Goal: Transaction & Acquisition: Purchase product/service

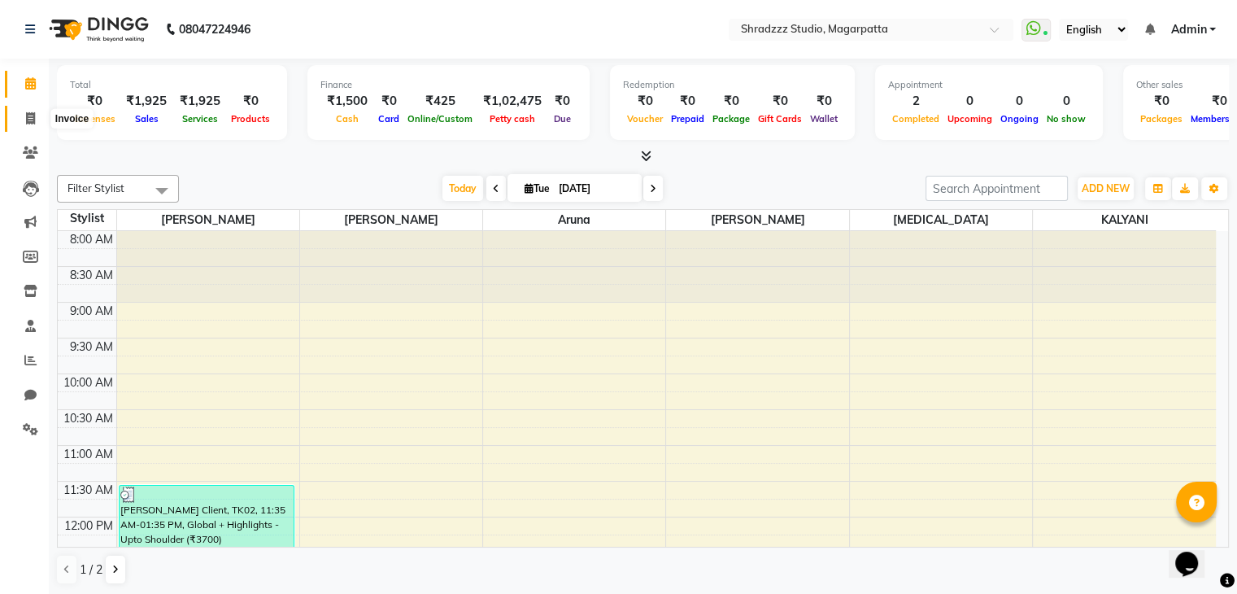
click at [26, 122] on icon at bounding box center [30, 118] width 9 height 12
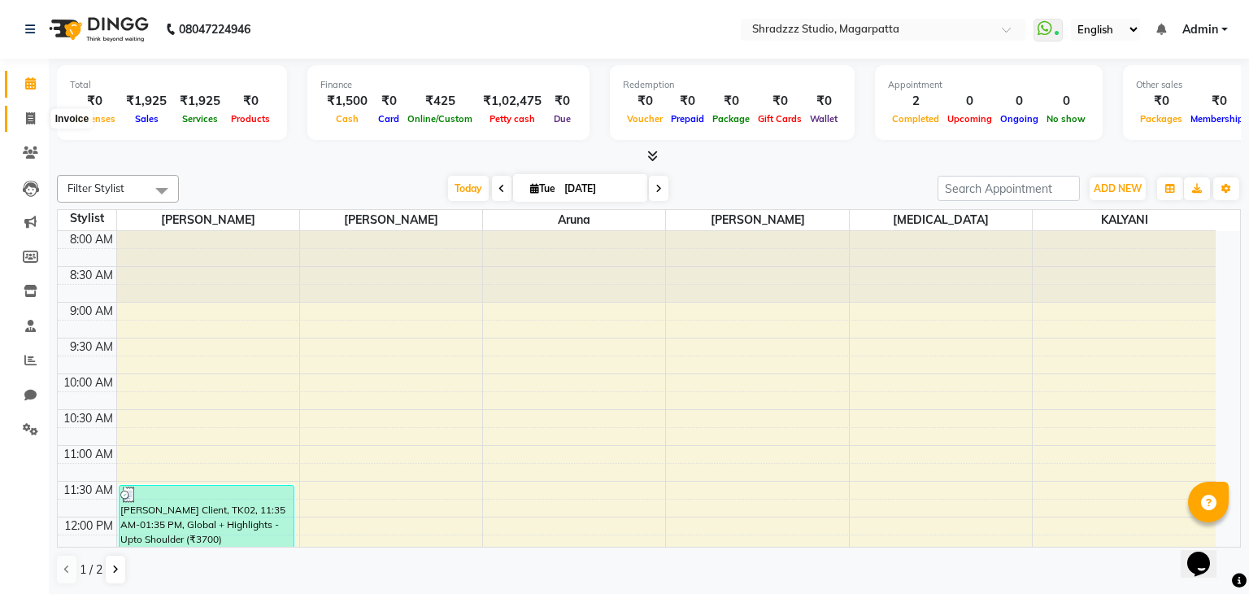
select select "4544"
select select "service"
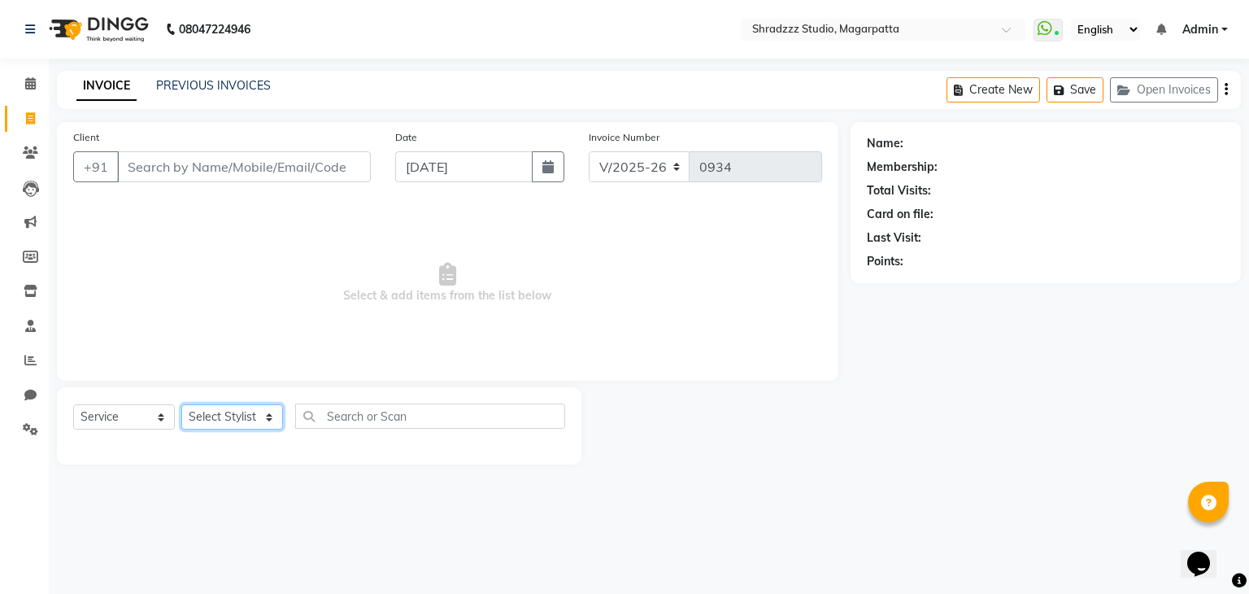
click at [266, 422] on select "Select Stylist [PERSON_NAME] Manager [MEDICAL_DATA][PERSON_NAME] Sameer [PERSON…" at bounding box center [232, 416] width 102 height 25
select select "29217"
click at [181, 405] on select "Select Stylist [PERSON_NAME] Manager [MEDICAL_DATA][PERSON_NAME] Sameer [PERSON…" at bounding box center [232, 416] width 102 height 25
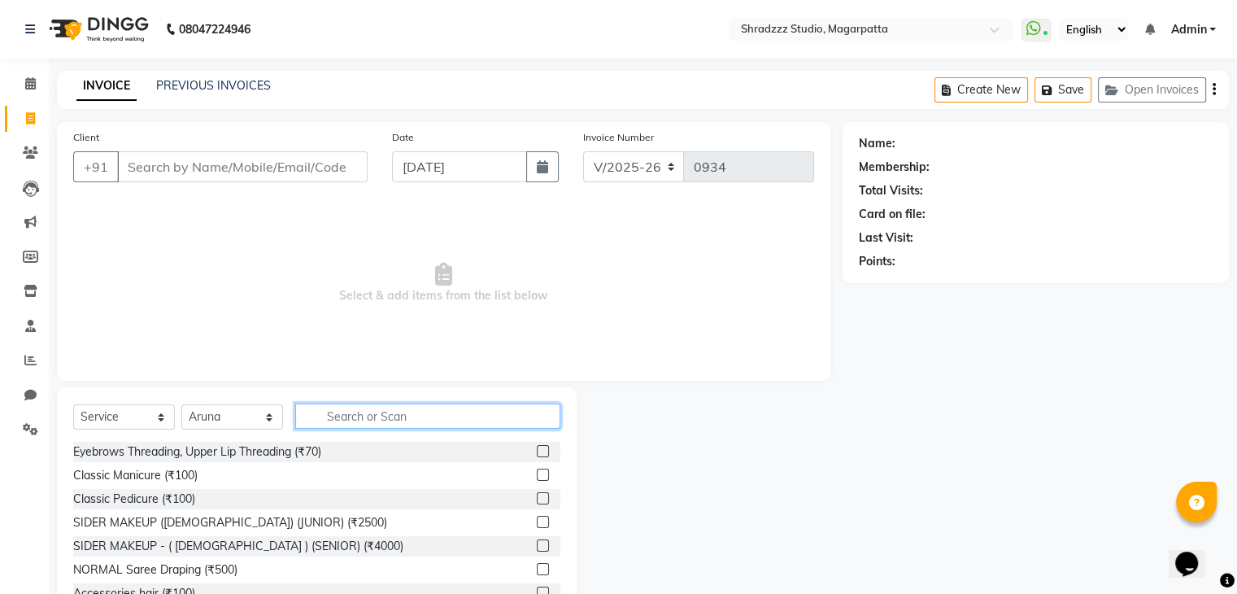
click at [414, 414] on input "text" at bounding box center [427, 415] width 265 height 25
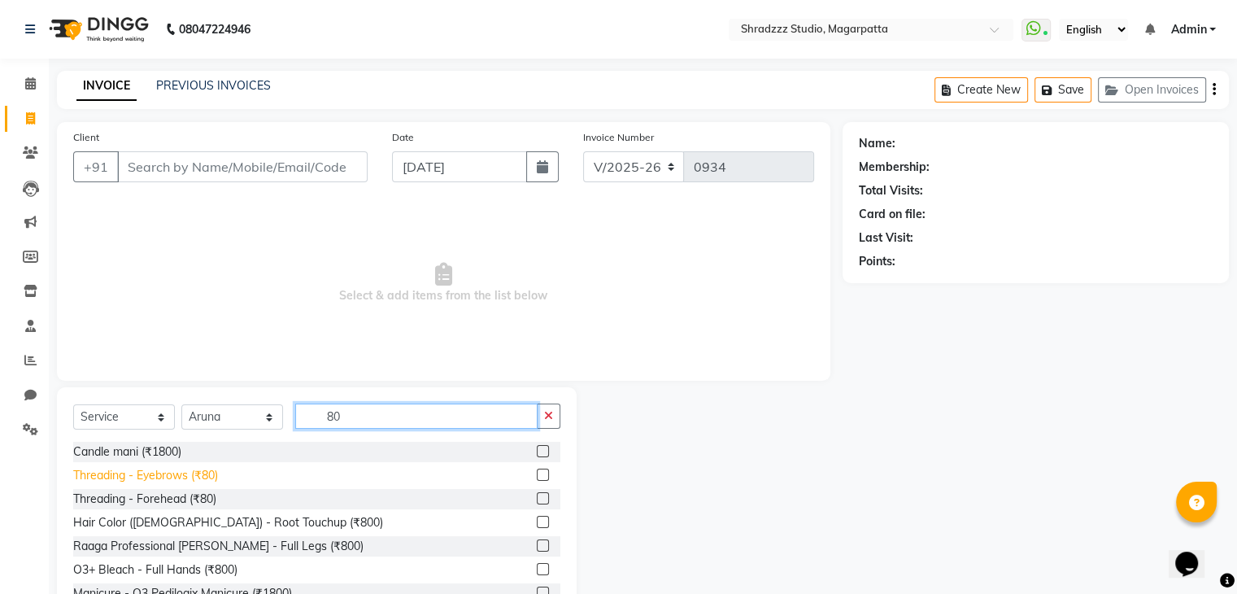
type input "80"
click at [183, 476] on div "Threading - Eyebrows (₹80)" at bounding box center [145, 475] width 145 height 17
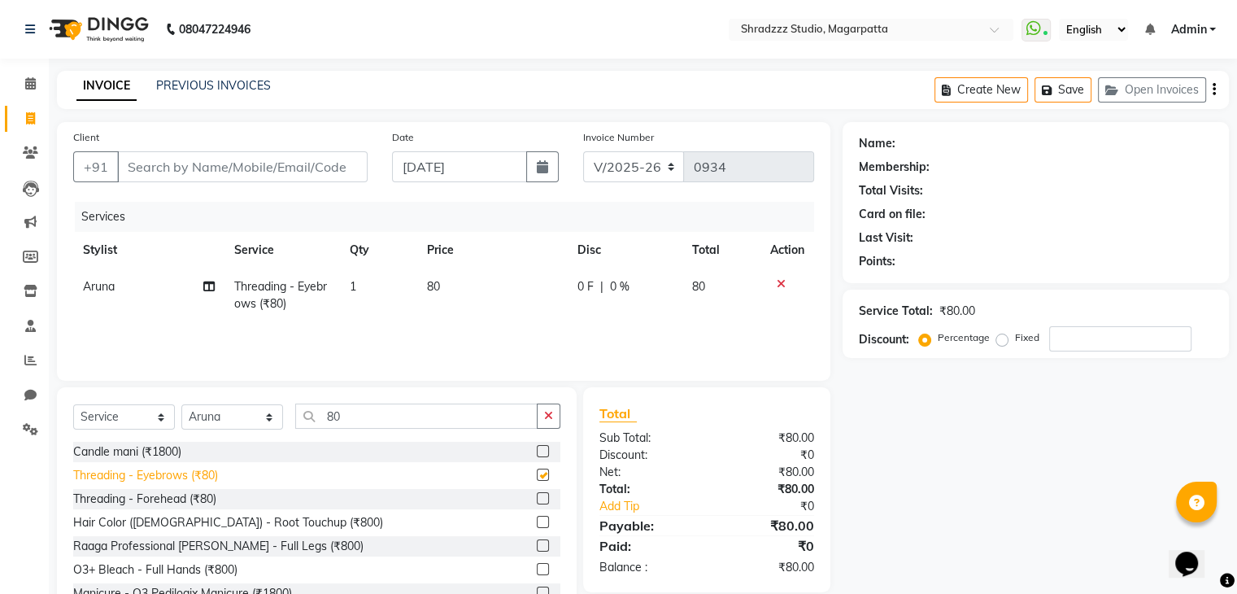
checkbox input "false"
click at [193, 495] on div "Threading - Forehead (₹80)" at bounding box center [144, 498] width 143 height 17
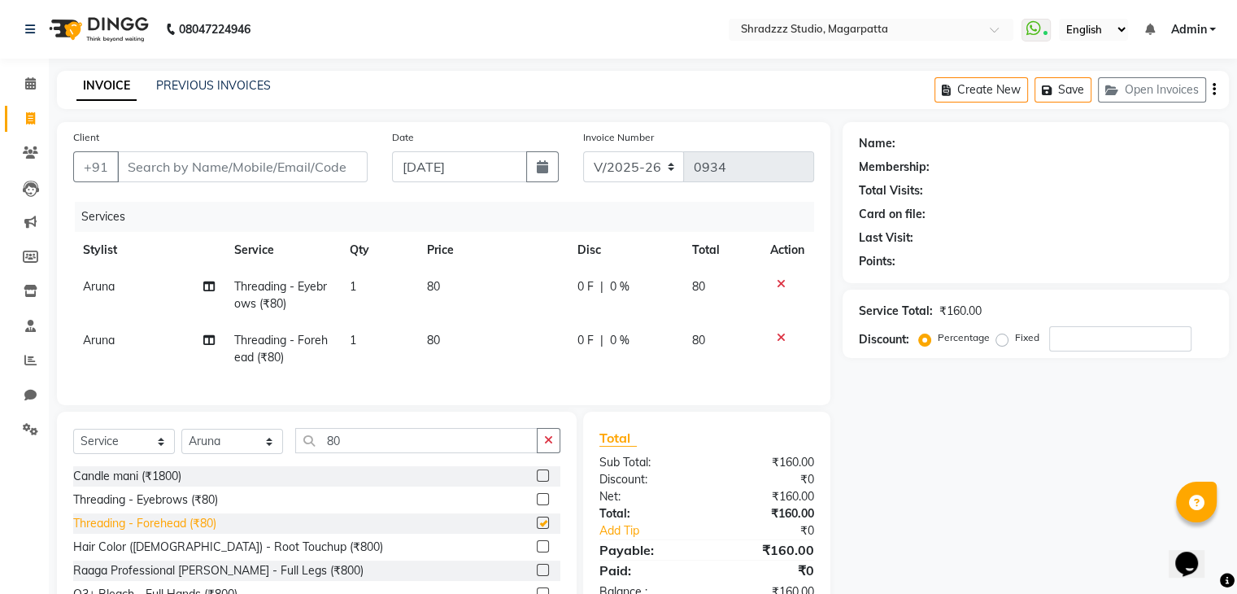
checkbox input "false"
click at [338, 171] on input "Client" at bounding box center [242, 166] width 251 height 31
type input "8"
type input "0"
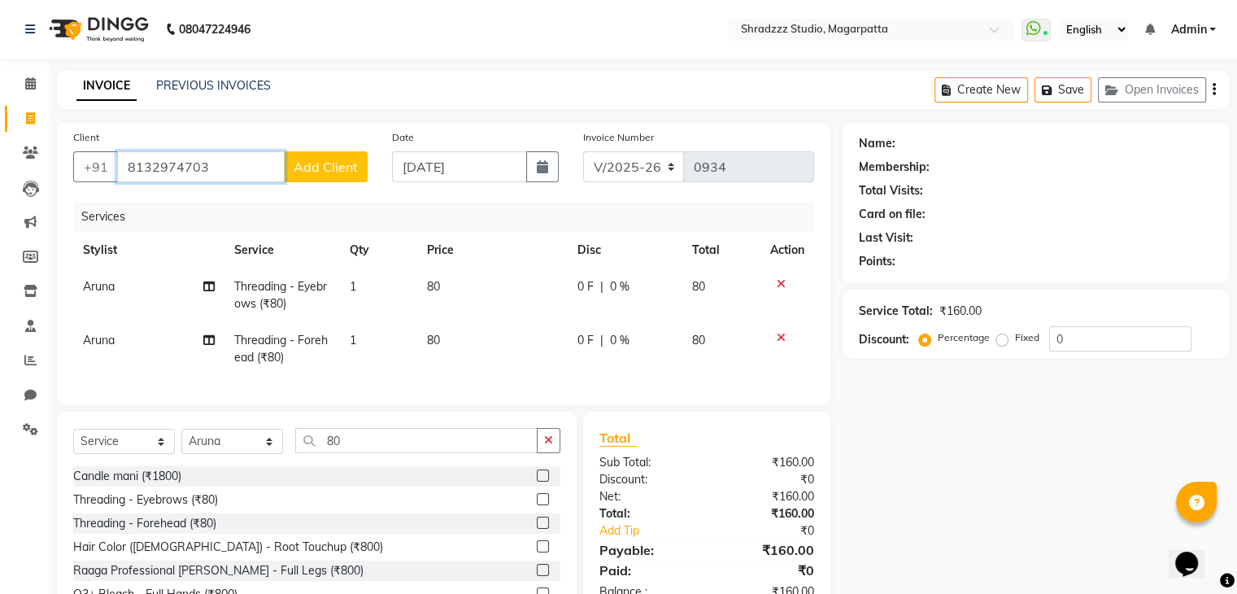
type input "8132974703"
click at [338, 171] on span "Add Client" at bounding box center [326, 167] width 64 height 16
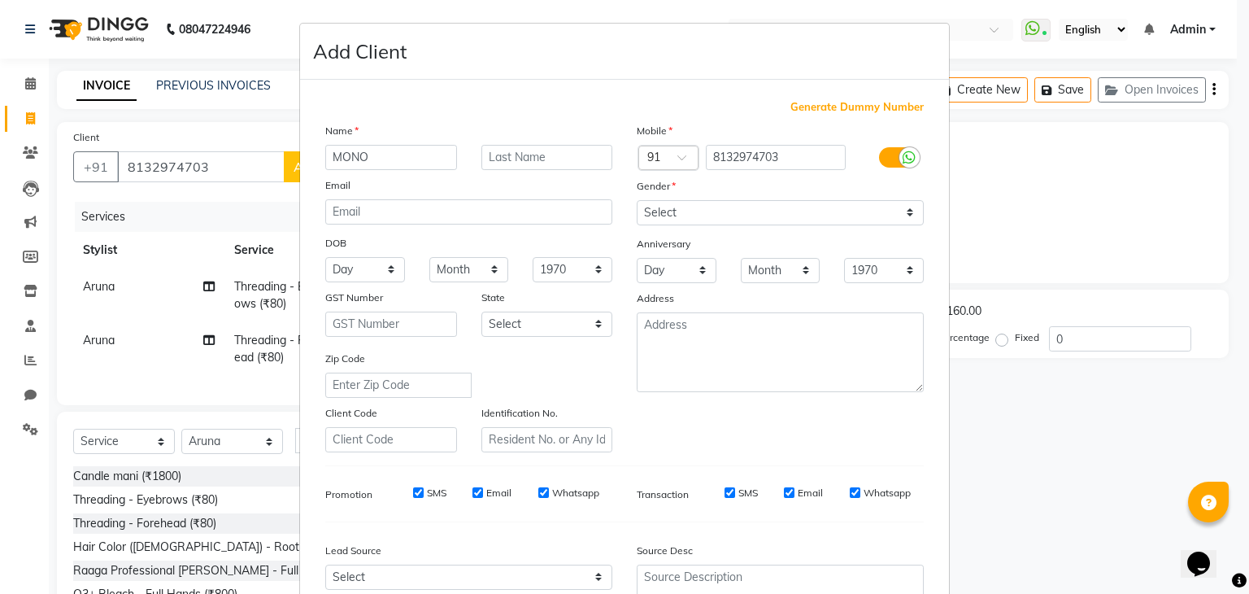
type input "MONO"
click at [695, 206] on select "Select [DEMOGRAPHIC_DATA] [DEMOGRAPHIC_DATA] Other Prefer Not To Say" at bounding box center [780, 212] width 287 height 25
select select "female"
click at [637, 201] on select "Select [DEMOGRAPHIC_DATA] [DEMOGRAPHIC_DATA] Other Prefer Not To Say" at bounding box center [780, 212] width 287 height 25
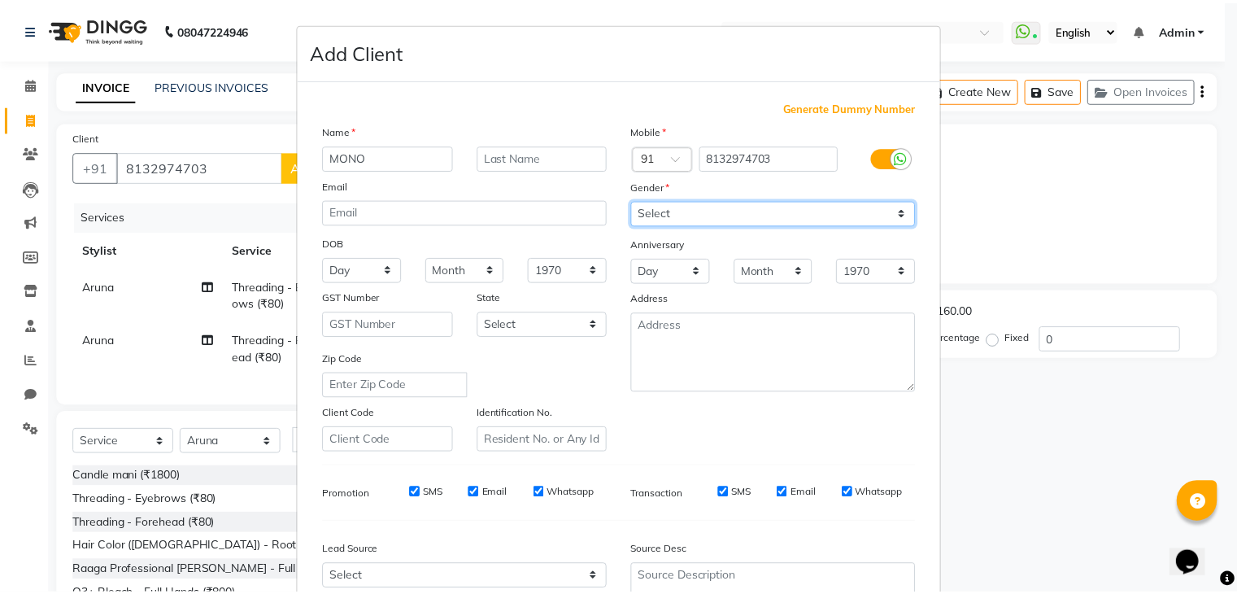
scroll to position [165, 0]
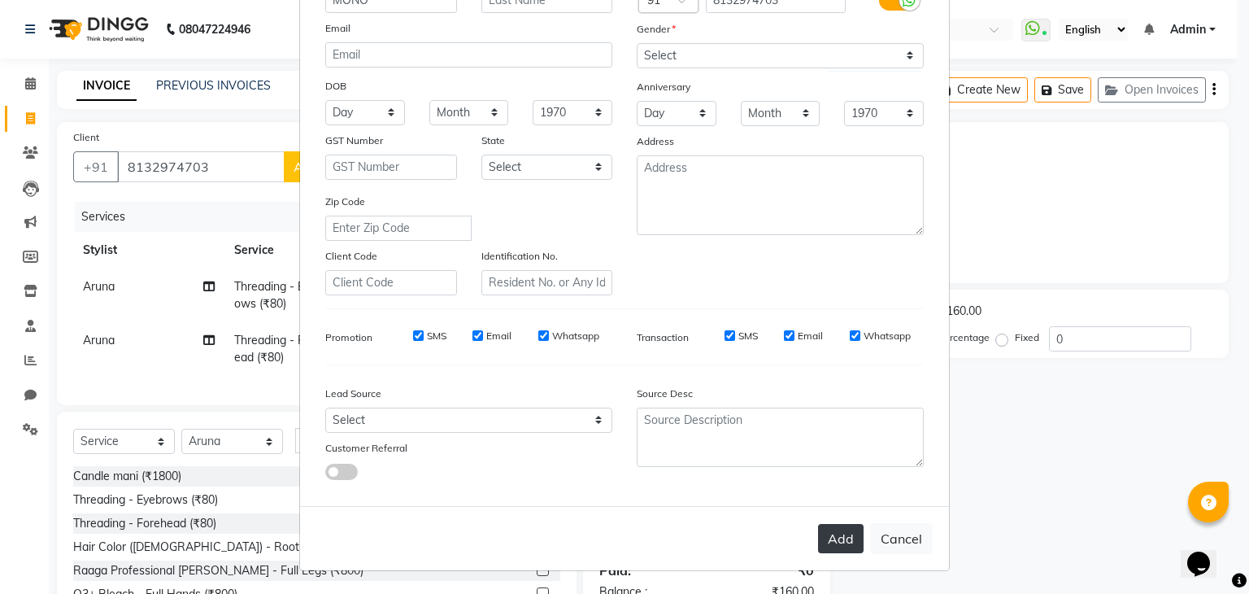
click at [833, 536] on button "Add" at bounding box center [841, 538] width 46 height 29
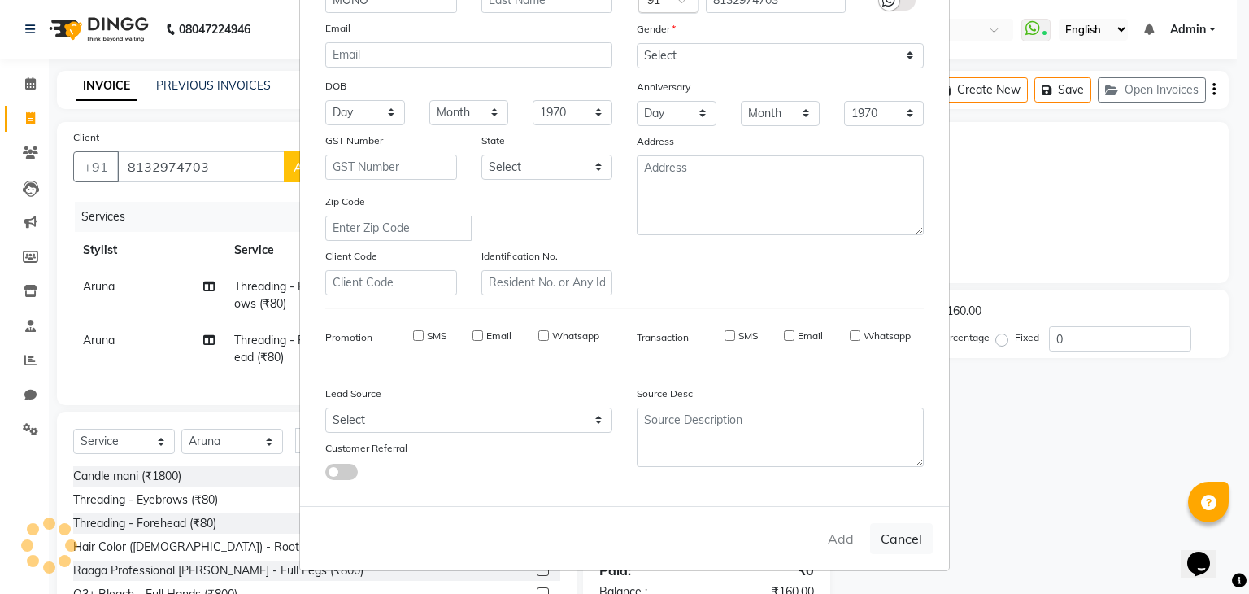
select select
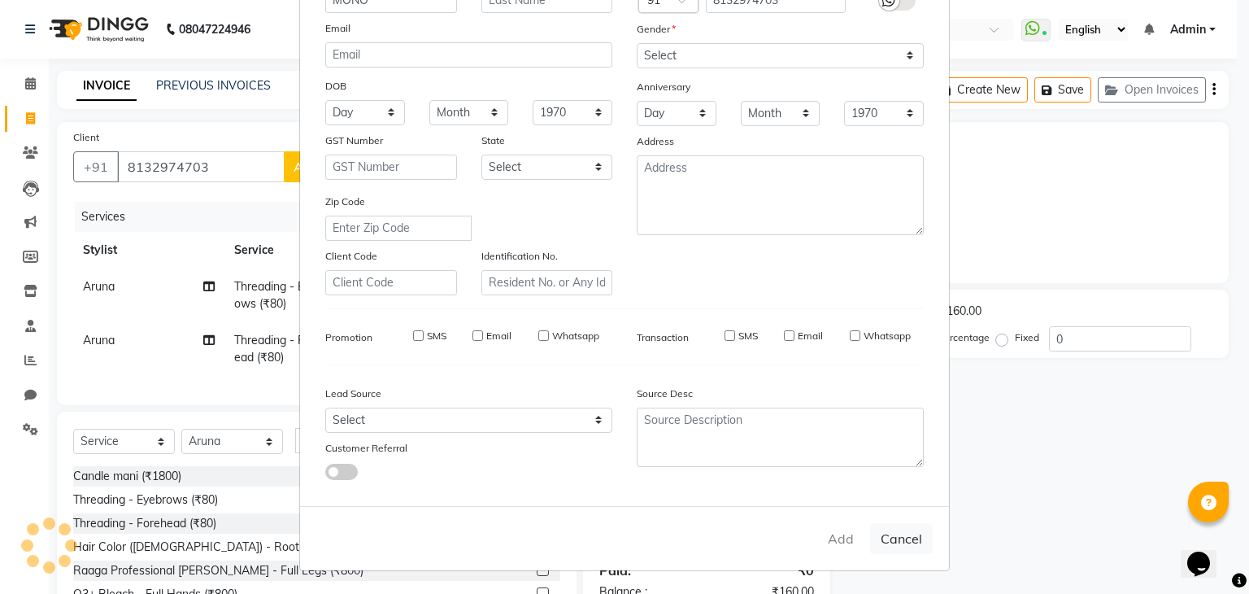
select select
checkbox input "false"
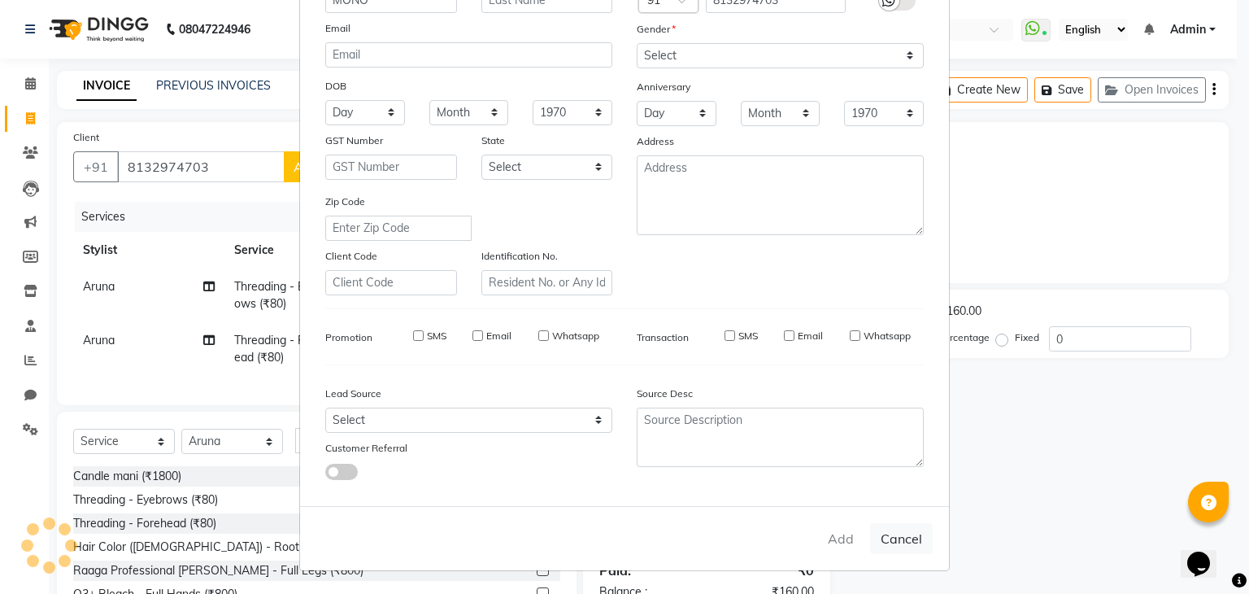
checkbox input "false"
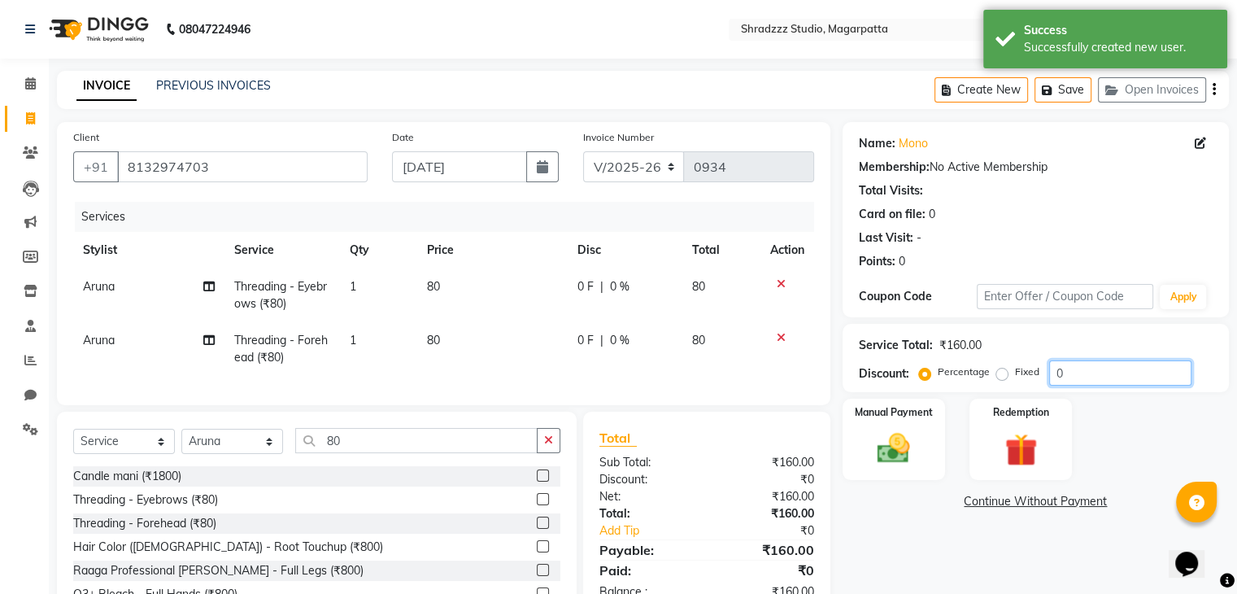
click at [1126, 382] on input "0" at bounding box center [1120, 372] width 142 height 25
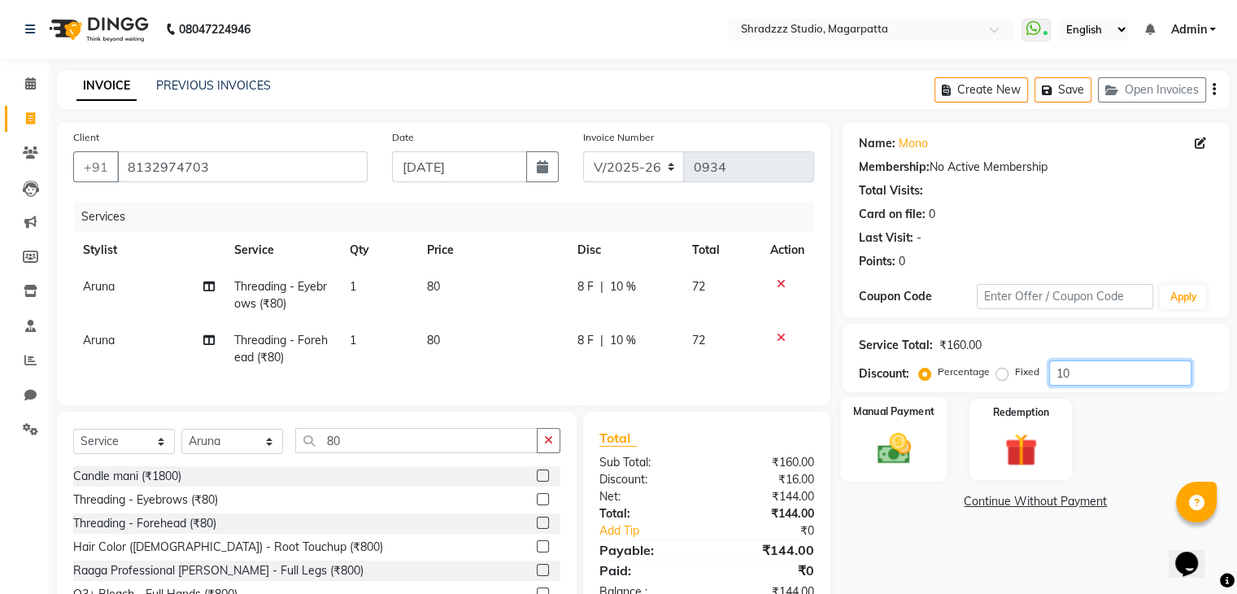
type input "10"
click at [904, 430] on img at bounding box center [893, 448] width 54 height 39
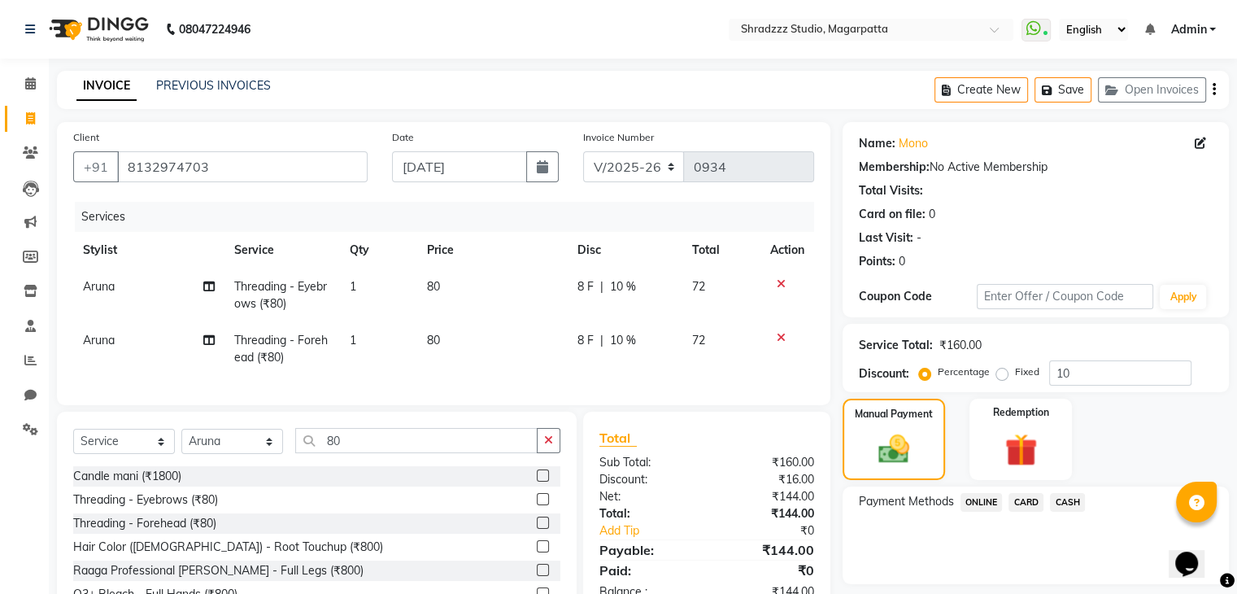
click at [979, 503] on span "ONLINE" at bounding box center [982, 502] width 42 height 19
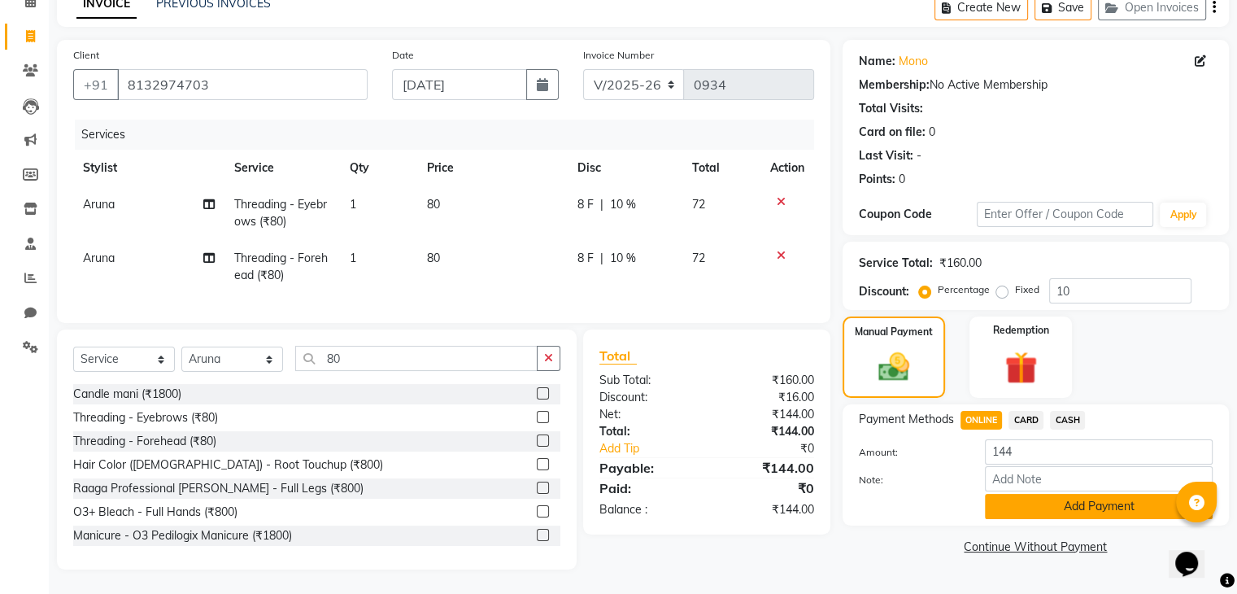
click at [1015, 496] on button "Add Payment" at bounding box center [1099, 506] width 228 height 25
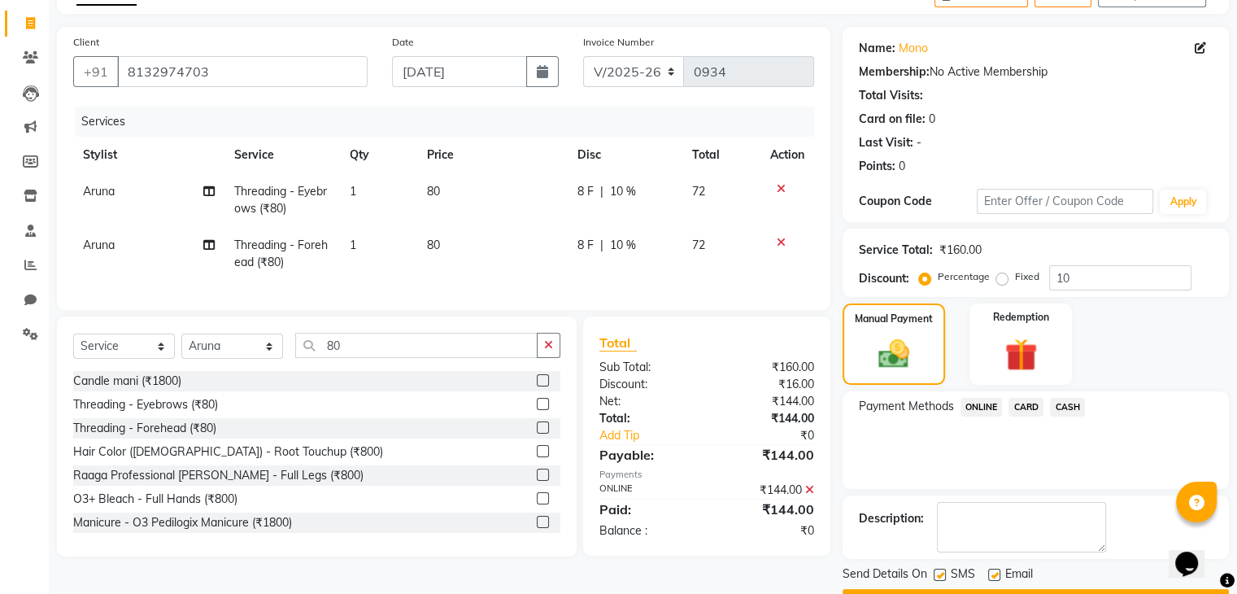
scroll to position [139, 0]
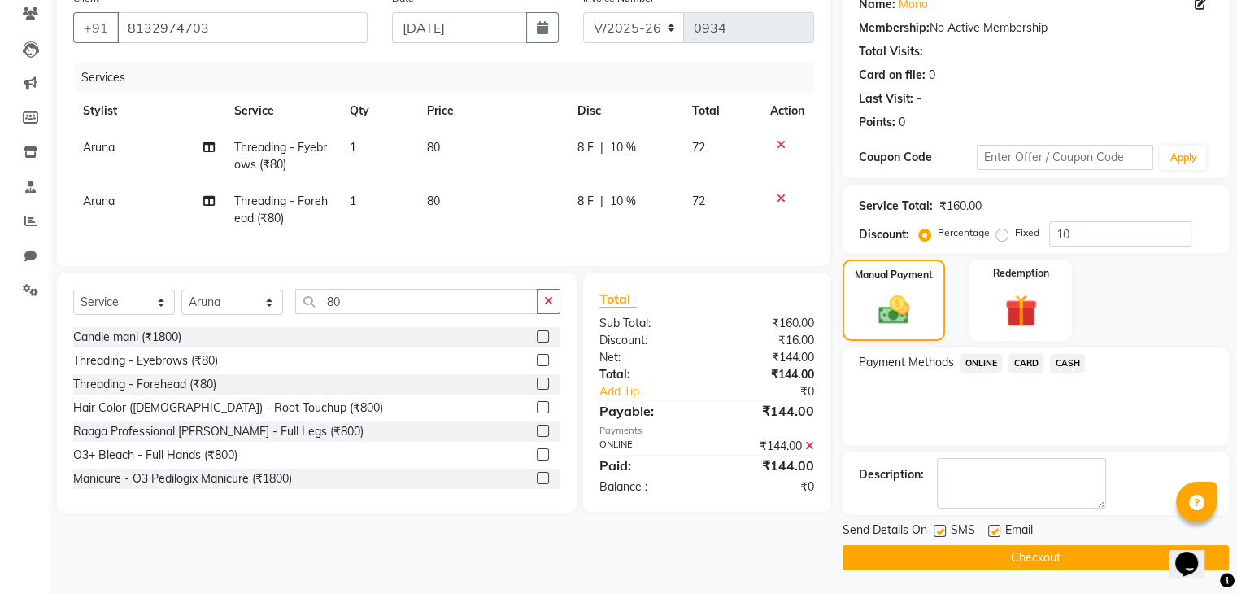
click at [1022, 560] on button "Checkout" at bounding box center [1036, 557] width 386 height 25
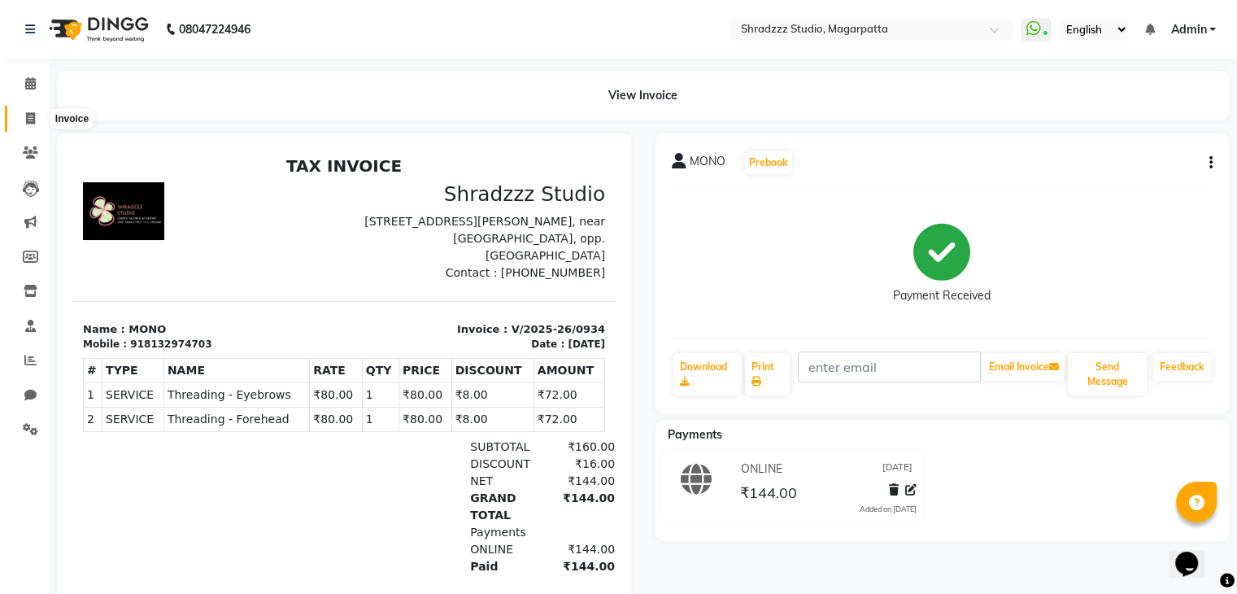
click at [24, 120] on span at bounding box center [30, 119] width 28 height 19
select select "service"
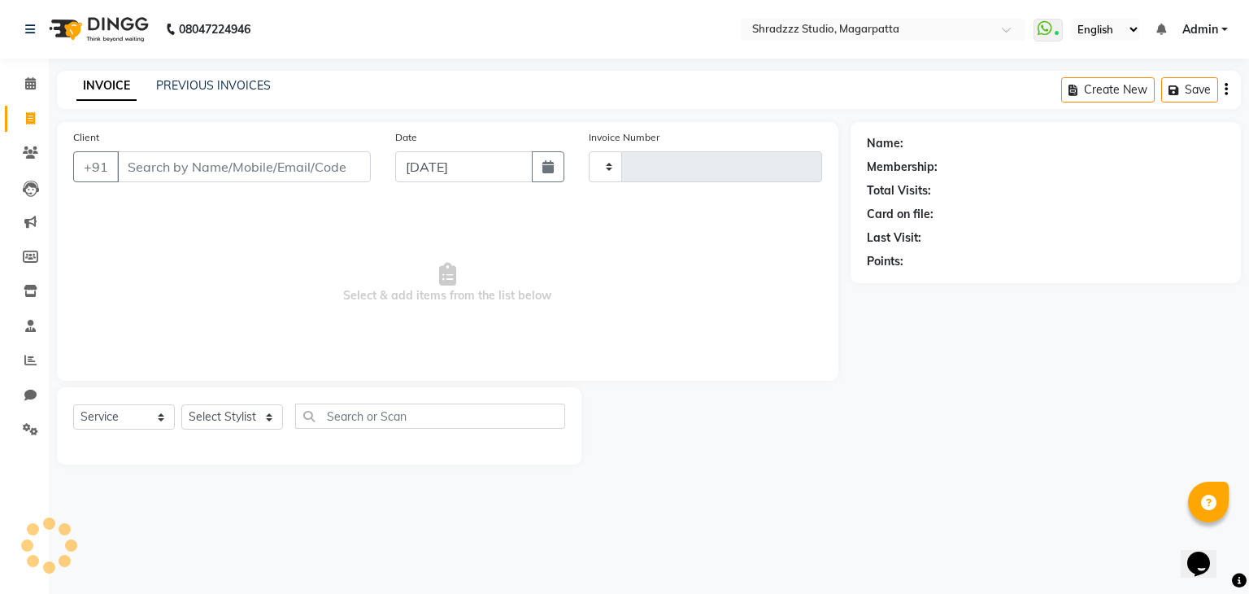
type input "0935"
select select "4544"
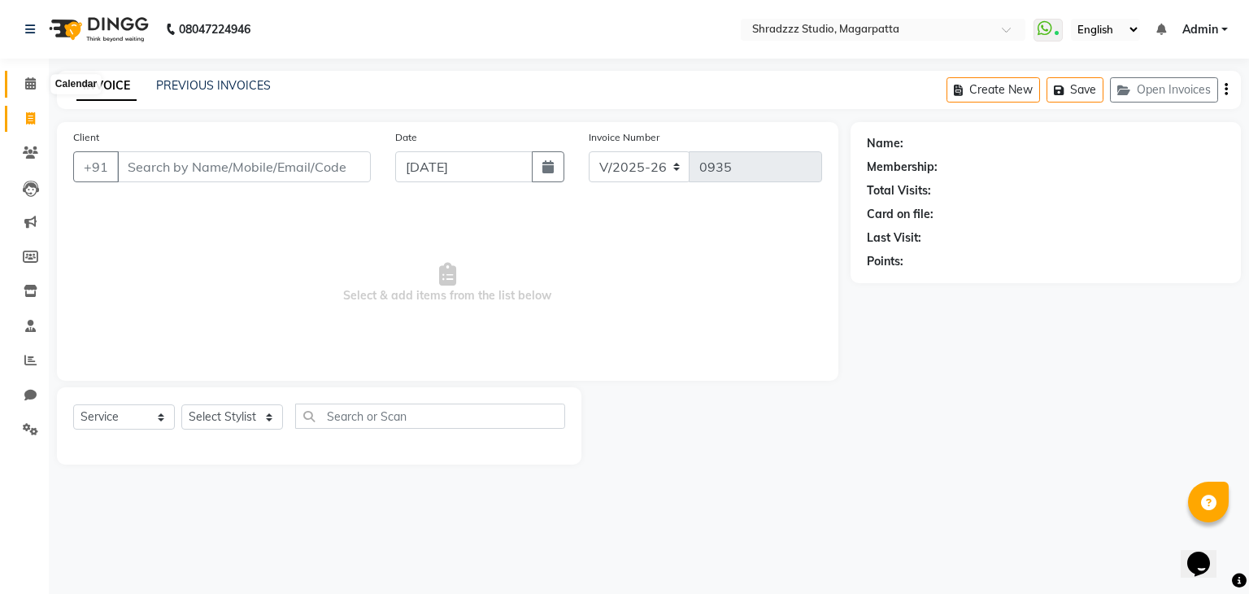
click at [23, 80] on span at bounding box center [30, 84] width 28 height 19
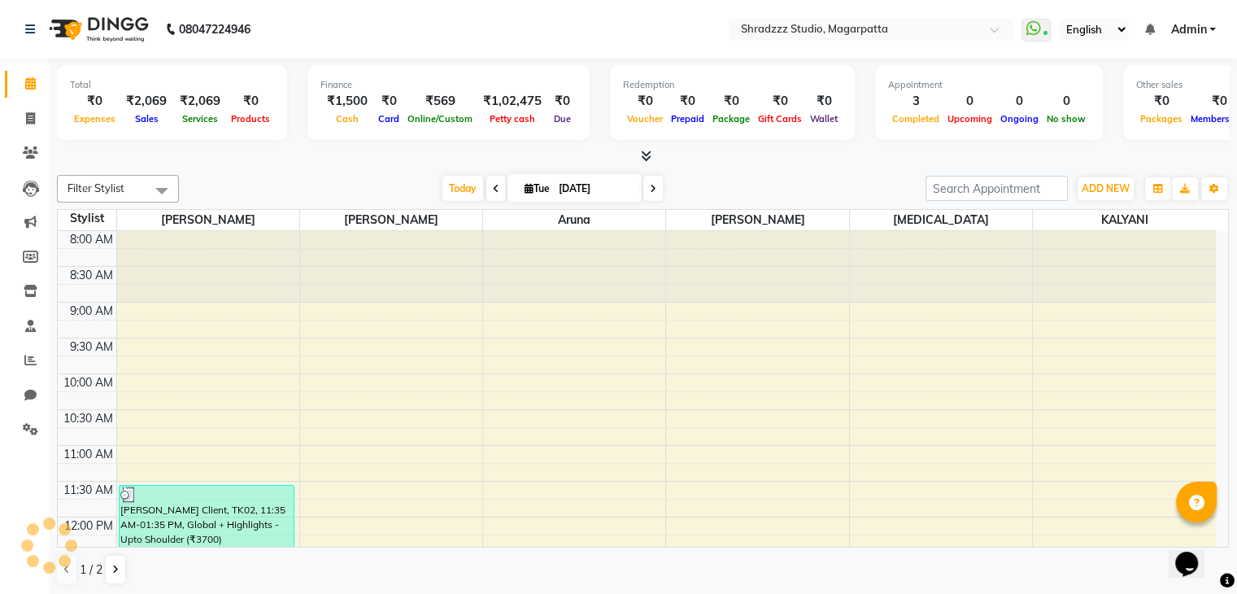
scroll to position [781, 0]
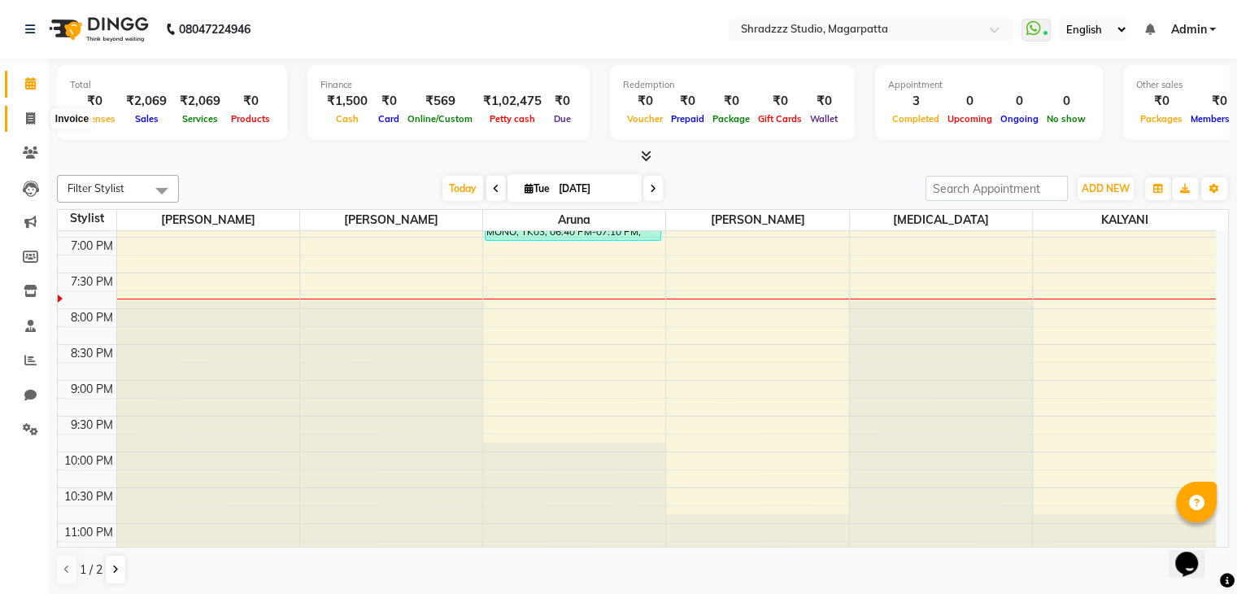
click at [32, 120] on icon at bounding box center [30, 118] width 9 height 12
select select "4544"
select select "service"
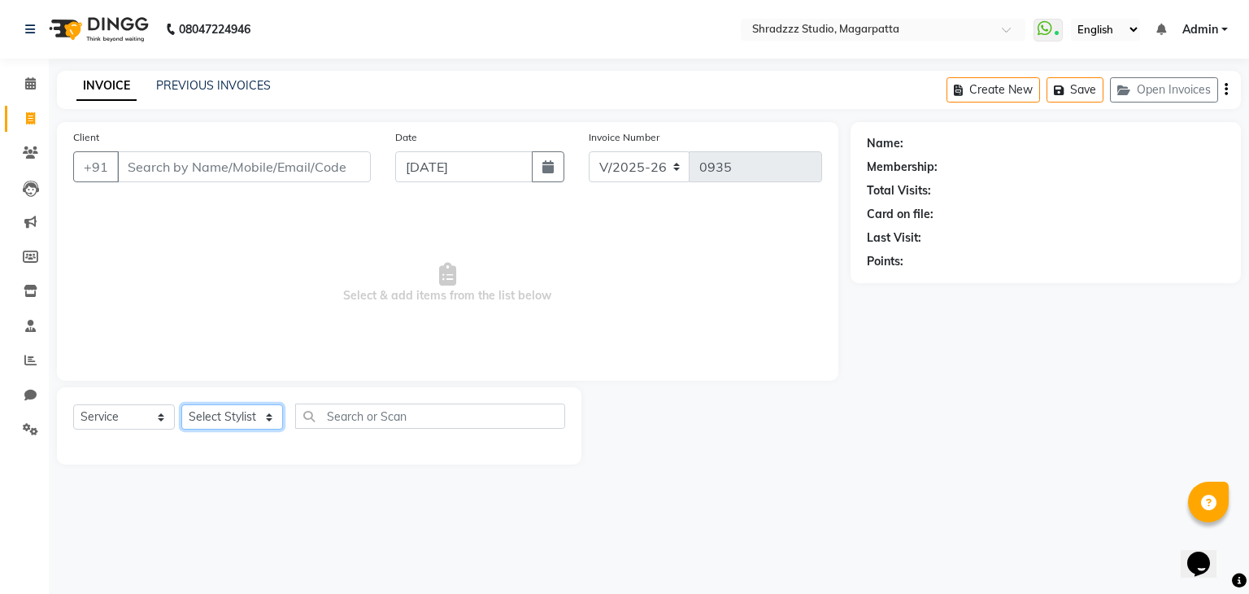
click at [215, 418] on select "Select Stylist [PERSON_NAME] Manager [MEDICAL_DATA][PERSON_NAME] Sameer [PERSON…" at bounding box center [232, 416] width 102 height 25
select select "26213"
click at [181, 405] on select "Select Stylist [PERSON_NAME] Manager [MEDICAL_DATA][PERSON_NAME] Sameer [PERSON…" at bounding box center [232, 416] width 102 height 25
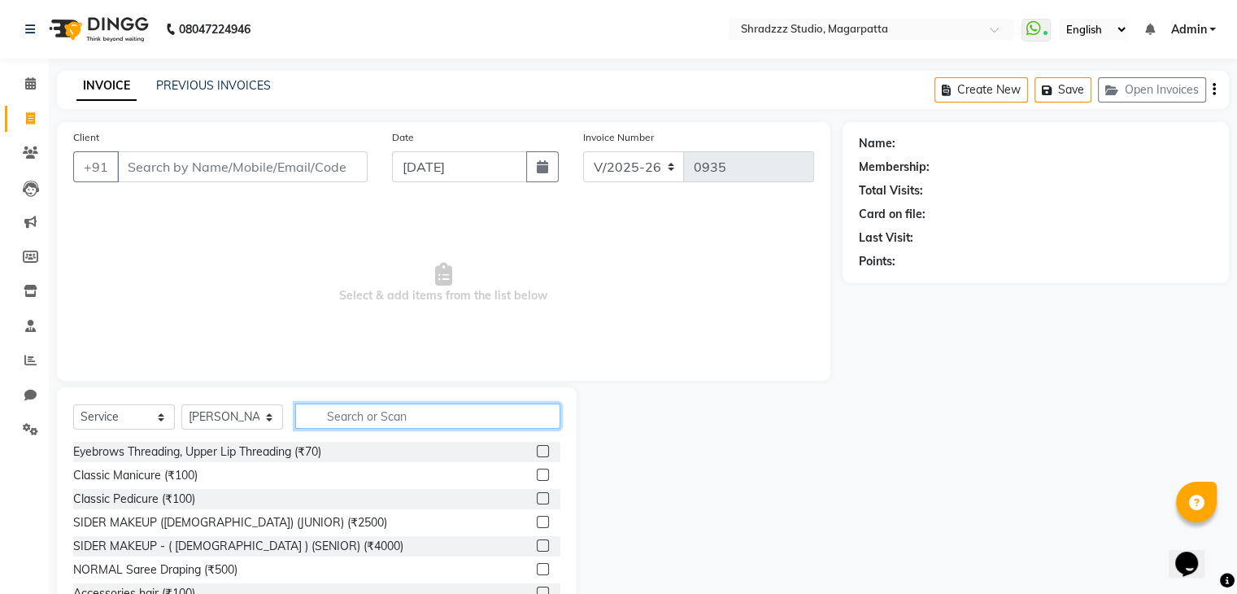
click at [354, 421] on input "text" at bounding box center [427, 415] width 265 height 25
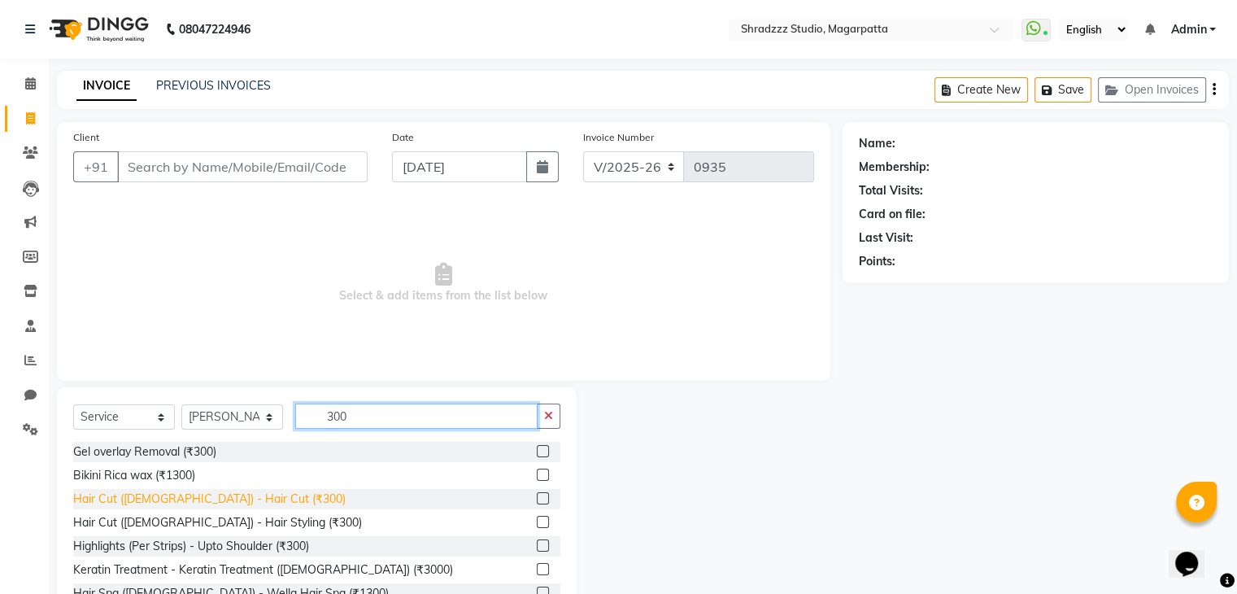
type input "300"
click at [228, 499] on div "Hair Cut ([DEMOGRAPHIC_DATA]) - Hair Cut (₹300)" at bounding box center [209, 498] width 272 height 17
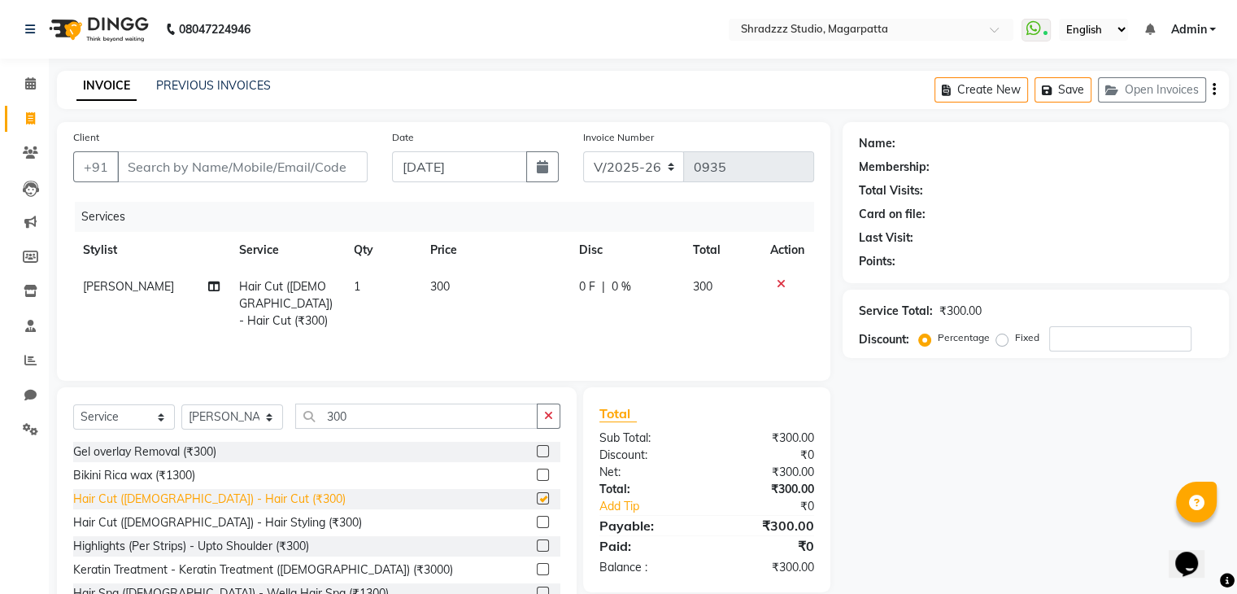
checkbox input "false"
click at [542, 419] on button "button" at bounding box center [549, 415] width 24 height 25
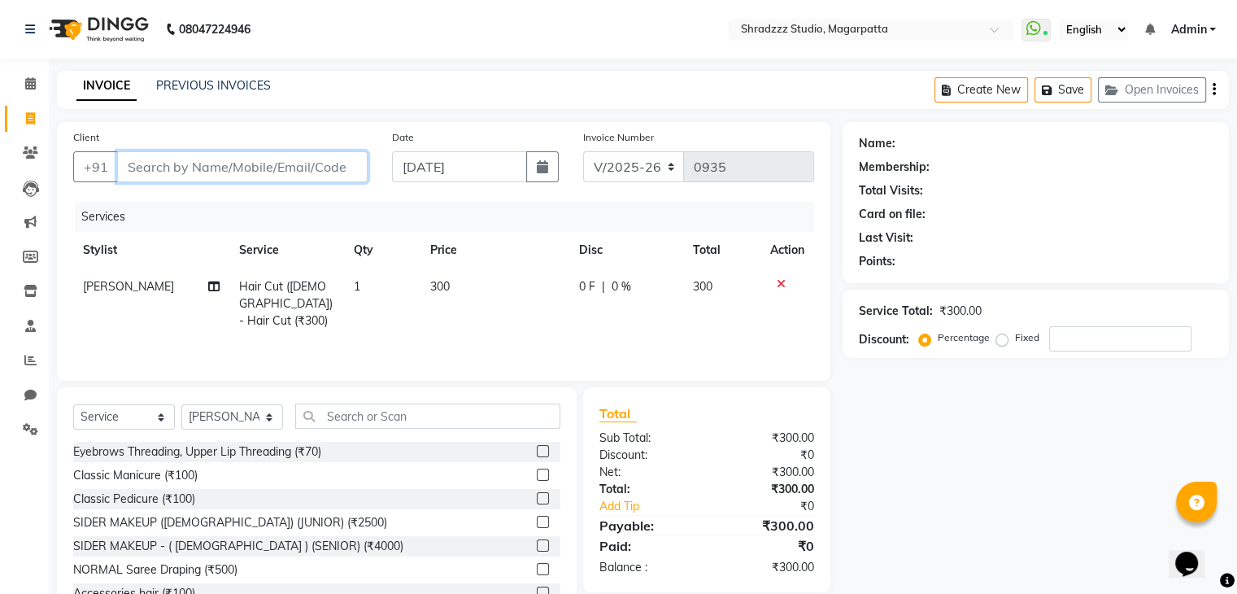
click at [254, 167] on input "Client" at bounding box center [242, 166] width 251 height 31
type input "7"
type input "0"
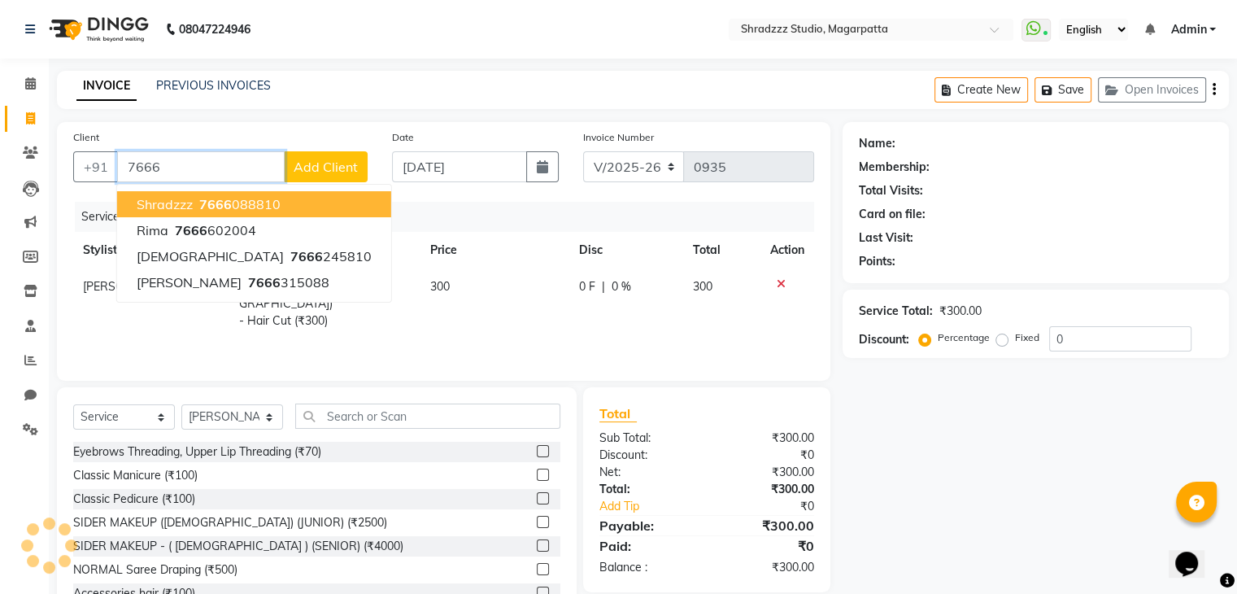
click at [229, 198] on span "7666" at bounding box center [215, 204] width 33 height 16
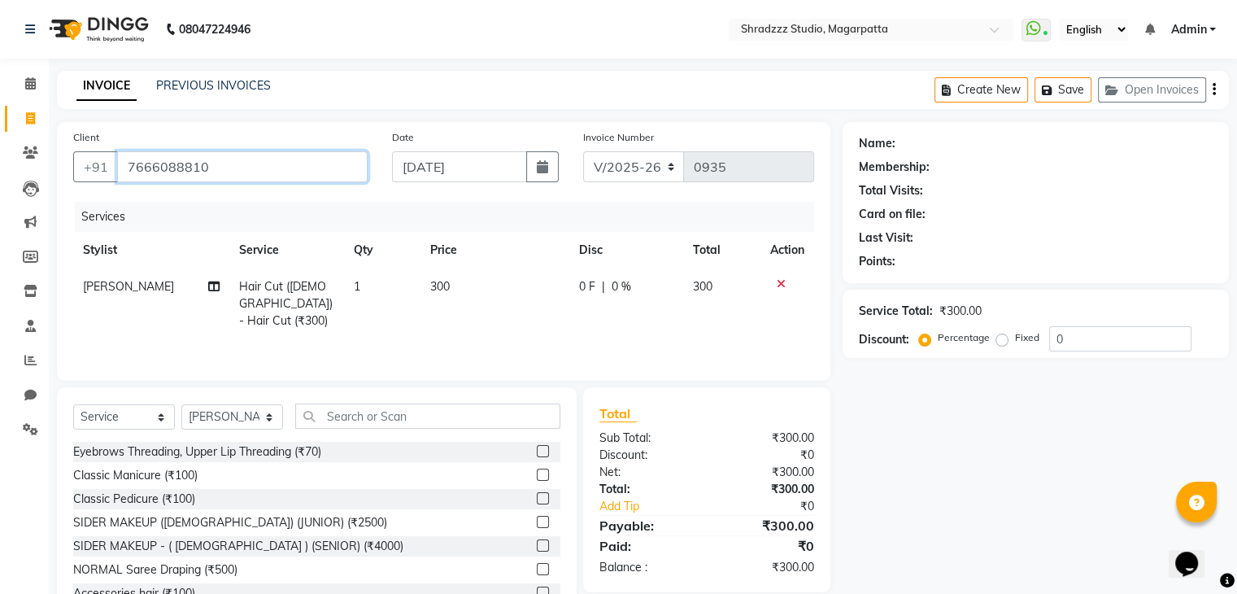
type input "7666088810"
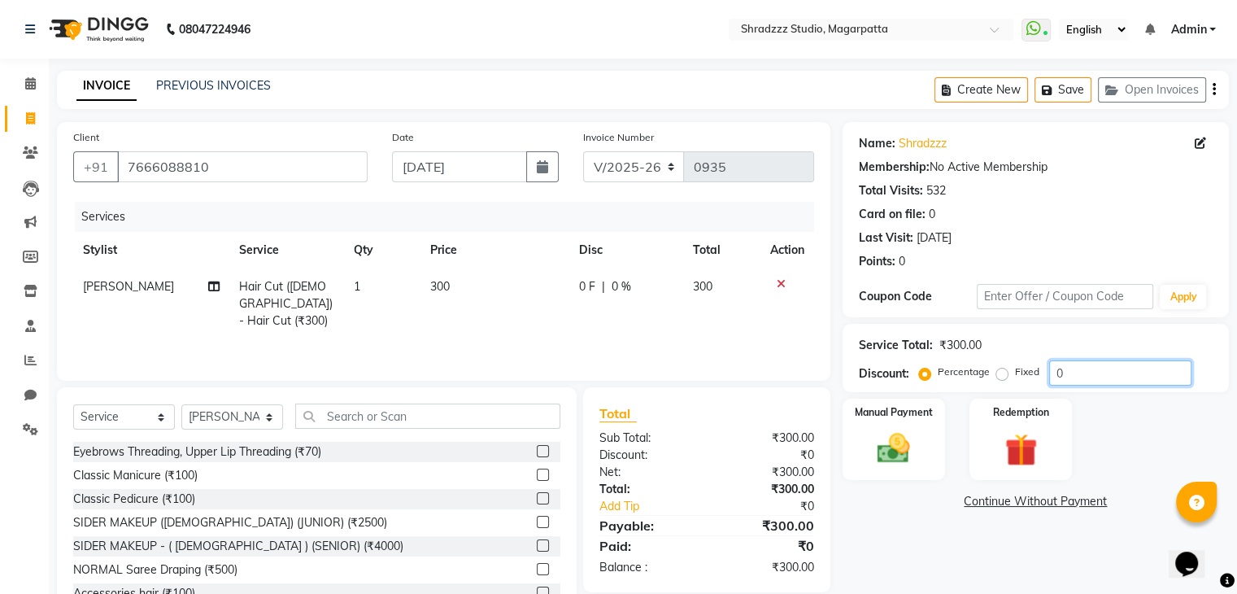
click at [1087, 375] on input "0" at bounding box center [1120, 372] width 142 height 25
type input "50"
click at [909, 455] on img at bounding box center [893, 448] width 54 height 39
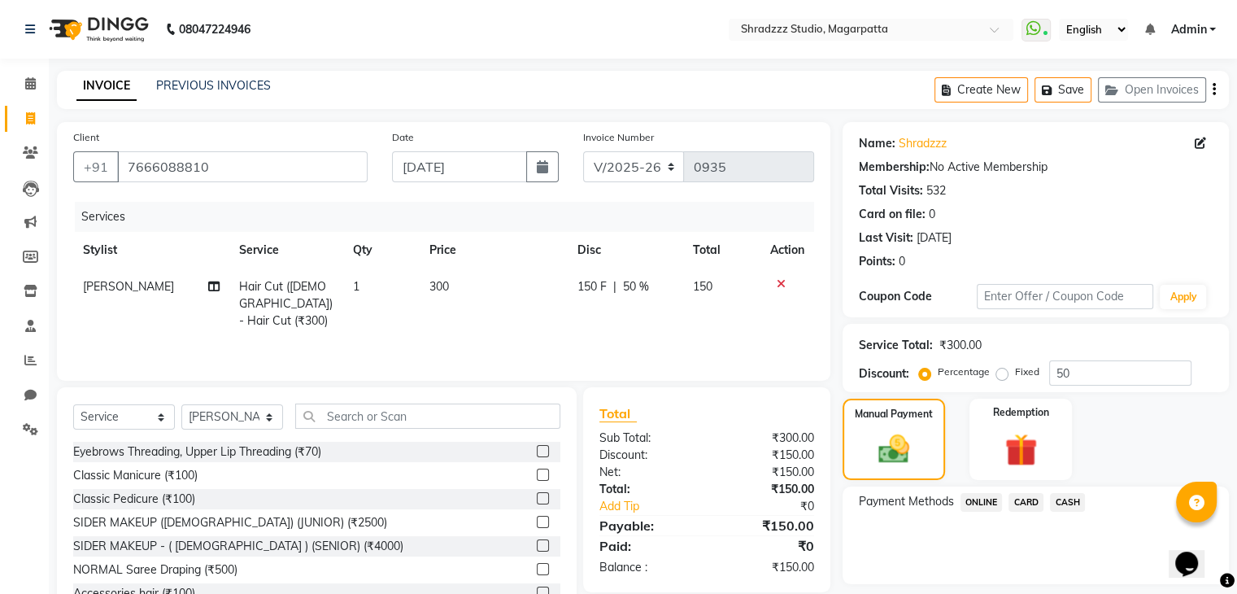
click at [976, 508] on span "ONLINE" at bounding box center [982, 502] width 42 height 19
click at [1004, 583] on button "Add Payment" at bounding box center [1099, 588] width 228 height 25
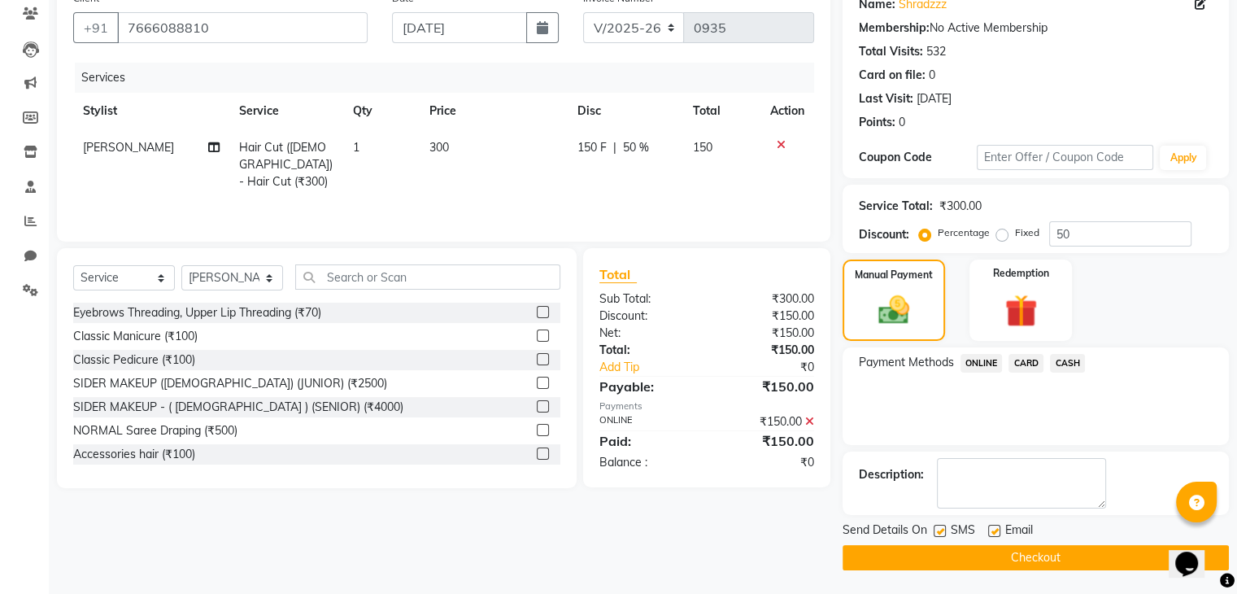
click at [993, 547] on button "Checkout" at bounding box center [1036, 557] width 386 height 25
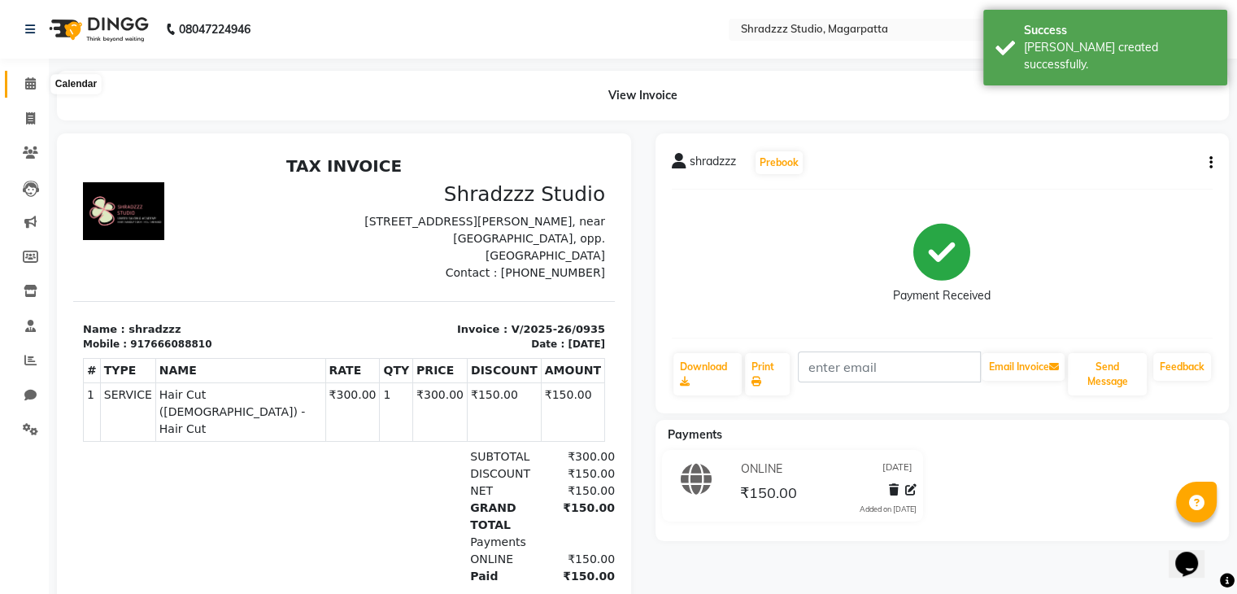
click at [30, 88] on icon at bounding box center [30, 83] width 11 height 12
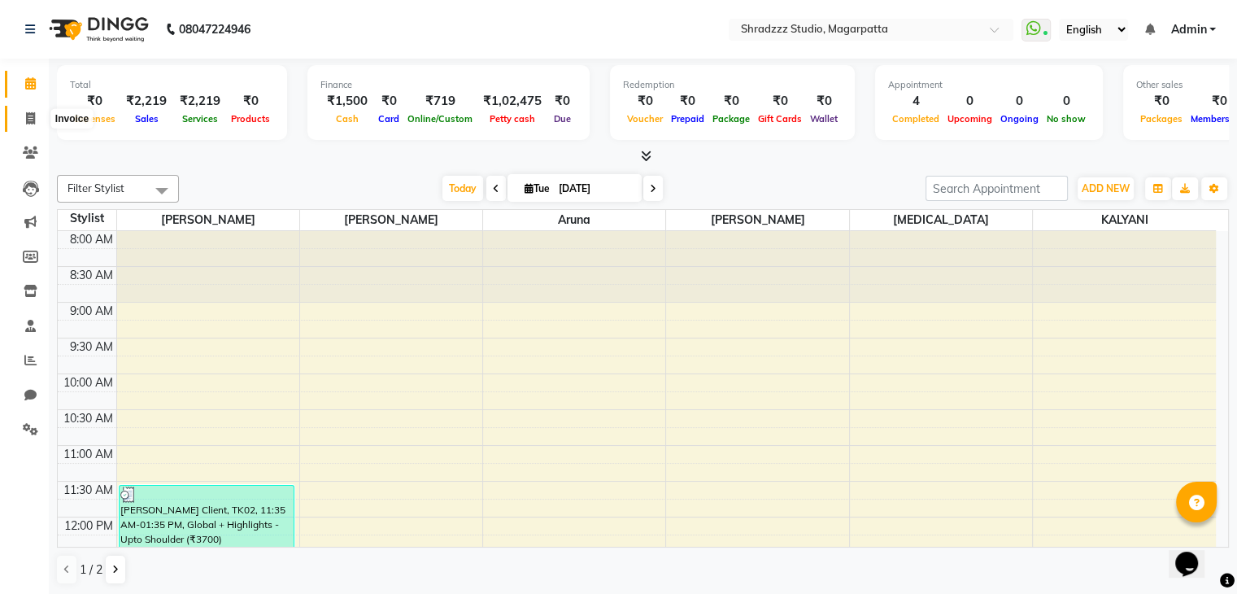
click at [34, 121] on icon at bounding box center [30, 118] width 9 height 12
select select "4544"
select select "service"
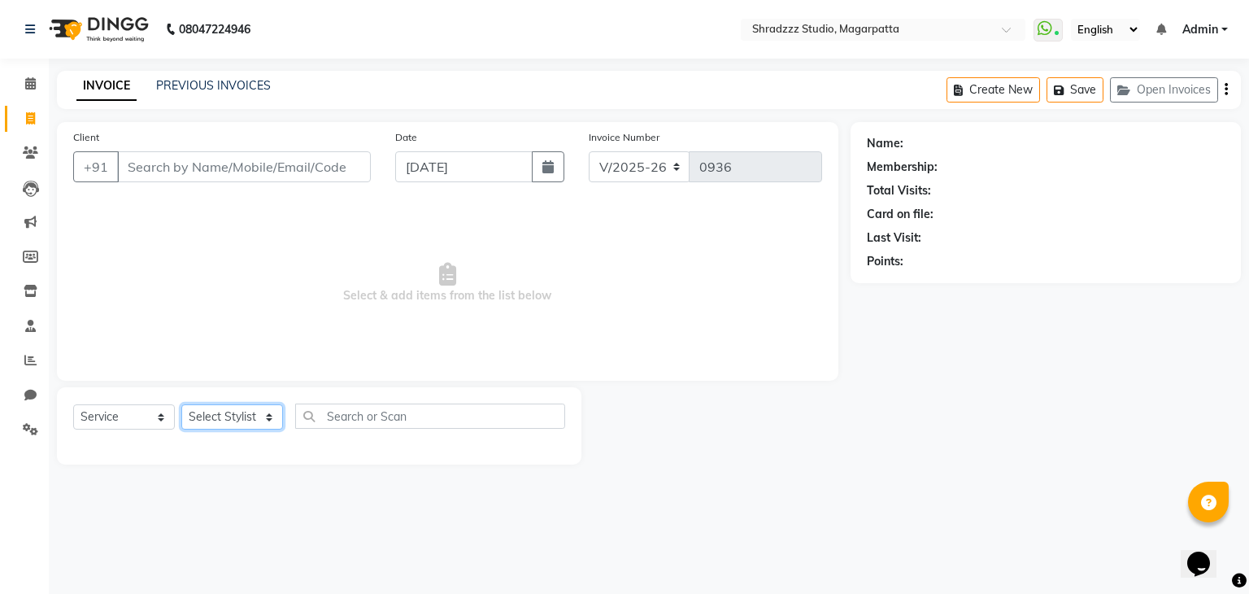
click at [217, 427] on select "Select Stylist [PERSON_NAME] Manager [MEDICAL_DATA][PERSON_NAME] Sameer [PERSON…" at bounding box center [232, 416] width 102 height 25
select select "26212"
click at [181, 405] on select "Select Stylist [PERSON_NAME] Manager [MEDICAL_DATA][PERSON_NAME] Sameer [PERSON…" at bounding box center [232, 416] width 102 height 25
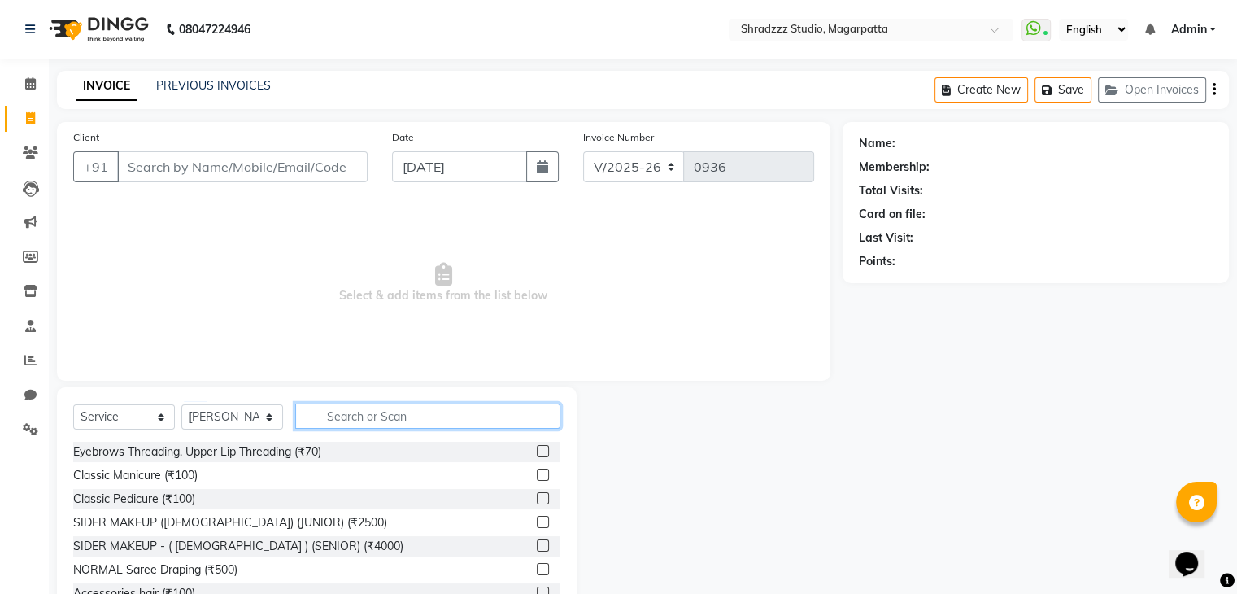
click at [349, 421] on input "text" at bounding box center [427, 415] width 265 height 25
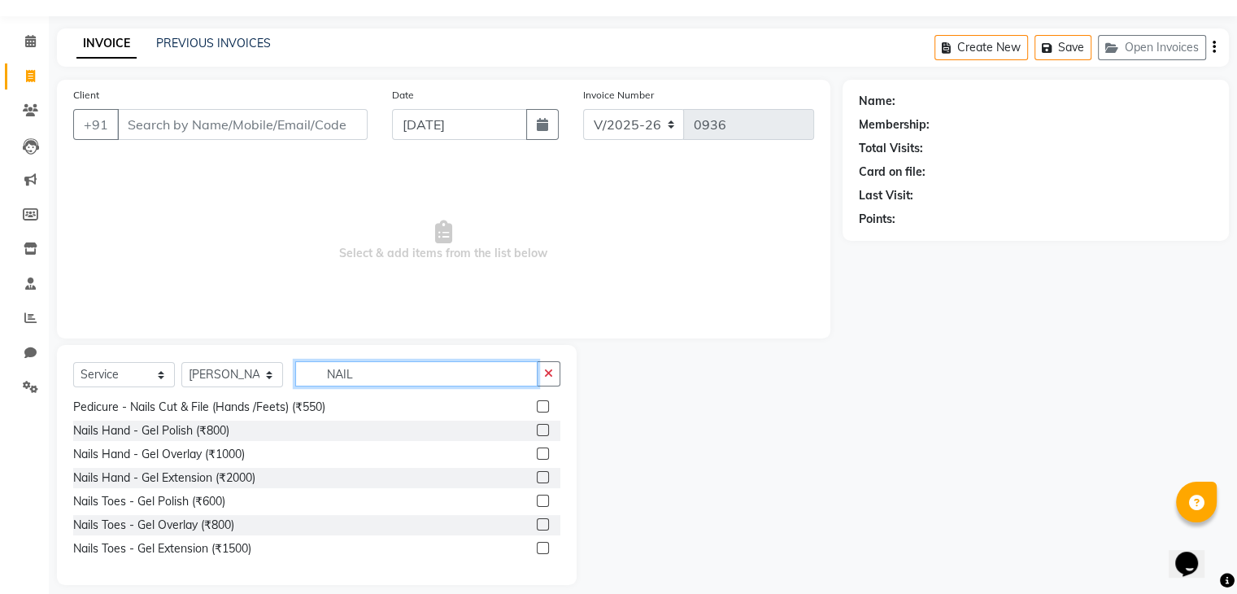
scroll to position [59, 0]
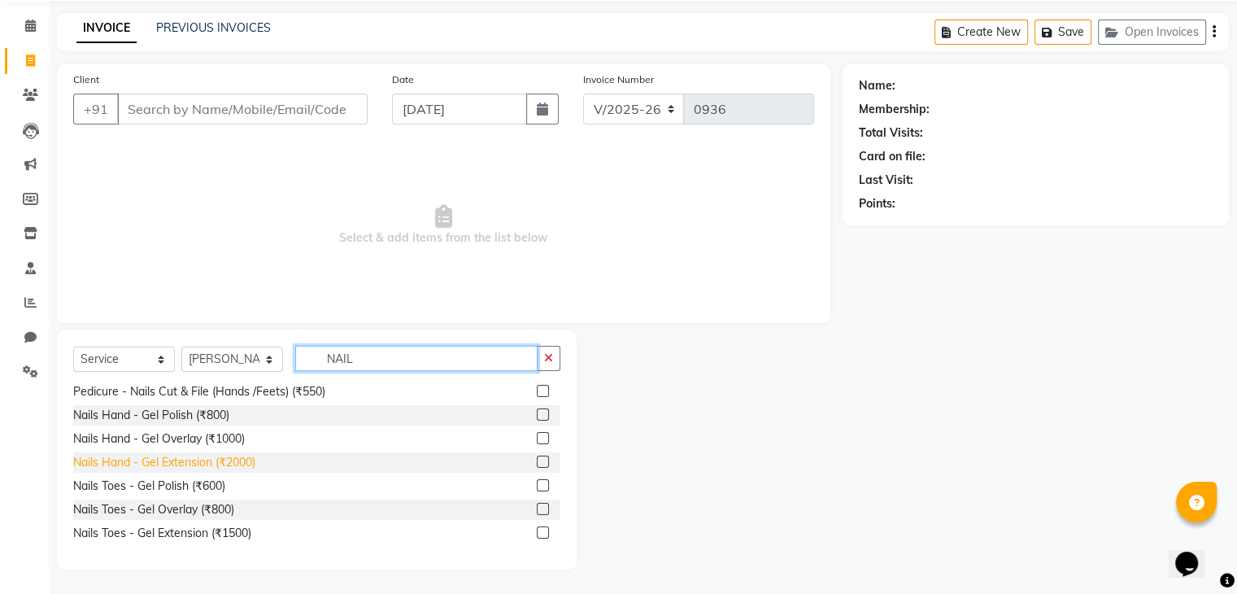
type input "NAIL"
click at [233, 463] on div "Nails Hand - Gel Extension (₹2000)" at bounding box center [164, 462] width 182 height 17
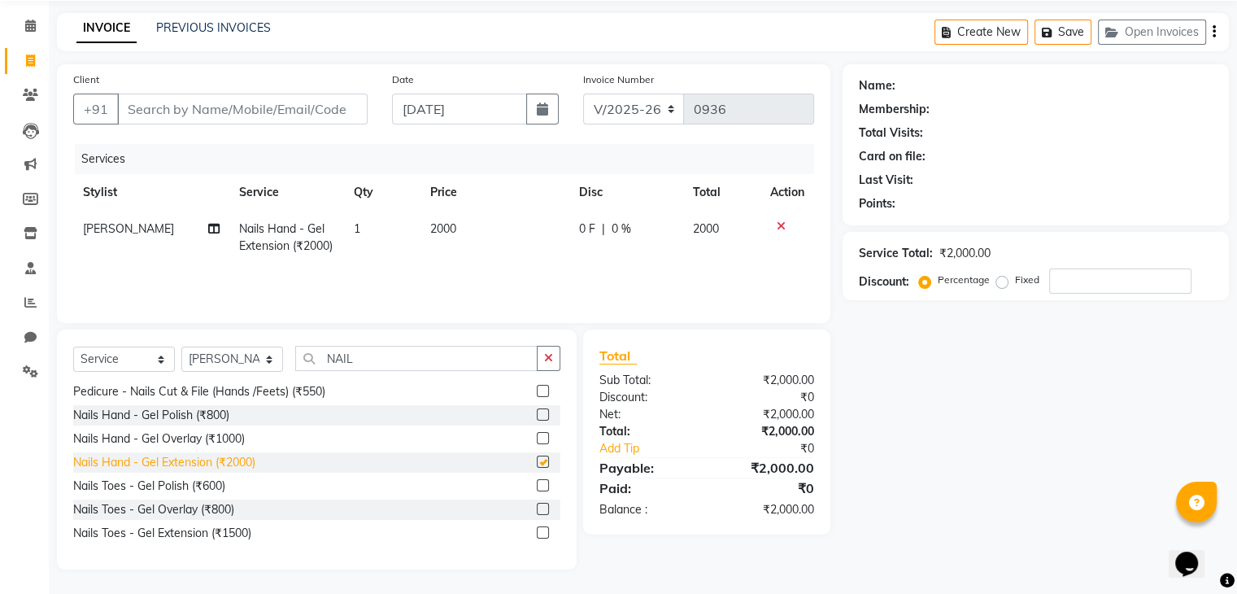
checkbox input "false"
click at [430, 229] on span "2000" at bounding box center [443, 228] width 26 height 15
select select "26212"
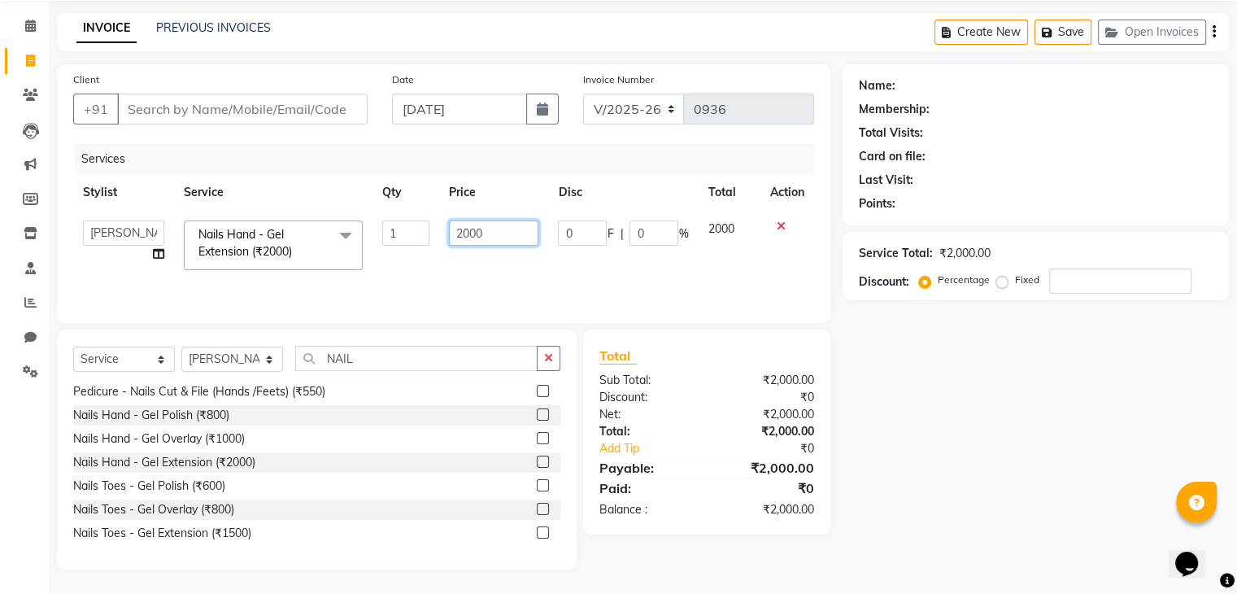
click at [470, 233] on input "2000" at bounding box center [493, 232] width 89 height 25
type input "1800"
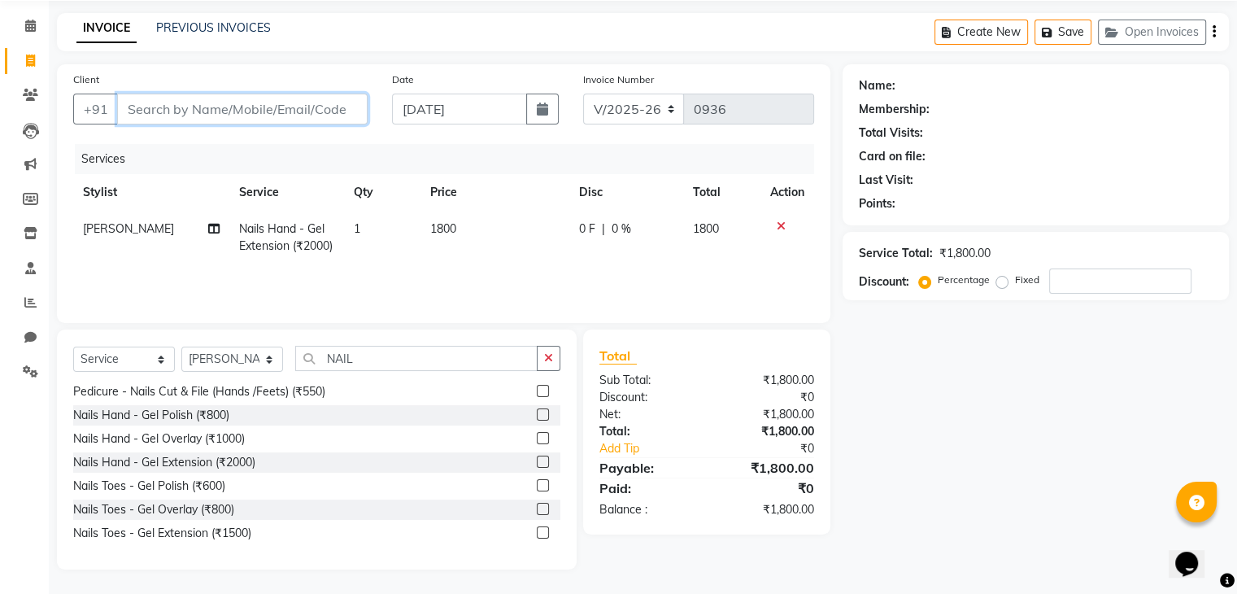
click at [314, 111] on input "Client" at bounding box center [242, 109] width 251 height 31
type input "N"
type input "0"
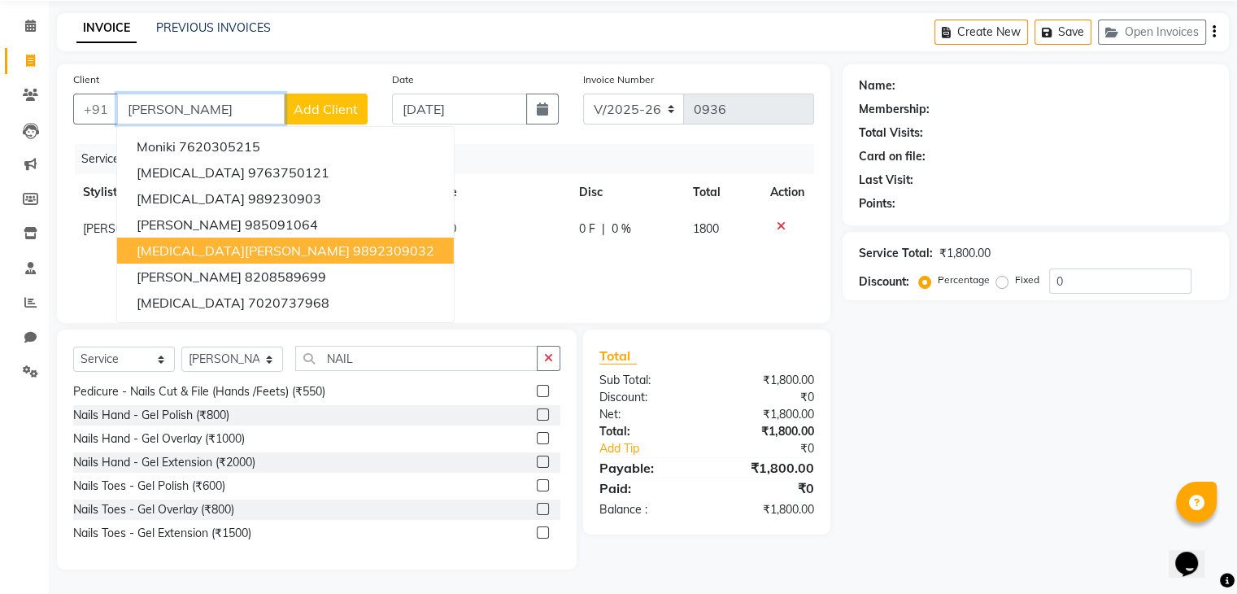
click at [215, 254] on span "[MEDICAL_DATA][PERSON_NAME]" at bounding box center [243, 250] width 213 height 16
type input "9892309032"
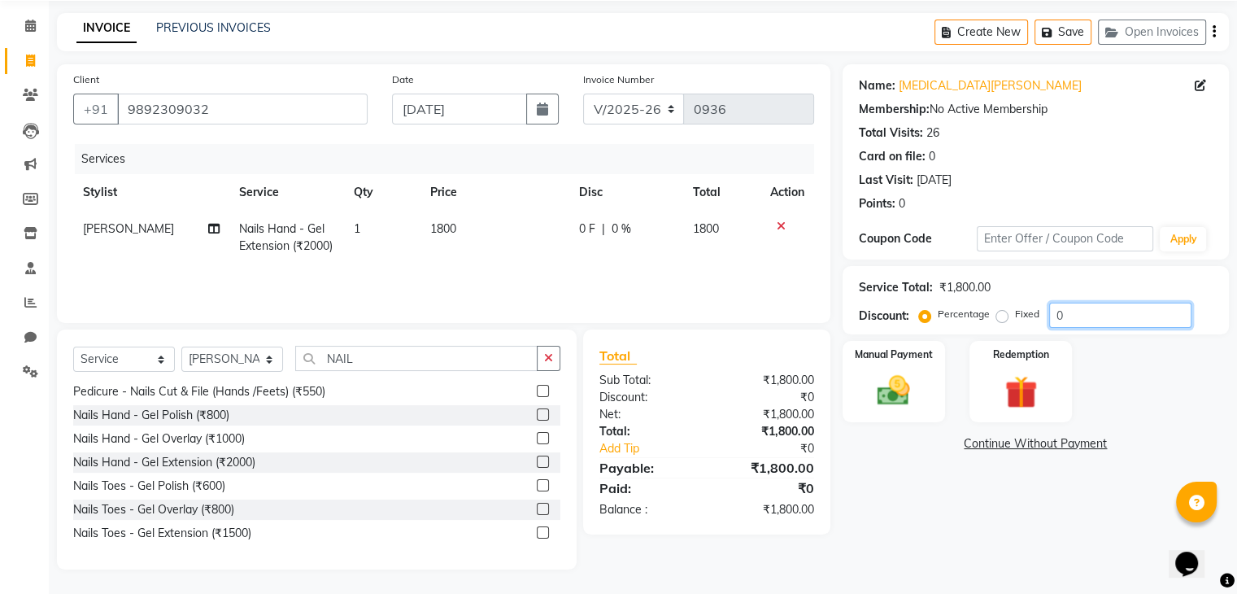
click at [1091, 319] on input "0" at bounding box center [1120, 315] width 142 height 25
type input "50"
click at [896, 408] on img at bounding box center [893, 391] width 54 height 39
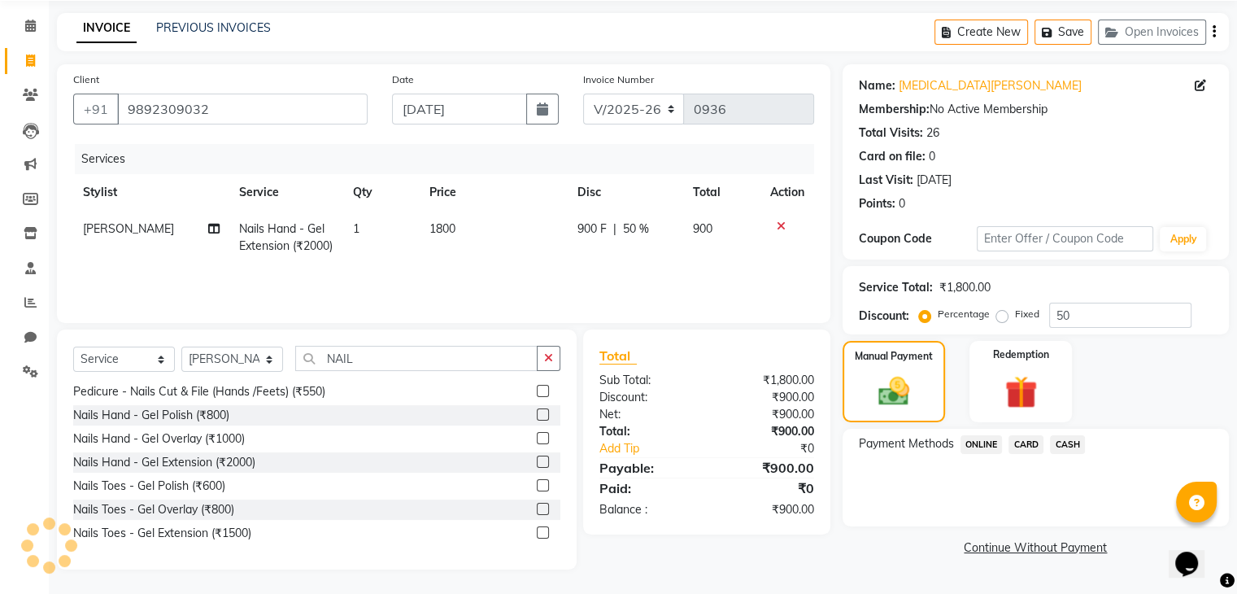
click at [976, 445] on span "ONLINE" at bounding box center [982, 444] width 42 height 19
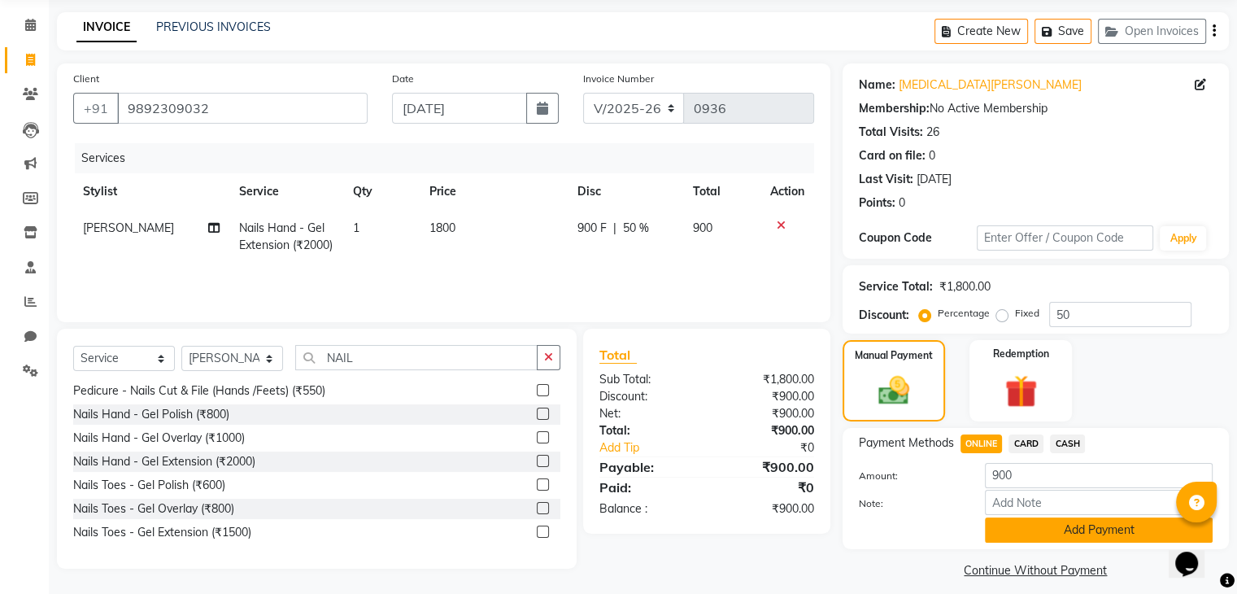
click at [1002, 531] on button "Add Payment" at bounding box center [1099, 529] width 228 height 25
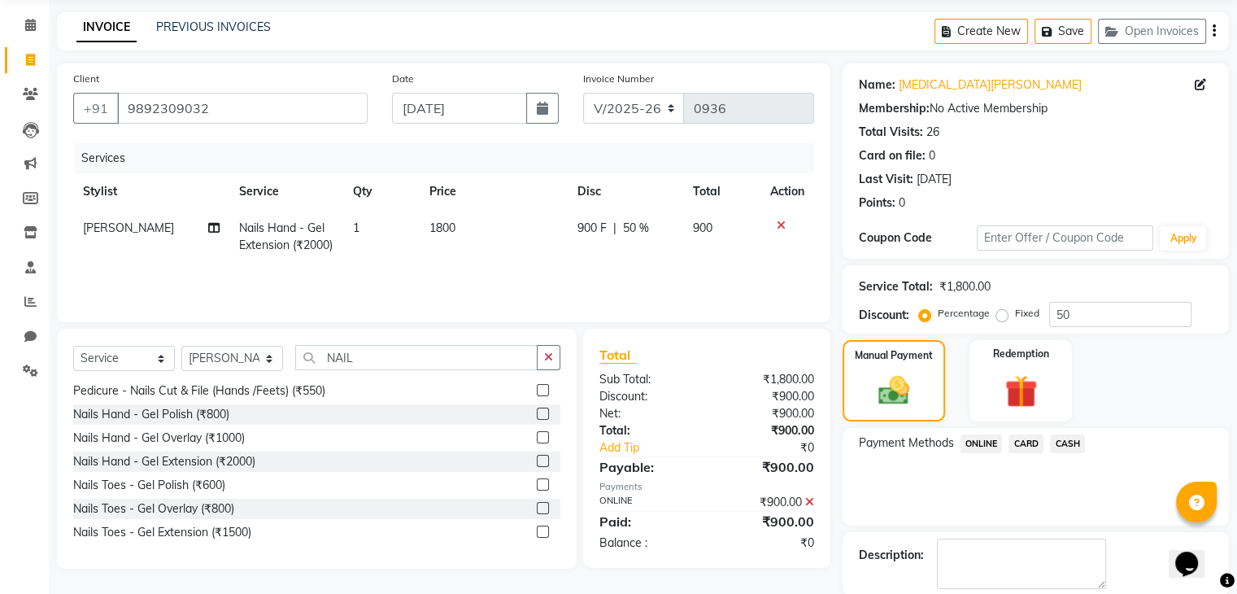
scroll to position [139, 0]
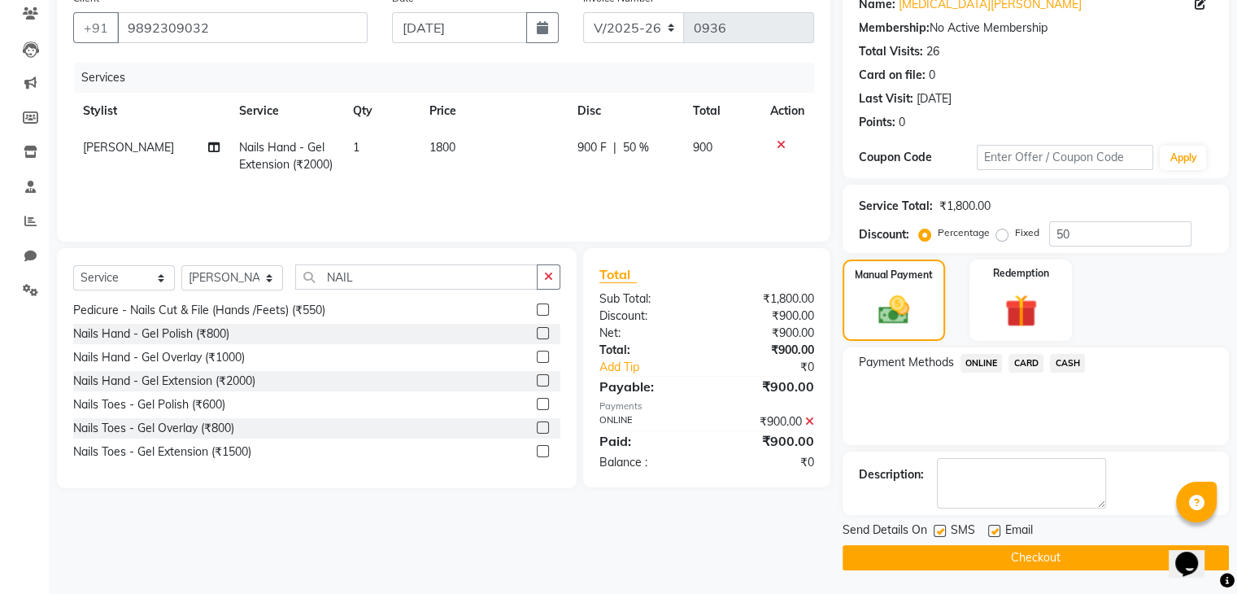
click at [1001, 553] on button "Checkout" at bounding box center [1036, 557] width 386 height 25
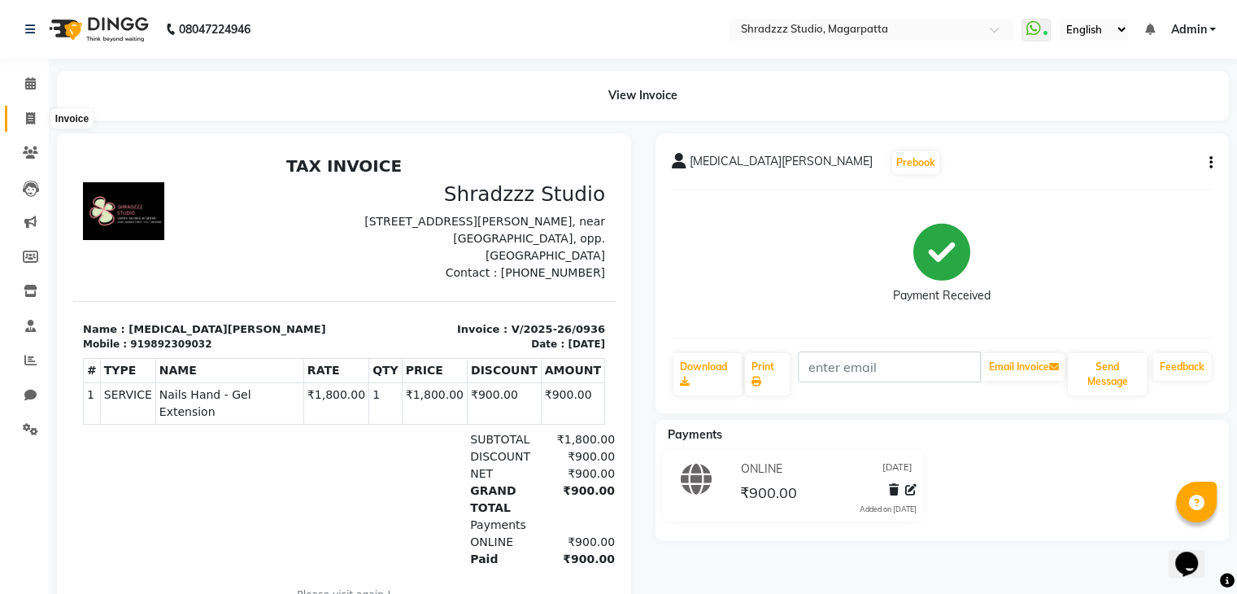
click at [24, 127] on span at bounding box center [30, 119] width 28 height 19
select select "4544"
select select "service"
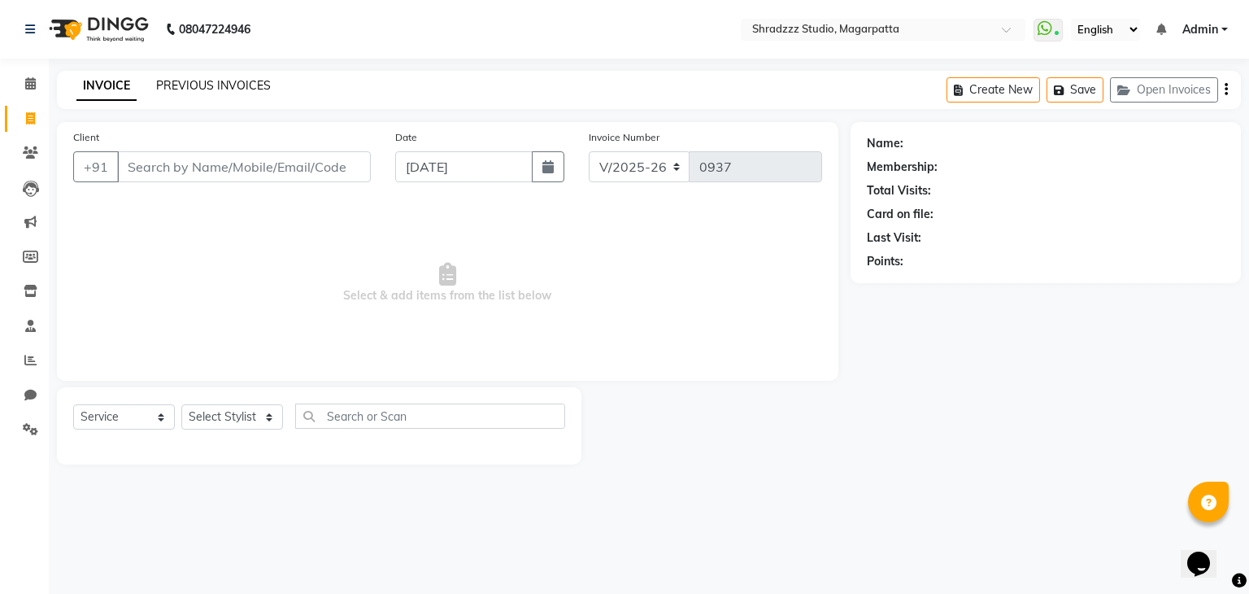
click at [200, 89] on link "PREVIOUS INVOICES" at bounding box center [213, 85] width 115 height 15
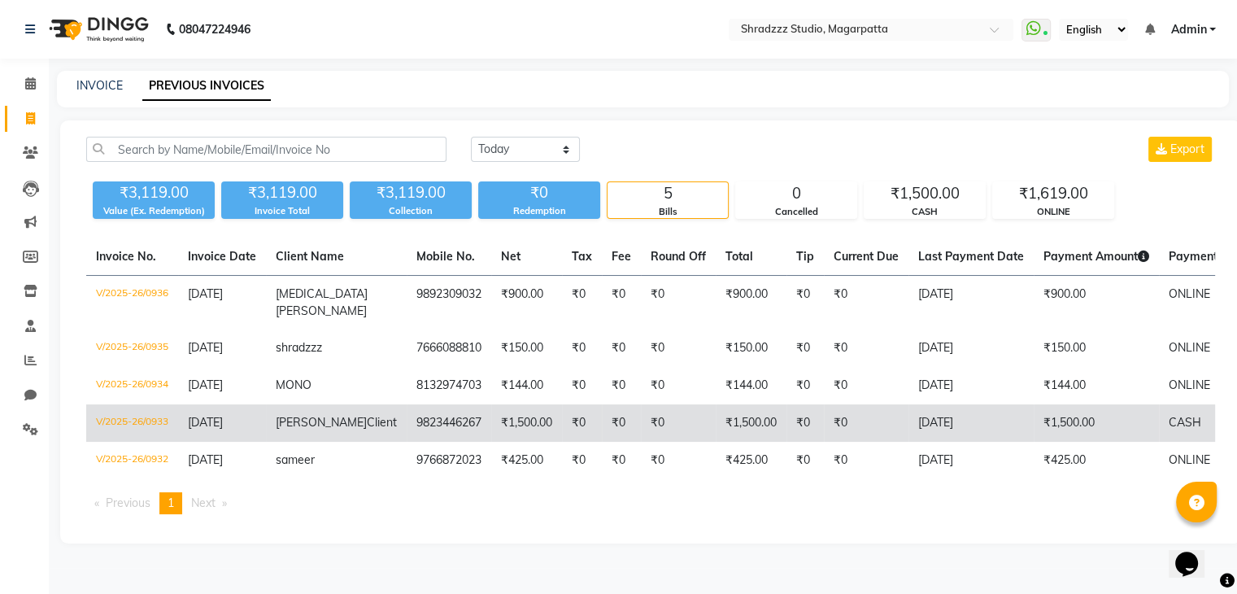
click at [491, 430] on td "₹1,500.00" at bounding box center [526, 422] width 71 height 37
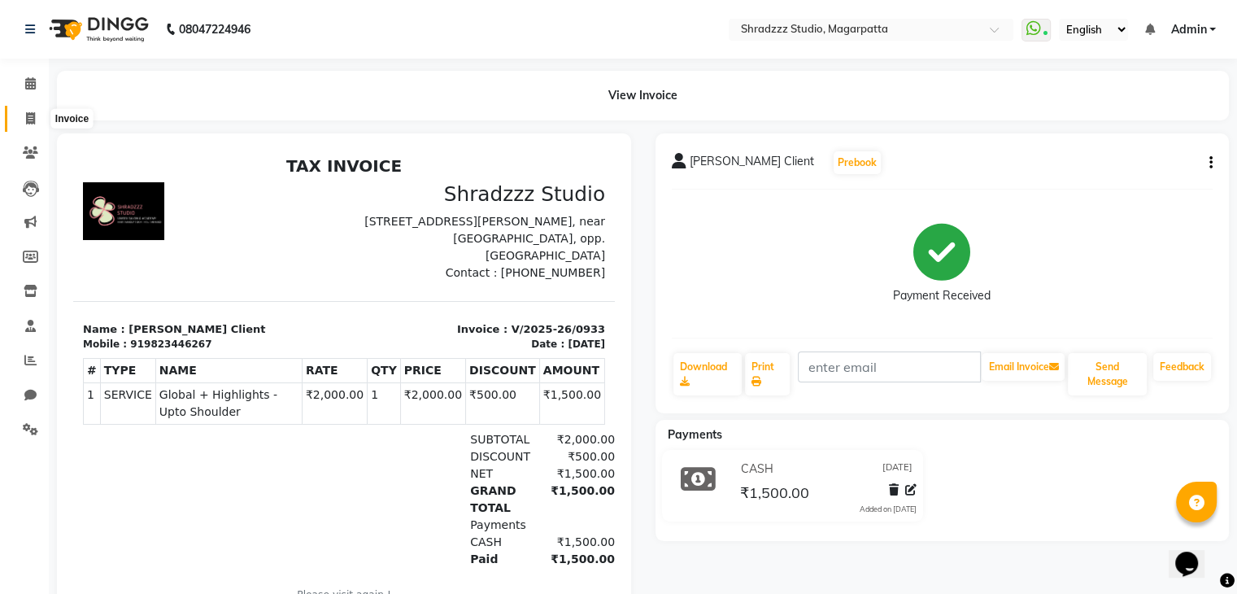
click at [29, 110] on span at bounding box center [30, 119] width 28 height 19
select select "service"
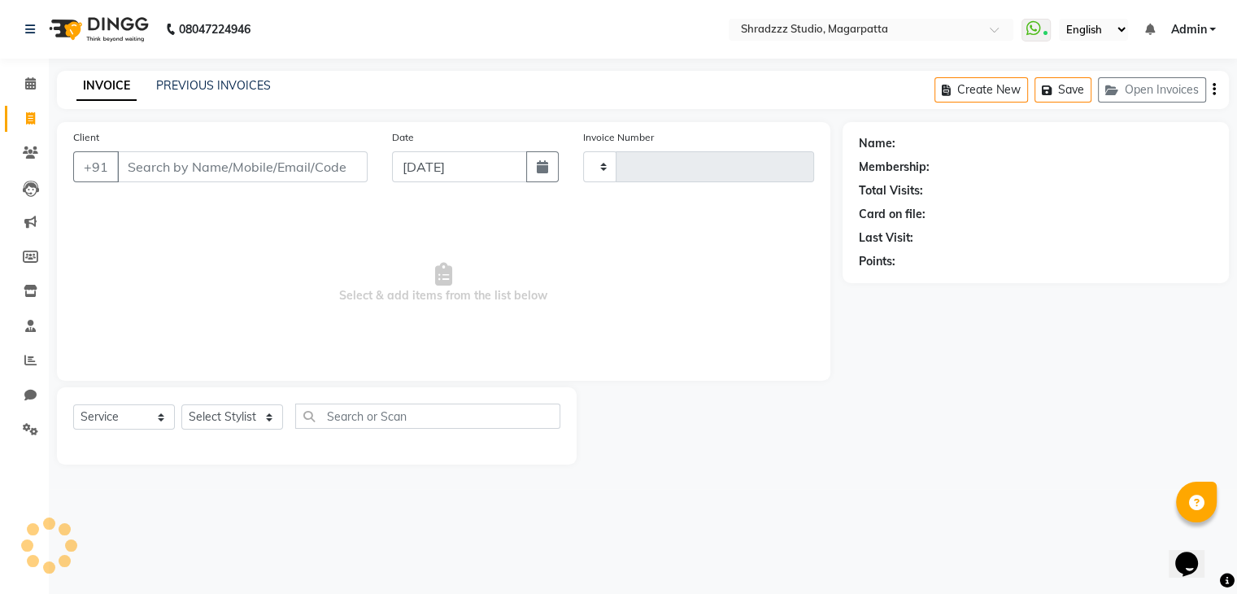
type input "0937"
select select "4544"
click at [226, 408] on select "Select Stylist [PERSON_NAME] Manager [MEDICAL_DATA][PERSON_NAME] Sameer [PERSON…" at bounding box center [232, 416] width 102 height 25
select select "26213"
click at [181, 405] on select "Select Stylist [PERSON_NAME] Manager [MEDICAL_DATA][PERSON_NAME] Sameer [PERSON…" at bounding box center [232, 416] width 102 height 25
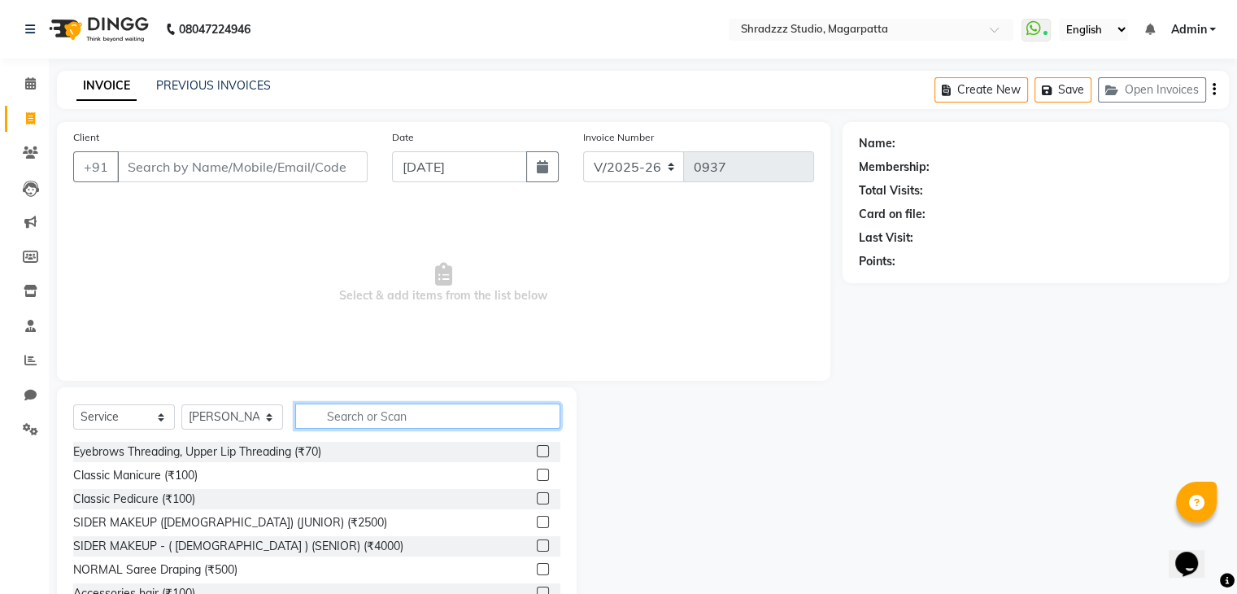
click at [359, 421] on input "text" at bounding box center [427, 415] width 265 height 25
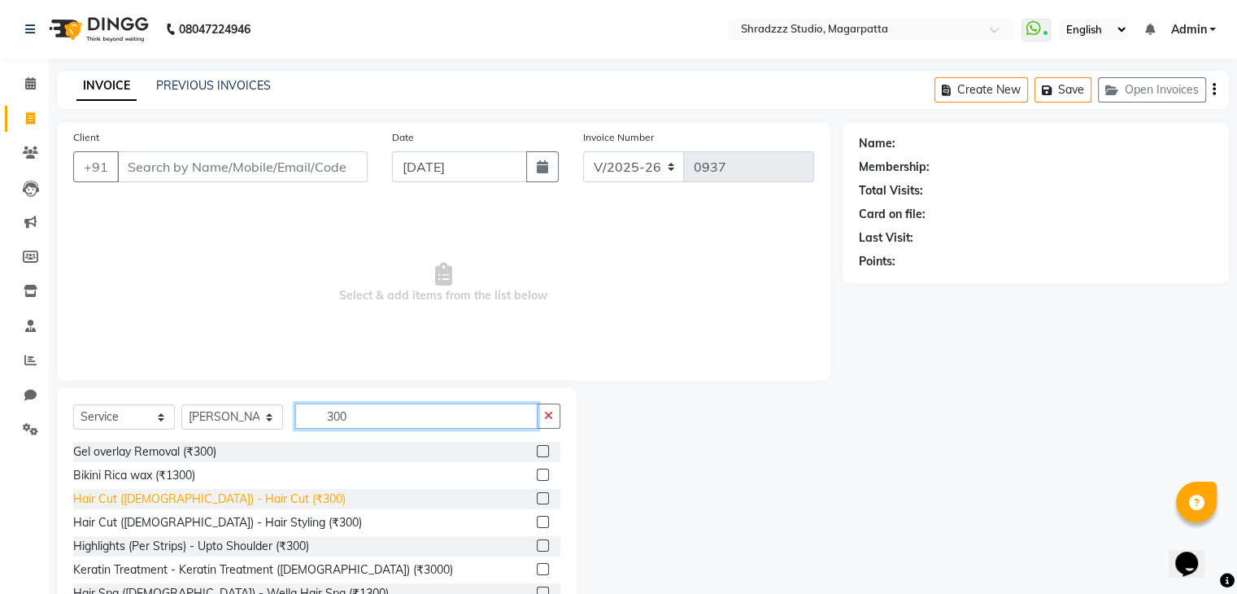
type input "300"
click at [233, 499] on div "Hair Cut ([DEMOGRAPHIC_DATA]) - Hair Cut (₹300)" at bounding box center [209, 498] width 272 height 17
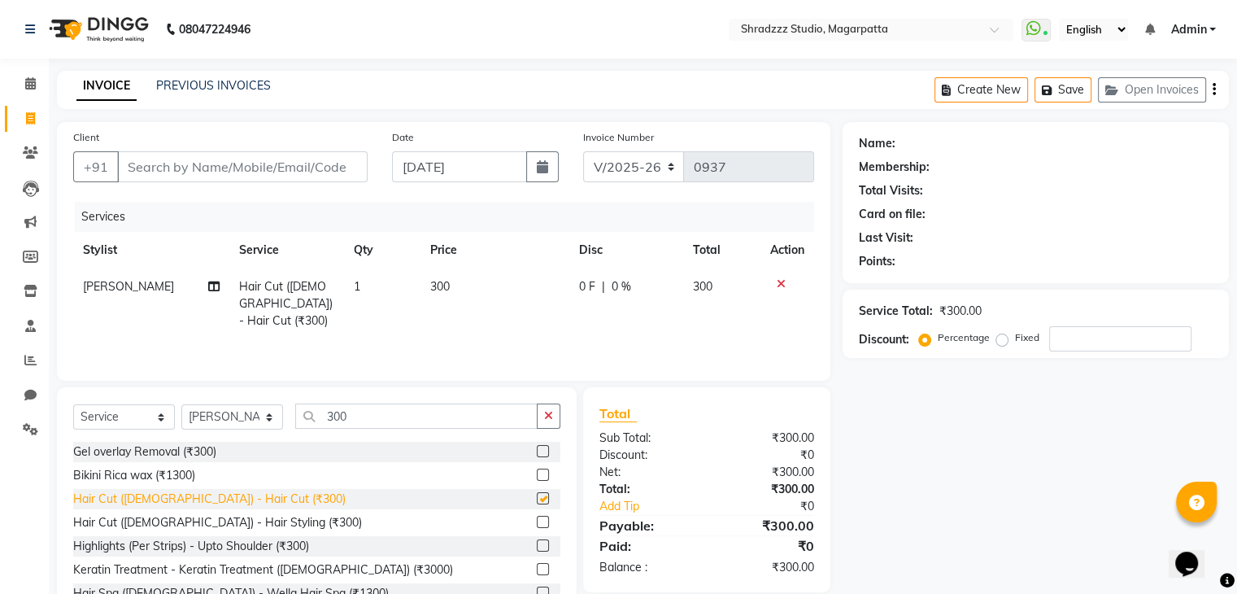
checkbox input "false"
click at [333, 419] on input "300" at bounding box center [416, 415] width 242 height 25
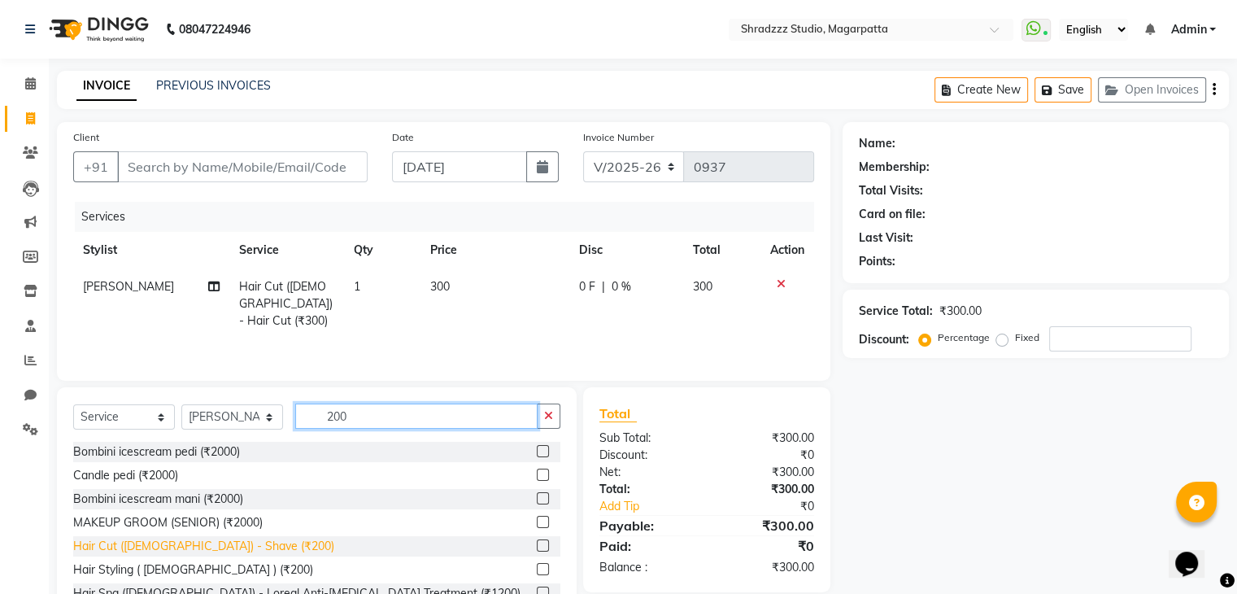
type input "200"
click at [215, 551] on div "Hair Cut ([DEMOGRAPHIC_DATA]) - Shave (₹200)" at bounding box center [203, 546] width 261 height 17
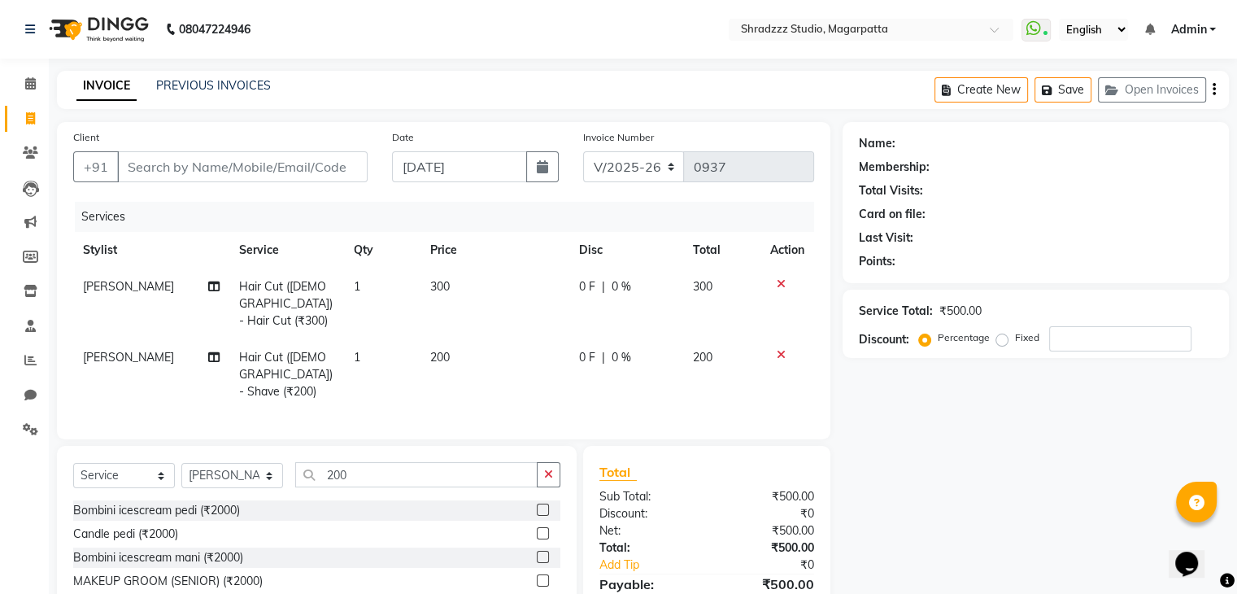
checkbox input "false"
click at [201, 172] on input "Client" at bounding box center [242, 166] width 251 height 31
click at [192, 165] on input "Client" at bounding box center [242, 166] width 251 height 31
type input "7"
type input "0"
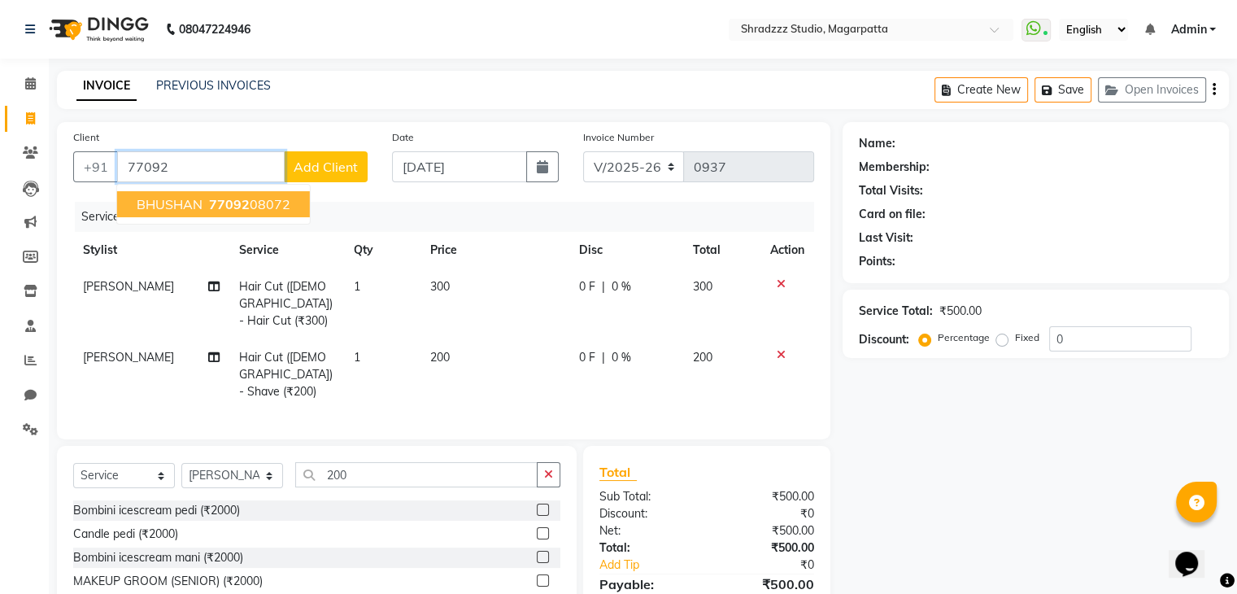
click at [172, 206] on span "BHUSHAN" at bounding box center [170, 204] width 66 height 16
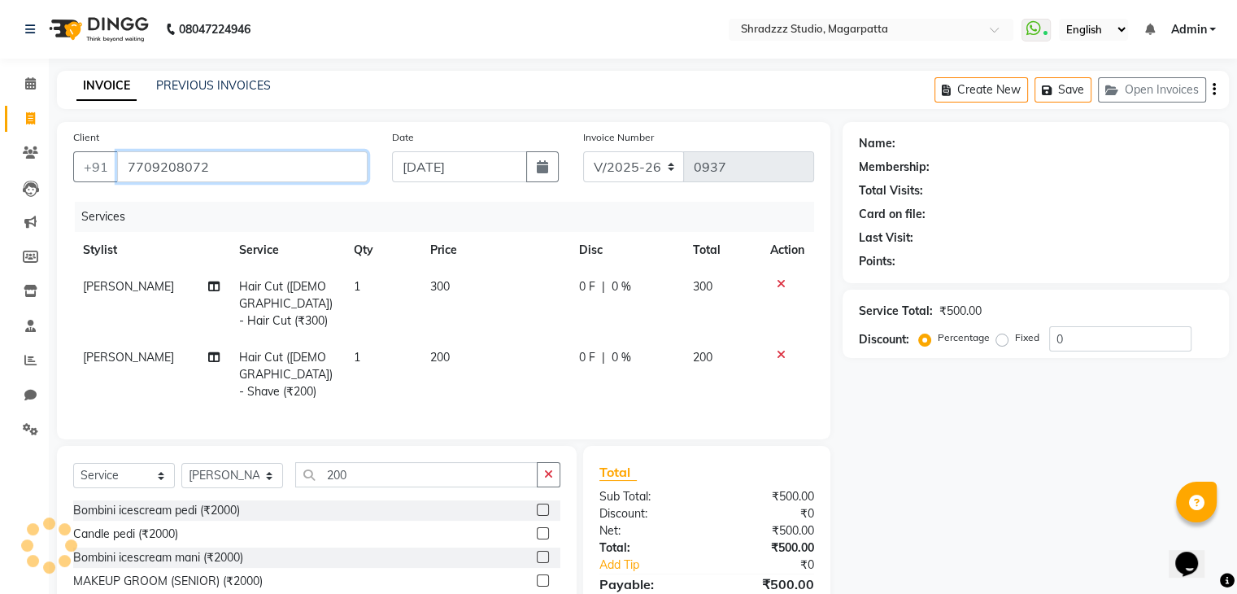
type input "7709208072"
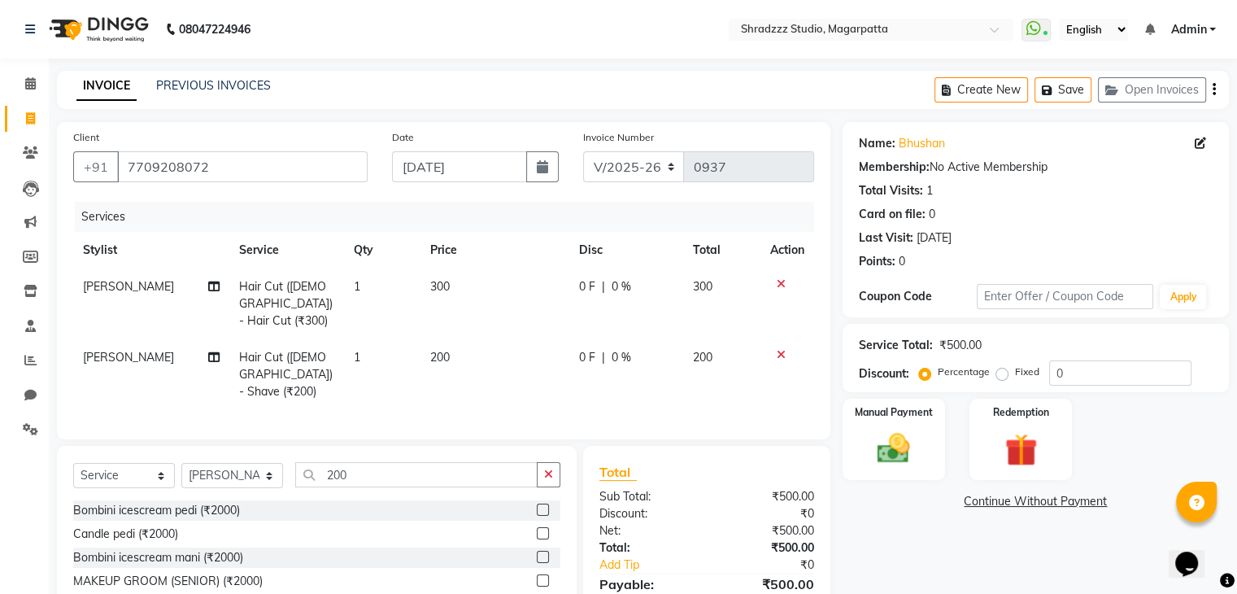
click at [956, 543] on div "Name: Bhushan Membership: No Active Membership Total Visits: 1 Card on file: 0 …" at bounding box center [1042, 404] width 399 height 564
click at [1067, 377] on input "0" at bounding box center [1120, 372] width 142 height 25
type input "15"
click at [932, 539] on div "Name: Bhushan Membership: No Active Membership Total Visits: 1 Card on file: 0 …" at bounding box center [1042, 404] width 399 height 564
click at [884, 531] on div "Name: Bhushan Membership: No Active Membership Total Visits: 1 Card on file: 0 …" at bounding box center [1042, 404] width 399 height 564
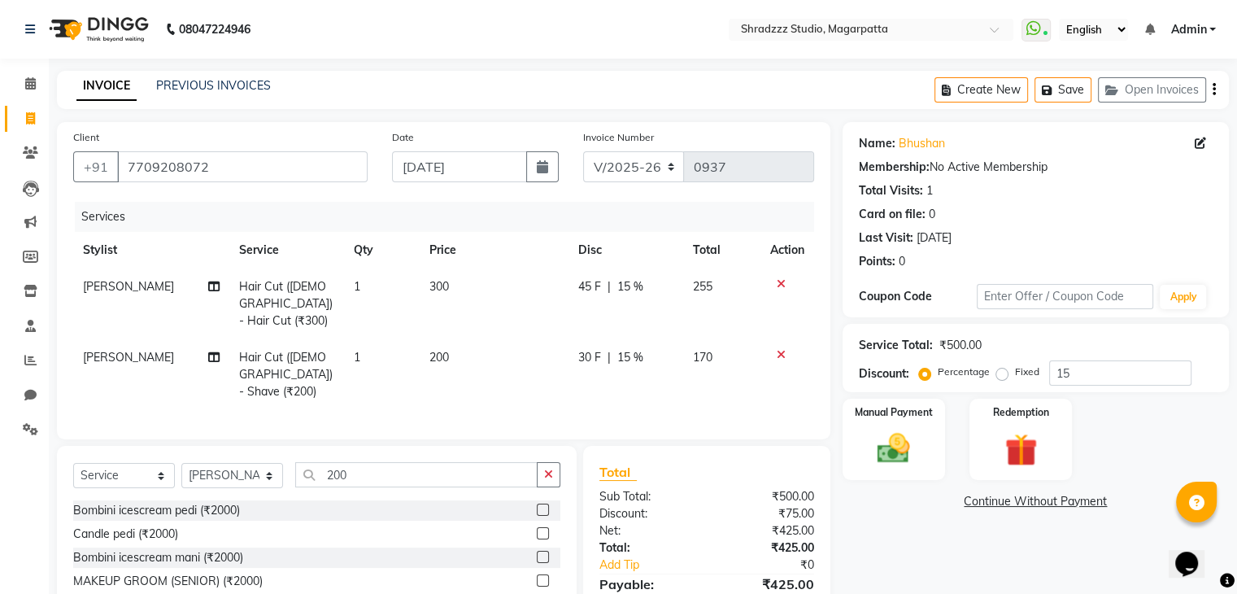
click at [781, 349] on icon at bounding box center [781, 354] width 9 height 11
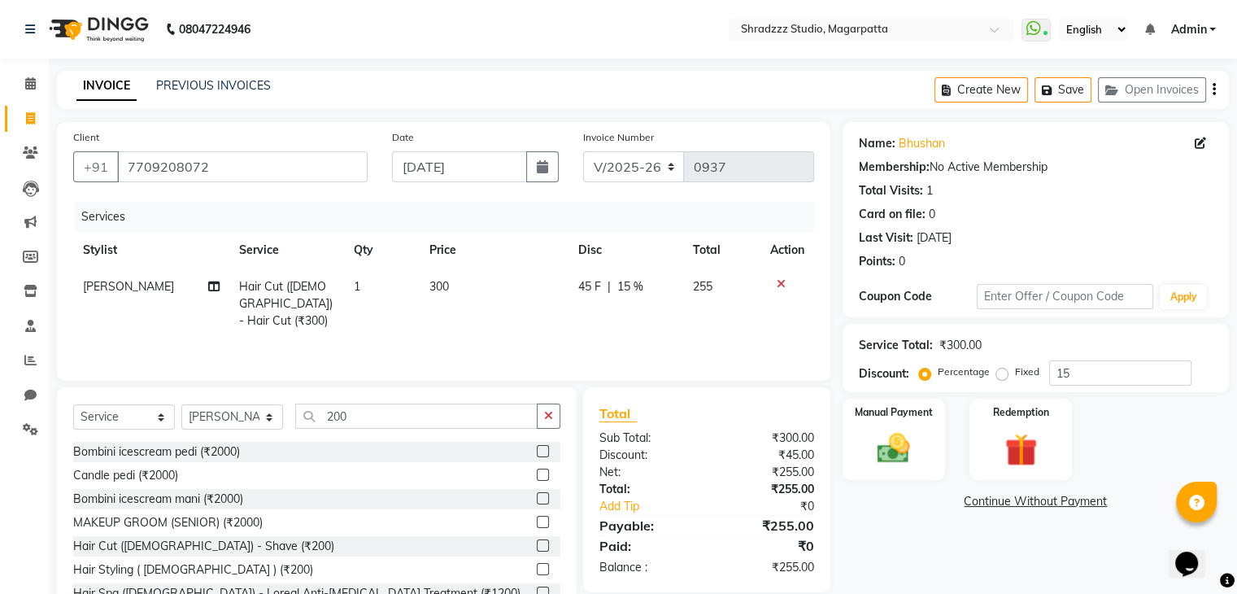
click at [888, 554] on div "Name: Bhushan Membership: No Active Membership Total Visits: 1 Card on file: 0 …" at bounding box center [1042, 374] width 399 height 505
click at [903, 458] on img at bounding box center [893, 448] width 54 height 39
click at [988, 506] on span "ONLINE" at bounding box center [982, 502] width 42 height 19
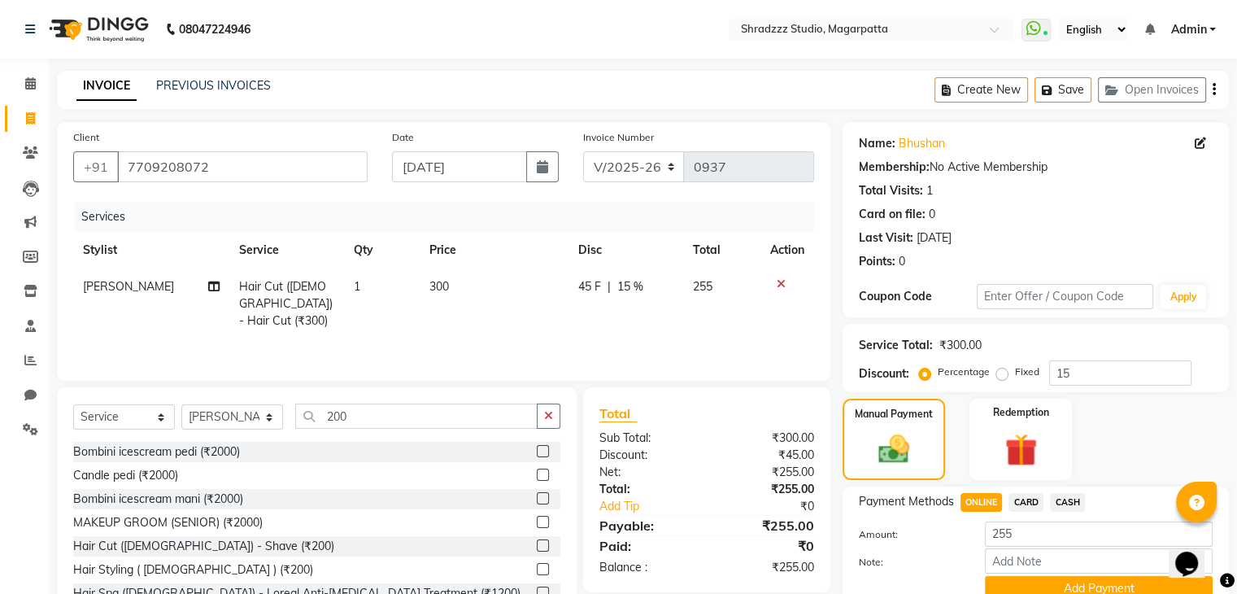
scroll to position [72, 0]
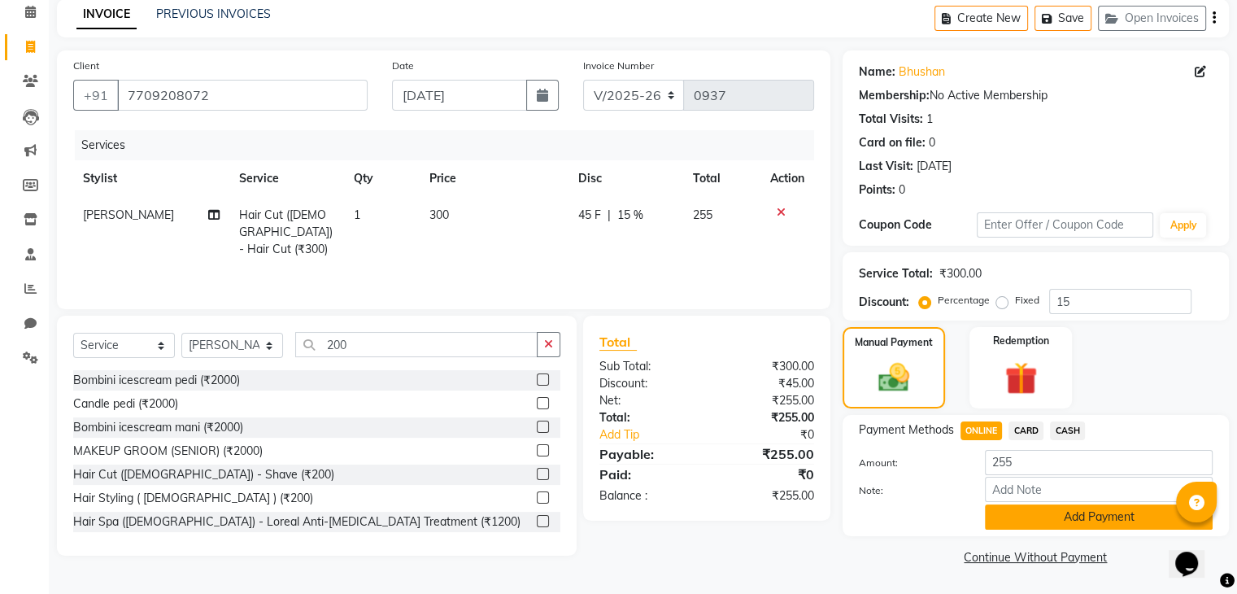
click at [1000, 522] on button "Add Payment" at bounding box center [1099, 516] width 228 height 25
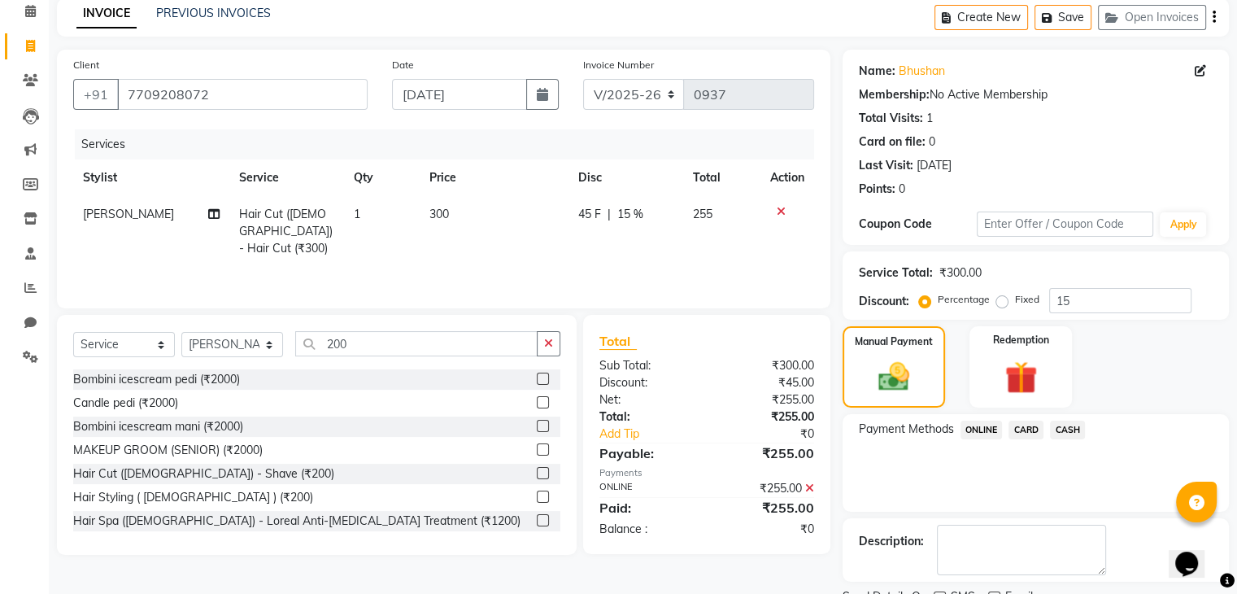
scroll to position [139, 0]
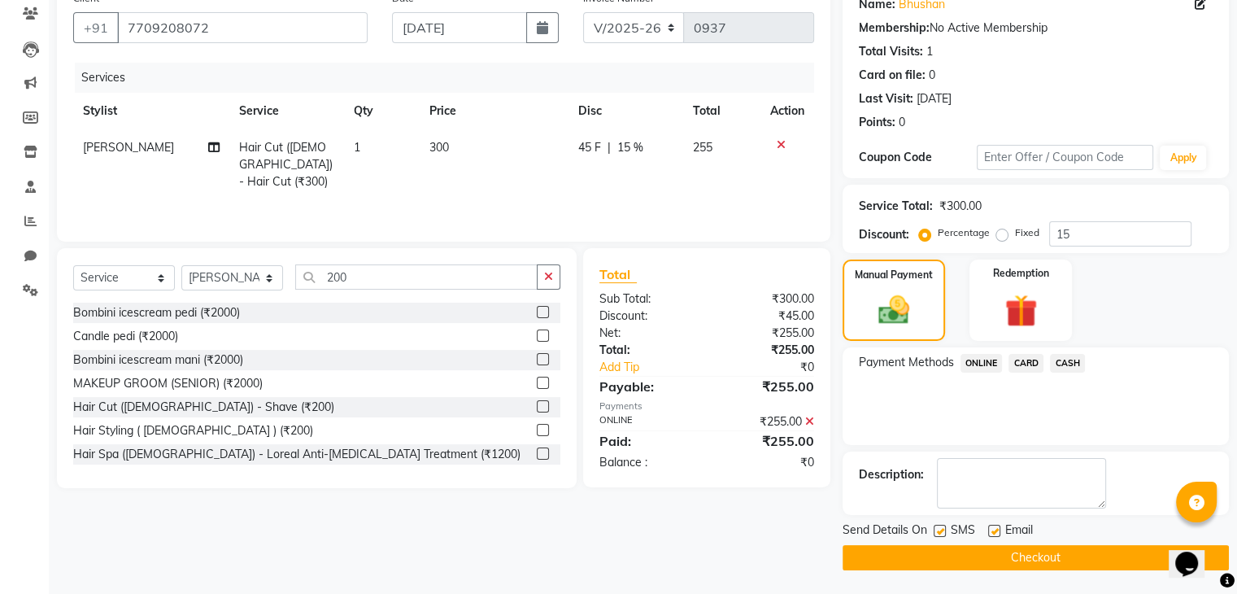
click at [998, 556] on button "Checkout" at bounding box center [1036, 557] width 386 height 25
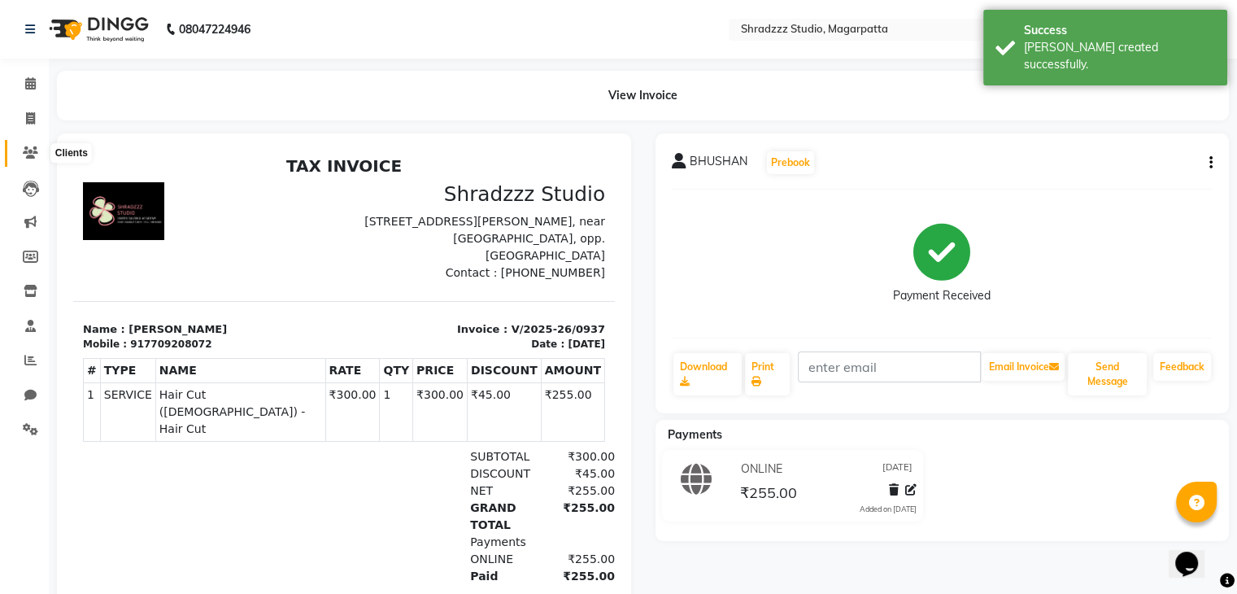
click at [30, 150] on icon at bounding box center [30, 152] width 15 height 12
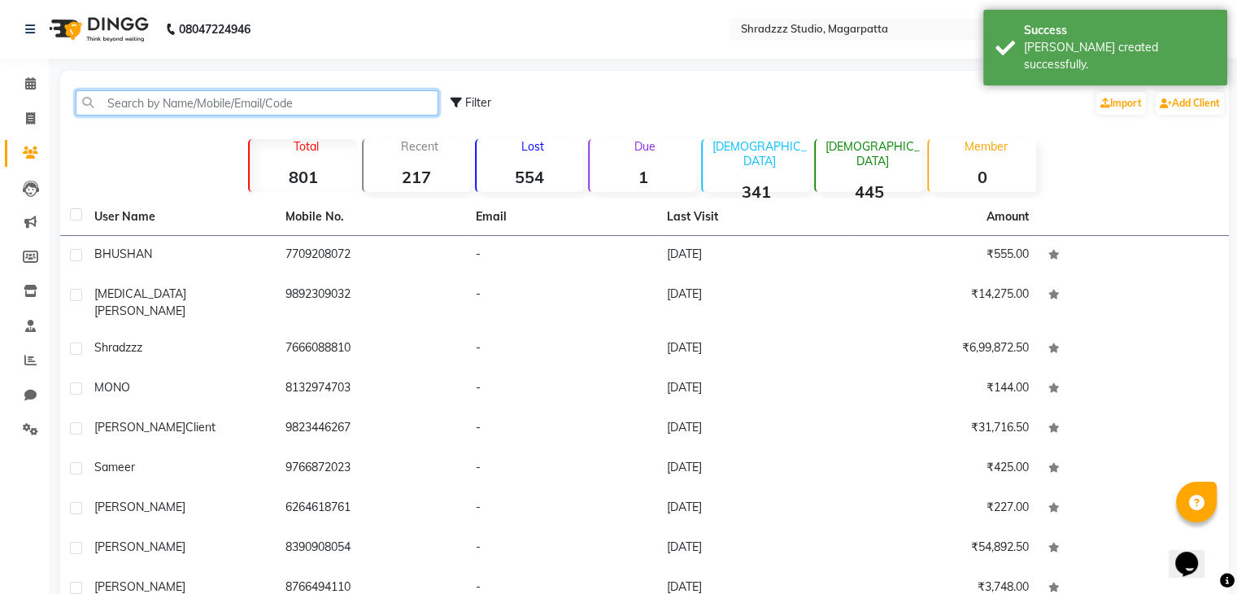
click at [134, 98] on input "text" at bounding box center [257, 102] width 363 height 25
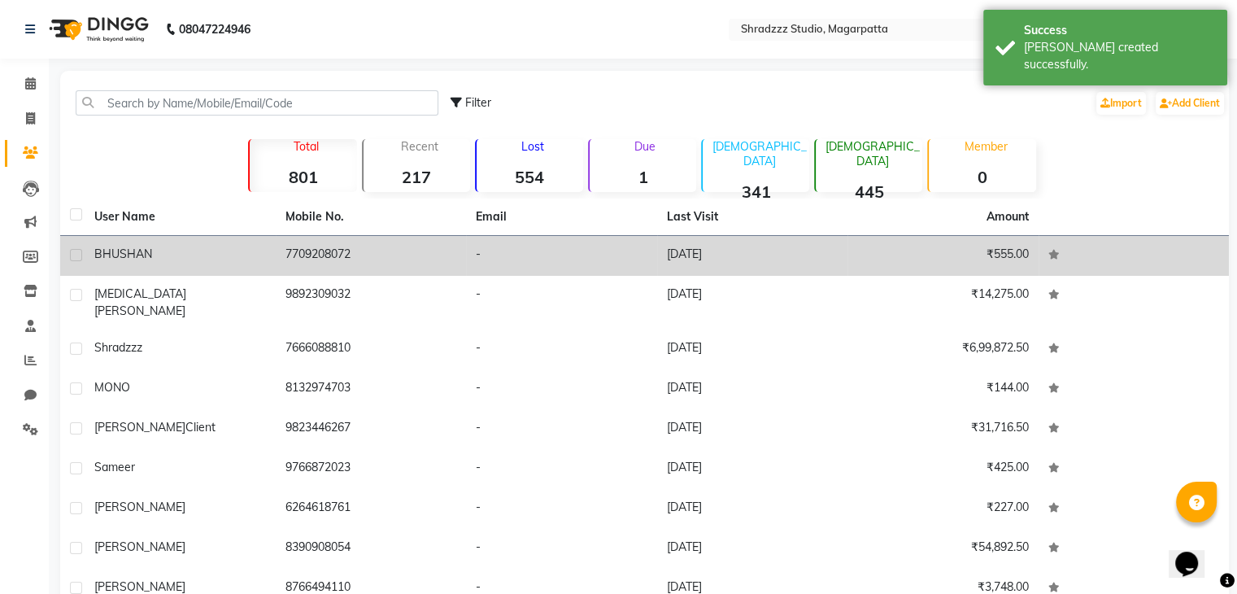
click at [303, 259] on td "7709208072" at bounding box center [371, 256] width 191 height 40
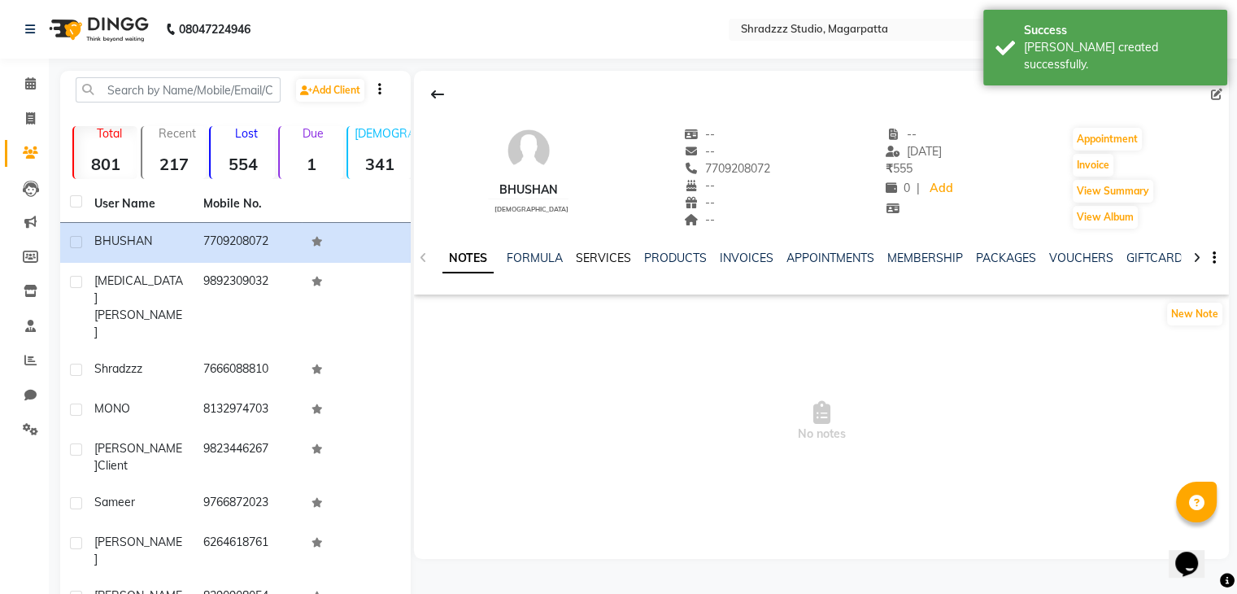
click at [600, 259] on link "SERVICES" at bounding box center [603, 258] width 55 height 15
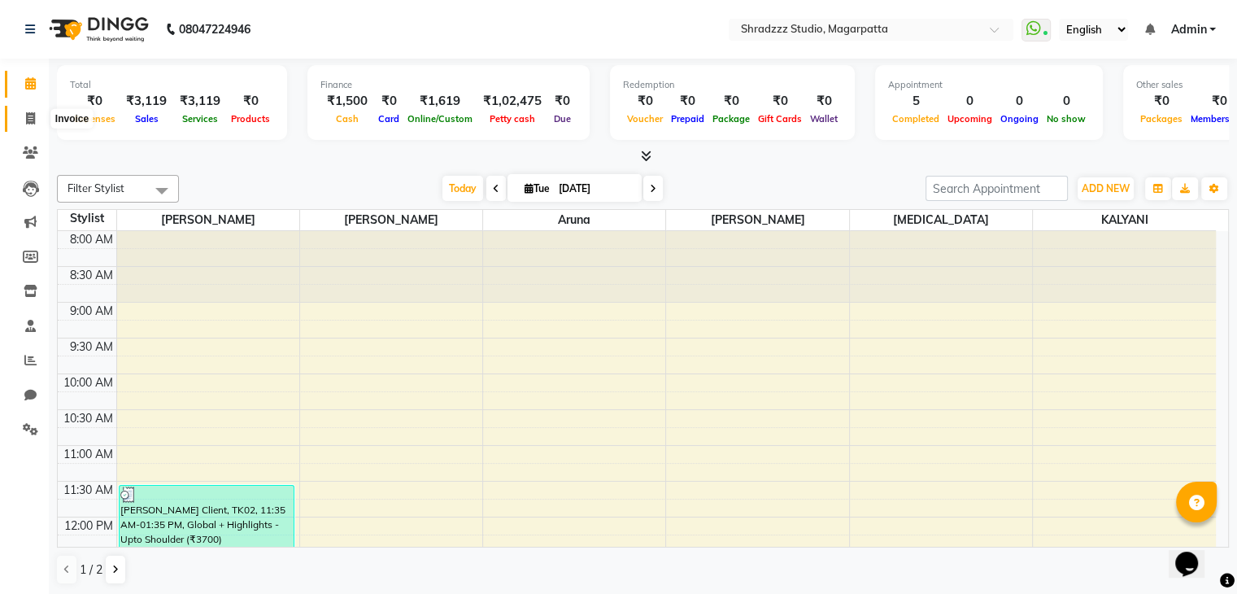
click at [33, 116] on icon at bounding box center [30, 118] width 9 height 12
select select "4544"
select select "service"
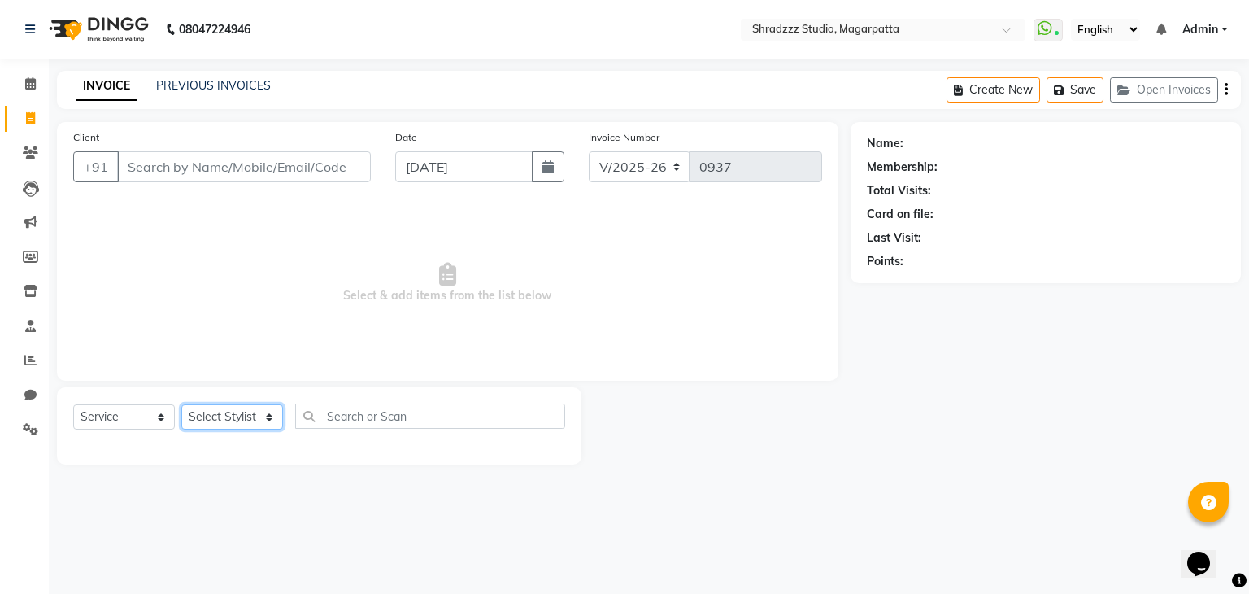
click at [204, 421] on select "Select Stylist [PERSON_NAME] Manager [MEDICAL_DATA][PERSON_NAME] Sameer [PERSON…" at bounding box center [232, 416] width 102 height 25
select select "87762"
click at [181, 405] on select "Select Stylist [PERSON_NAME] Manager [MEDICAL_DATA][PERSON_NAME] Sameer [PERSON…" at bounding box center [232, 416] width 102 height 25
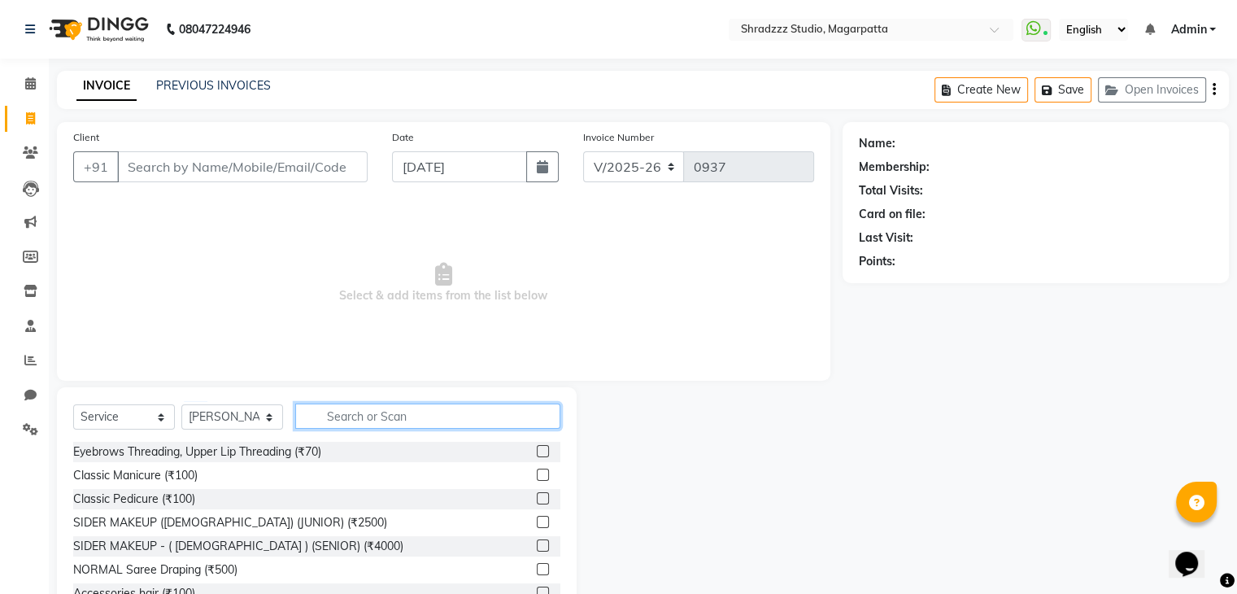
click at [347, 414] on input "text" at bounding box center [427, 415] width 265 height 25
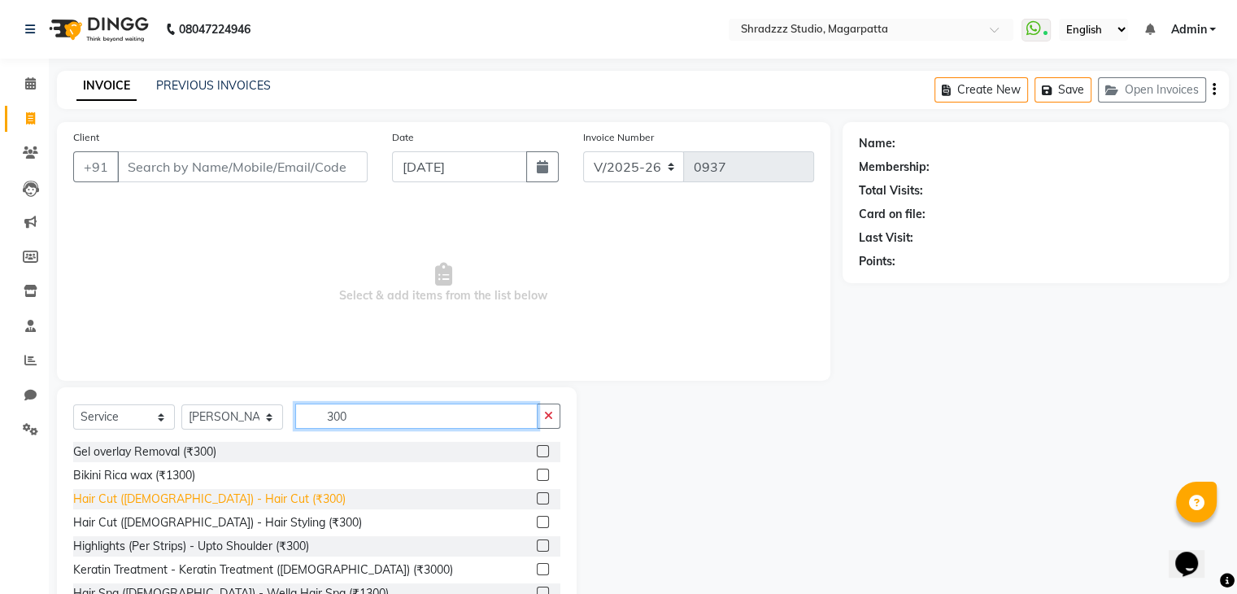
type input "300"
click at [231, 503] on div "Hair Cut ([DEMOGRAPHIC_DATA]) - Hair Cut (₹300)" at bounding box center [209, 498] width 272 height 17
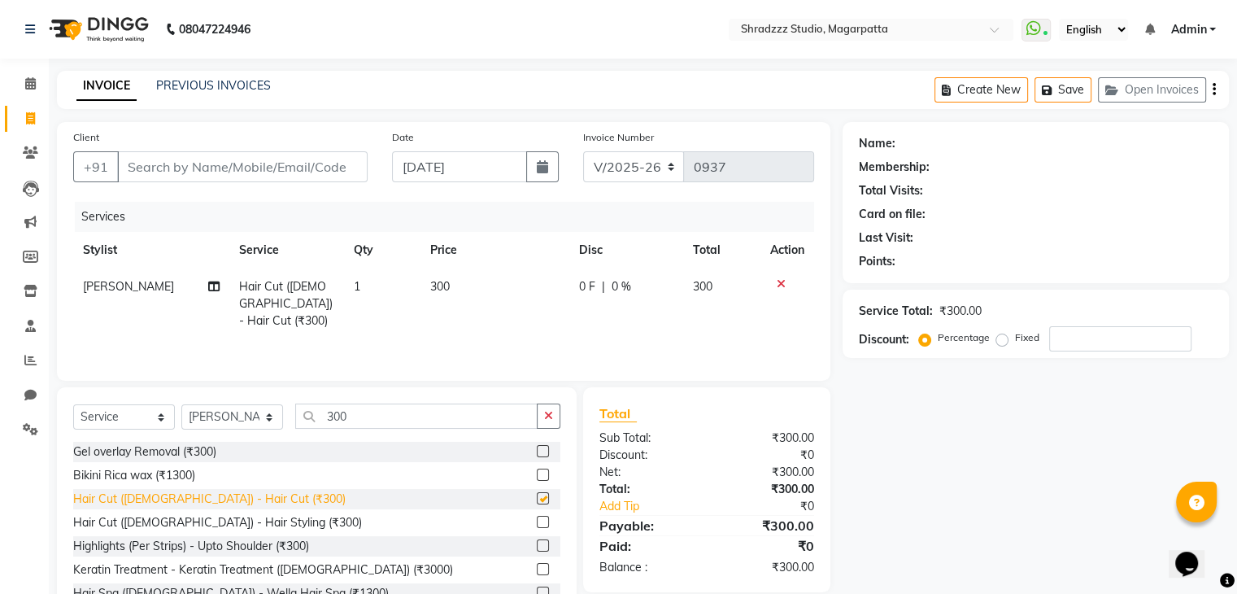
checkbox input "false"
click at [334, 418] on input "300" at bounding box center [416, 415] width 242 height 25
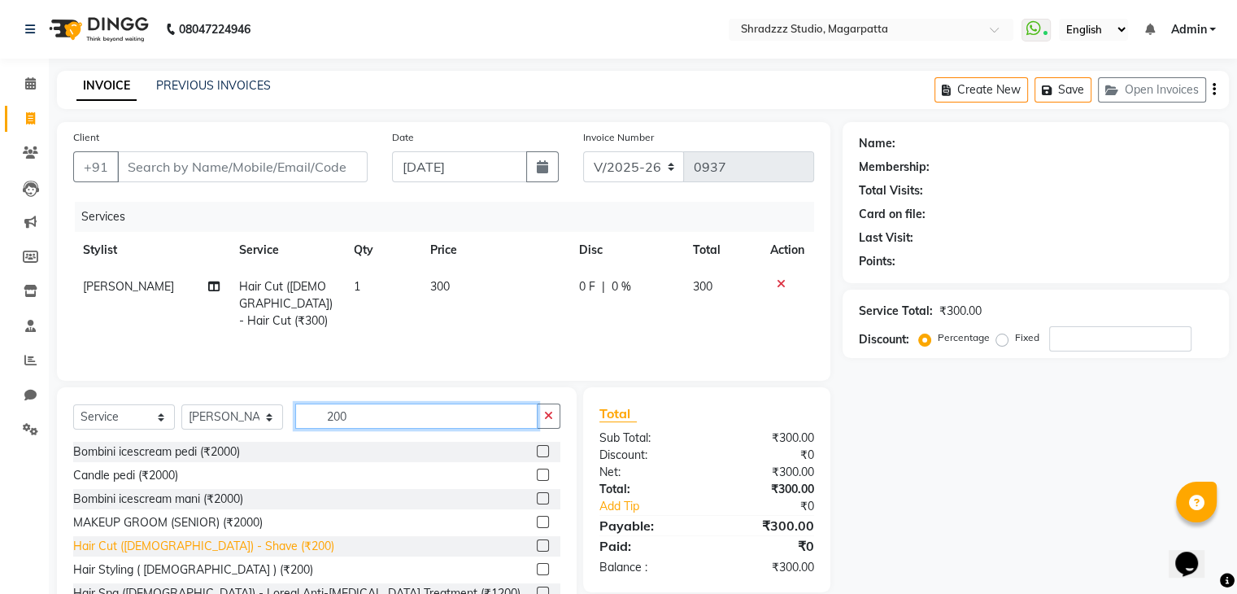
type input "200"
click at [216, 549] on div "Hair Cut ([DEMOGRAPHIC_DATA]) - Shave (₹200)" at bounding box center [203, 546] width 261 height 17
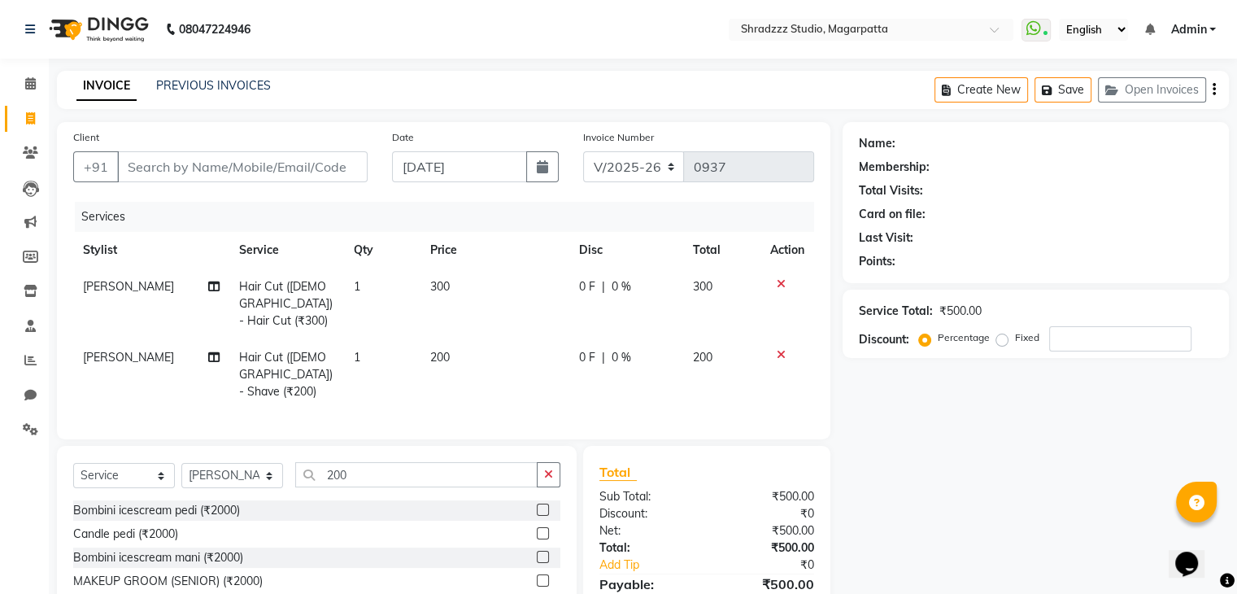
checkbox input "false"
click at [554, 462] on button "button" at bounding box center [549, 474] width 24 height 25
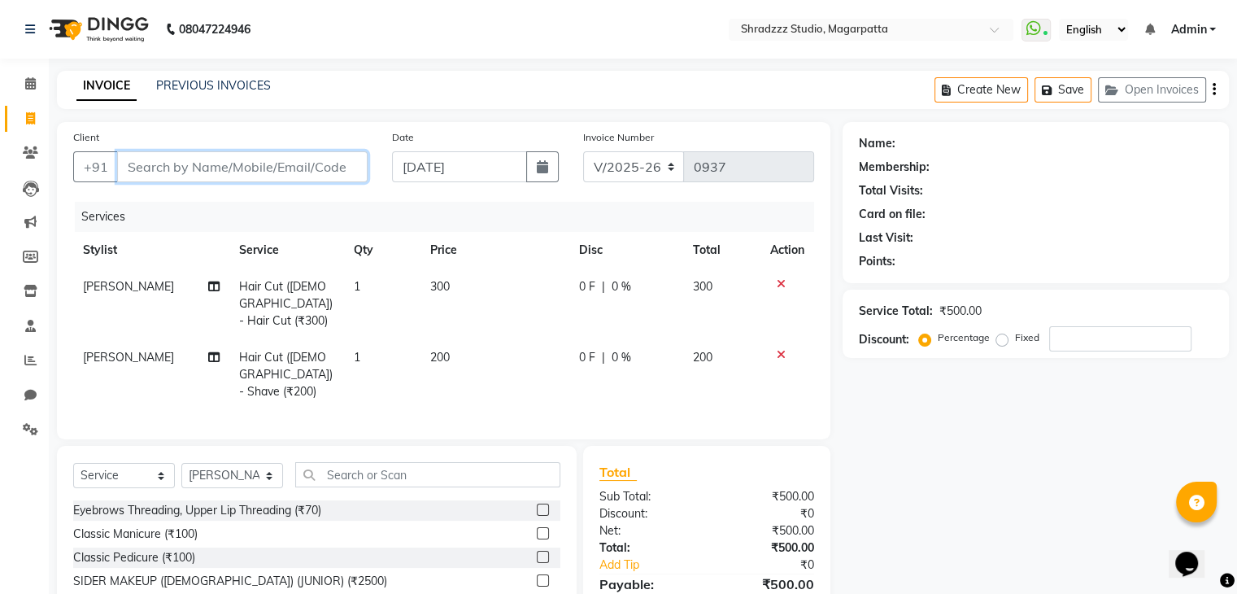
click at [280, 175] on input "Client" at bounding box center [242, 166] width 251 height 31
click at [264, 173] on input "Client" at bounding box center [242, 166] width 251 height 31
click at [346, 175] on input "Client" at bounding box center [242, 166] width 251 height 31
click at [205, 173] on input "Client" at bounding box center [242, 166] width 251 height 31
click at [434, 288] on span "300" at bounding box center [440, 286] width 20 height 15
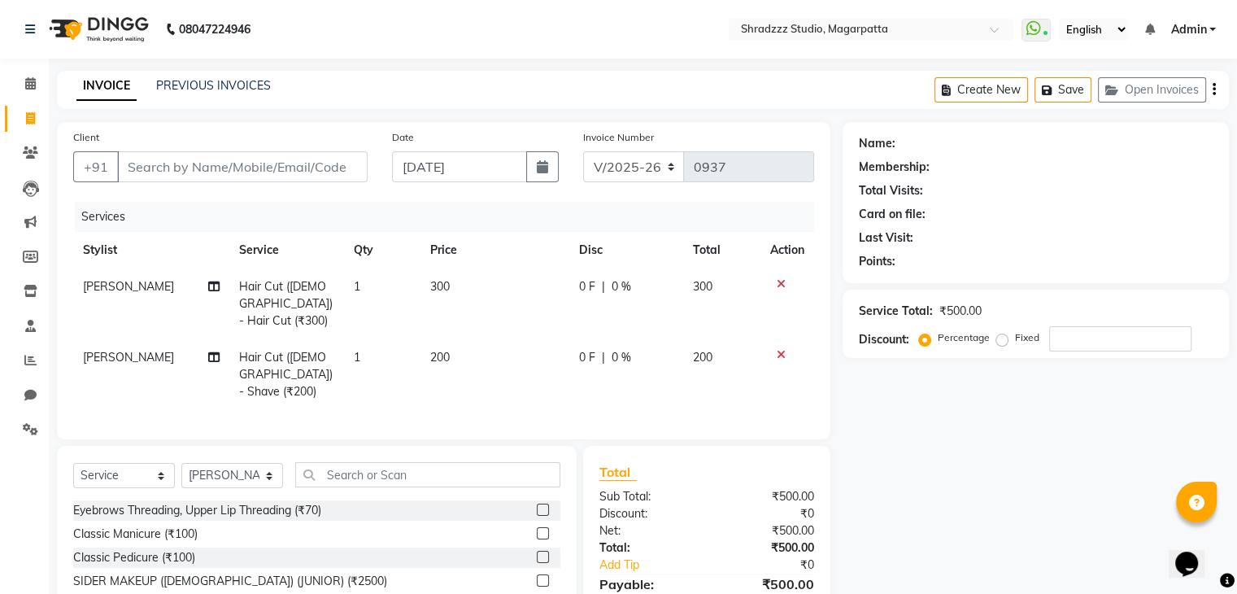
select select "87762"
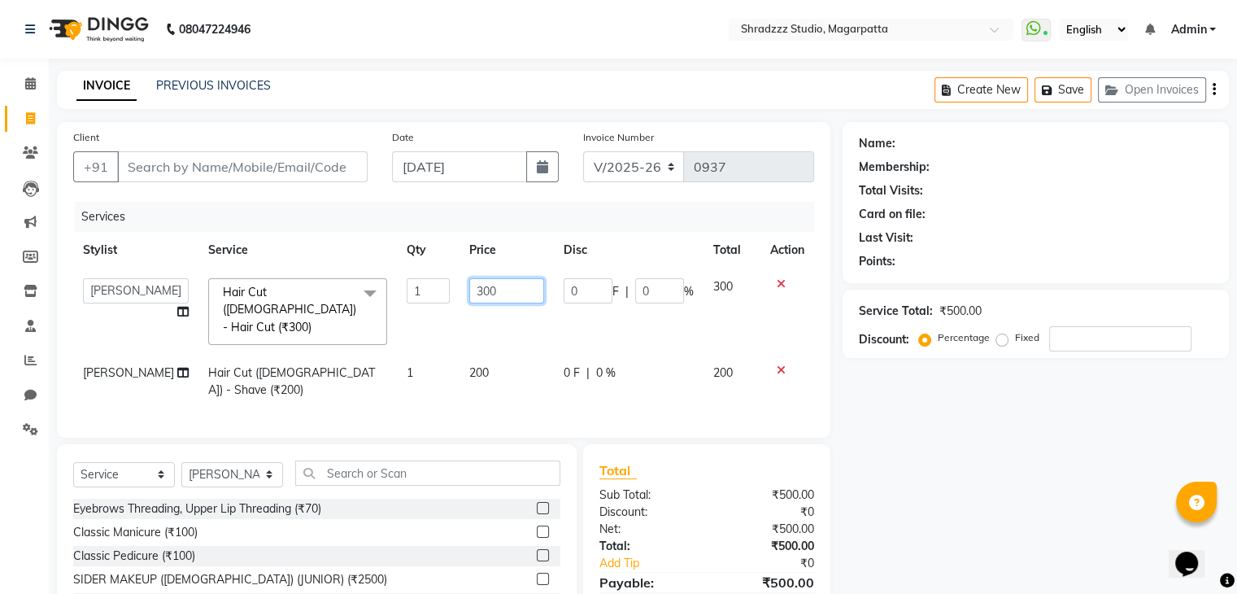
click at [471, 294] on input "300" at bounding box center [506, 290] width 75 height 25
type input "400"
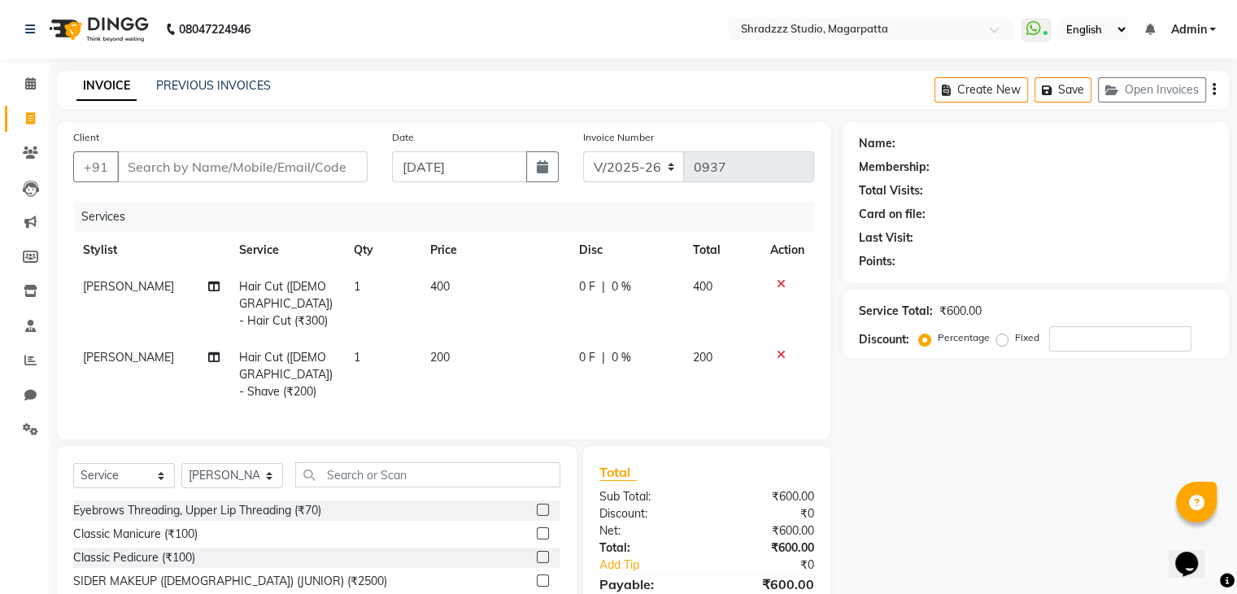
click at [946, 447] on div "Name: Membership: Total Visits: Card on file: Last Visit: Points: Service Total…" at bounding box center [1042, 404] width 399 height 564
click at [301, 166] on input "Client" at bounding box center [242, 166] width 251 height 31
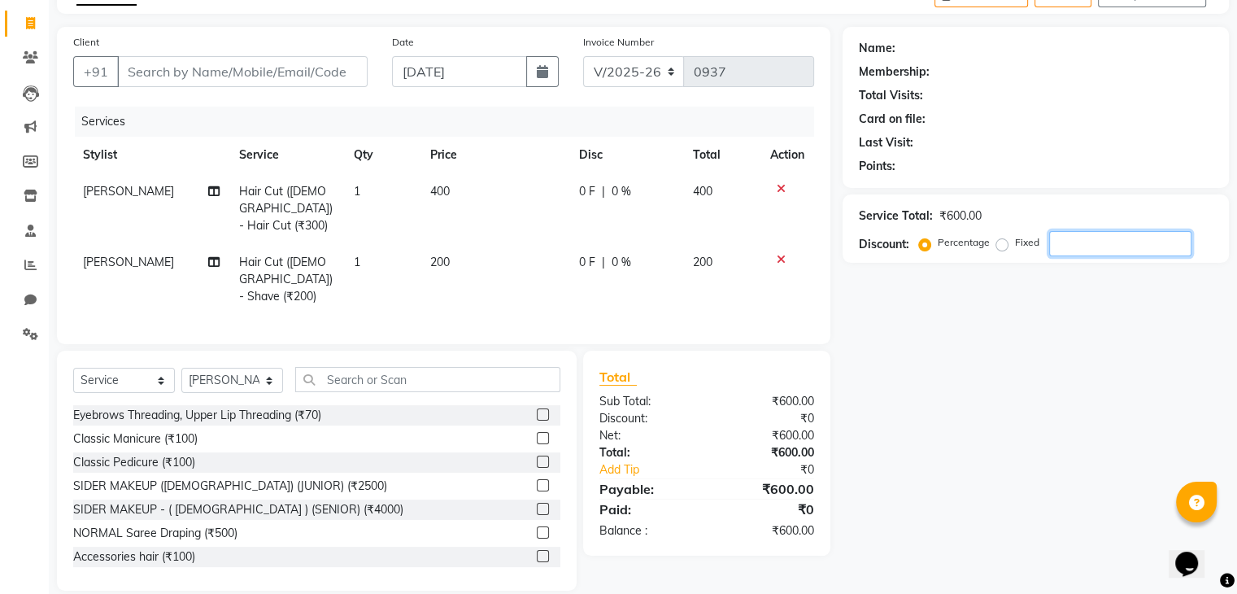
click at [1105, 246] on input "number" at bounding box center [1120, 243] width 142 height 25
type input "15"
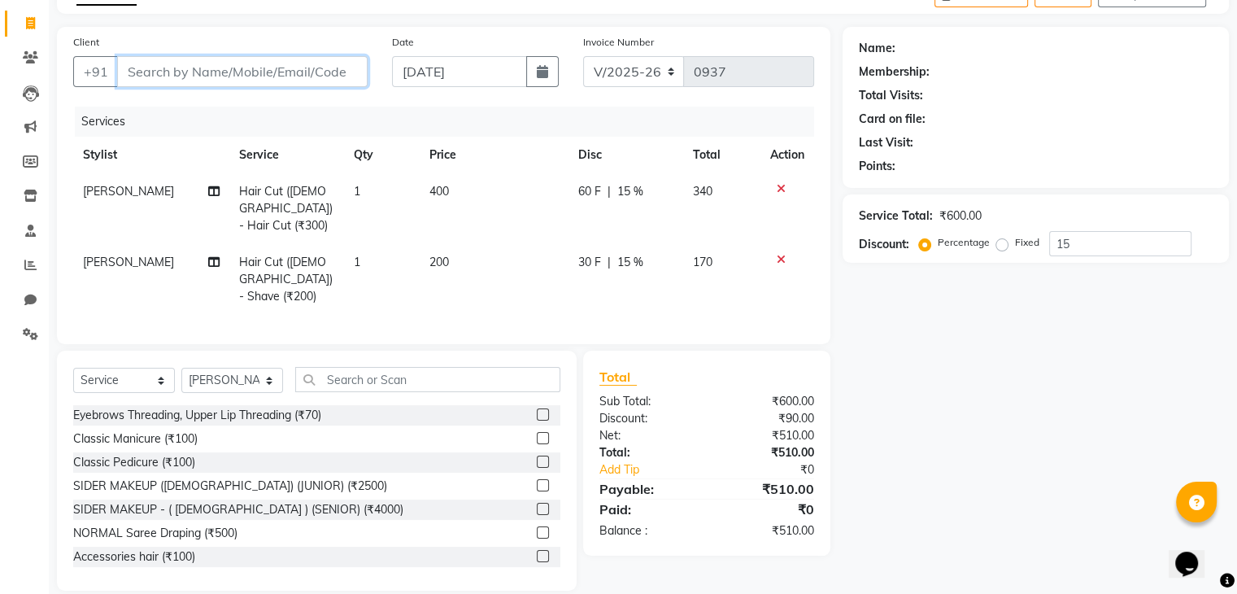
click at [307, 68] on input "Client" at bounding box center [242, 71] width 251 height 31
type input "7"
type input "0"
type input "7697935738"
click at [325, 69] on span "Add Client" at bounding box center [326, 71] width 64 height 16
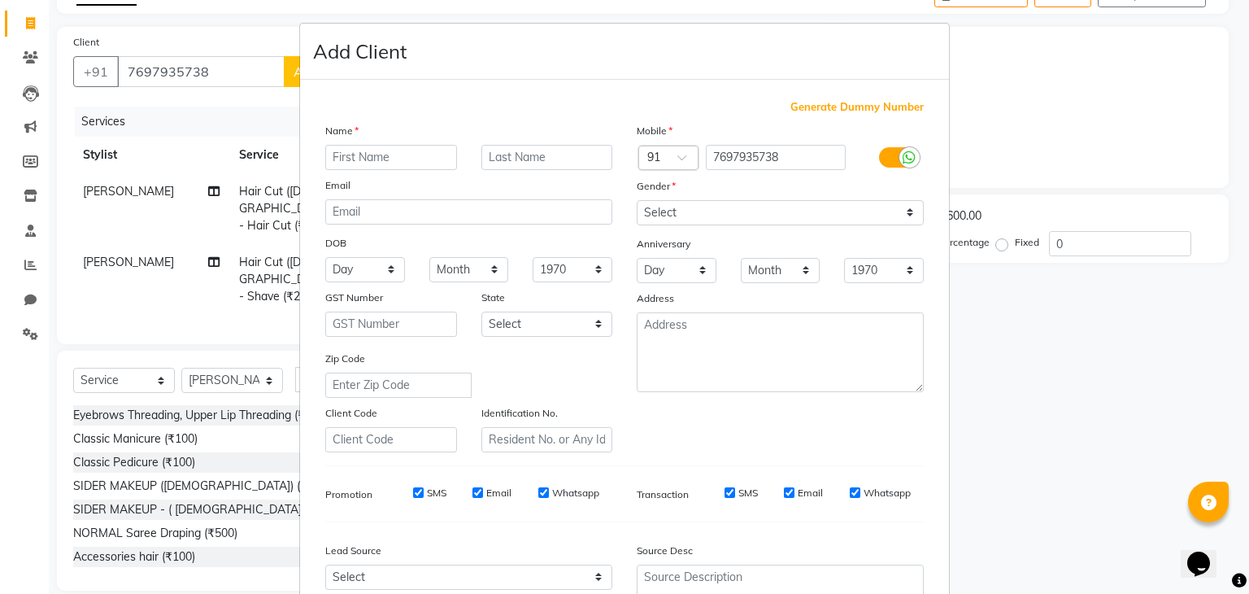
click at [396, 149] on input "text" at bounding box center [391, 157] width 132 height 25
click at [669, 214] on select "Select [DEMOGRAPHIC_DATA] [DEMOGRAPHIC_DATA] Other Prefer Not To Say" at bounding box center [780, 212] width 287 height 25
select select "[DEMOGRAPHIC_DATA]"
click at [637, 201] on select "Select [DEMOGRAPHIC_DATA] [DEMOGRAPHIC_DATA] Other Prefer Not To Say" at bounding box center [780, 212] width 287 height 25
click at [374, 161] on input "text" at bounding box center [391, 157] width 132 height 25
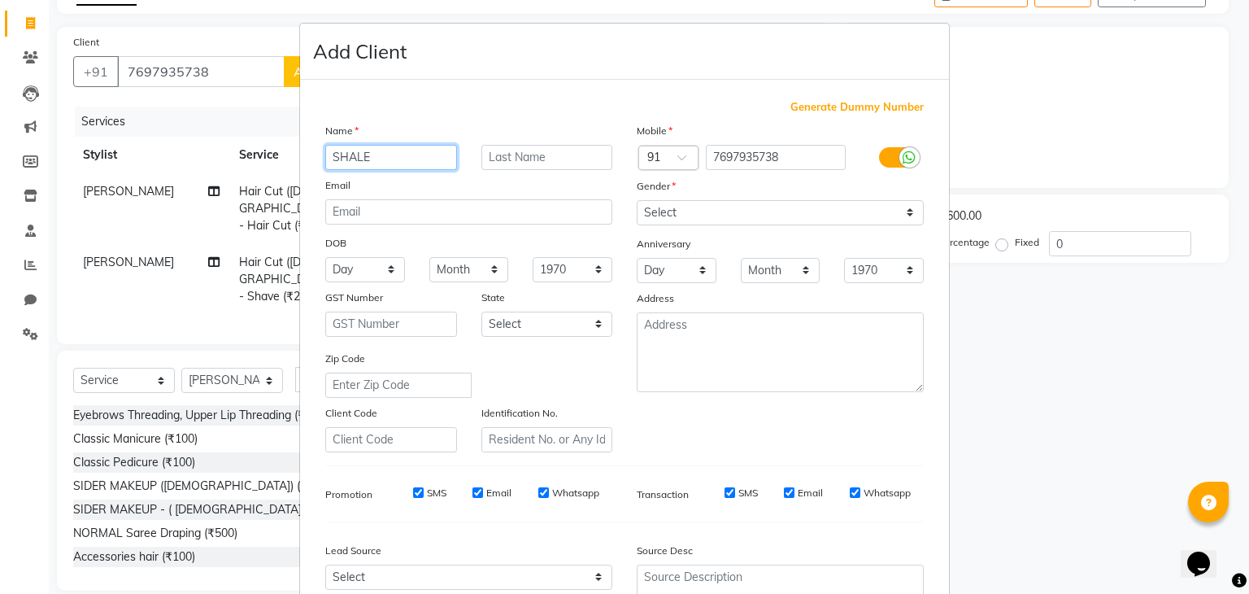
click at [377, 155] on input "SHALE" at bounding box center [391, 157] width 132 height 25
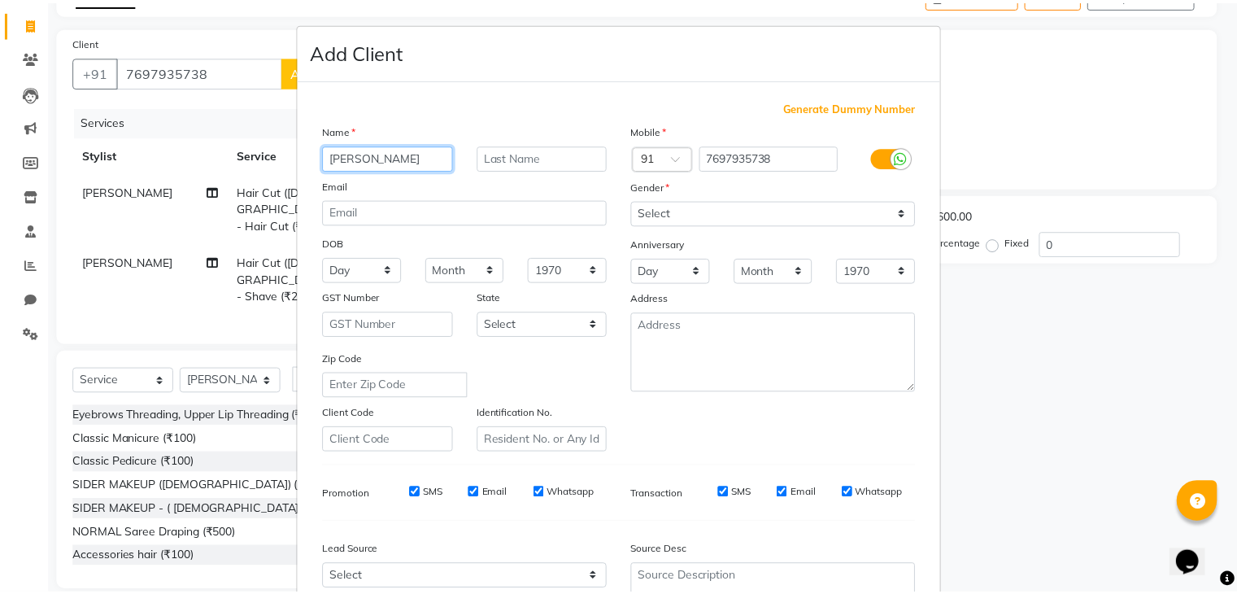
scroll to position [165, 0]
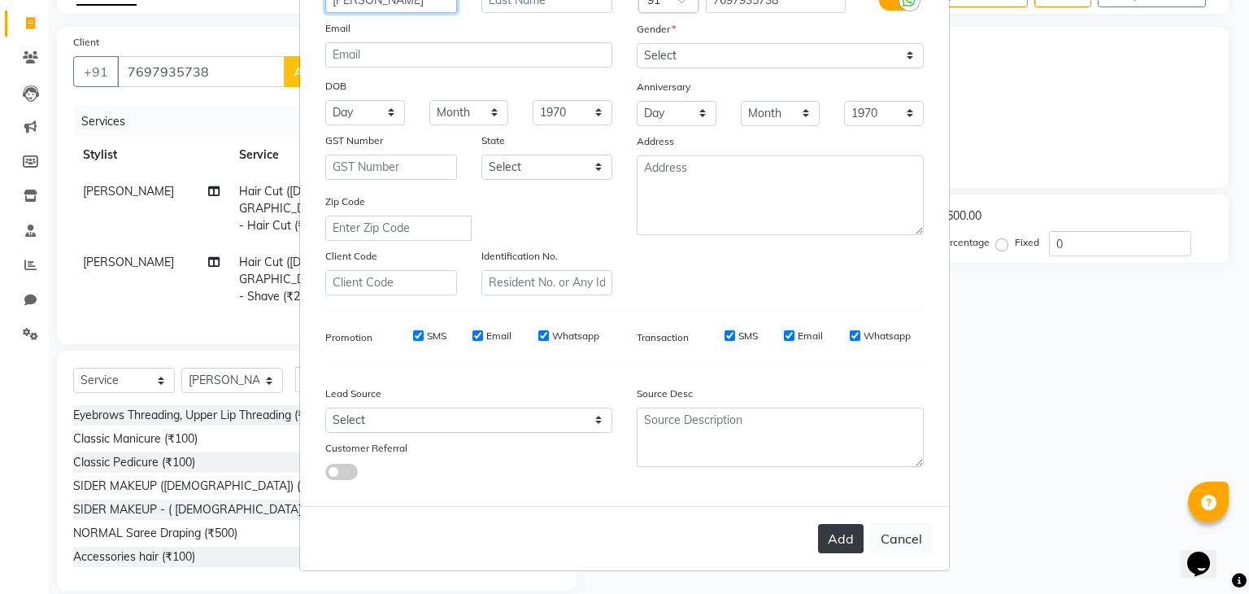
type input "[PERSON_NAME]"
click at [829, 541] on button "Add" at bounding box center [841, 538] width 46 height 29
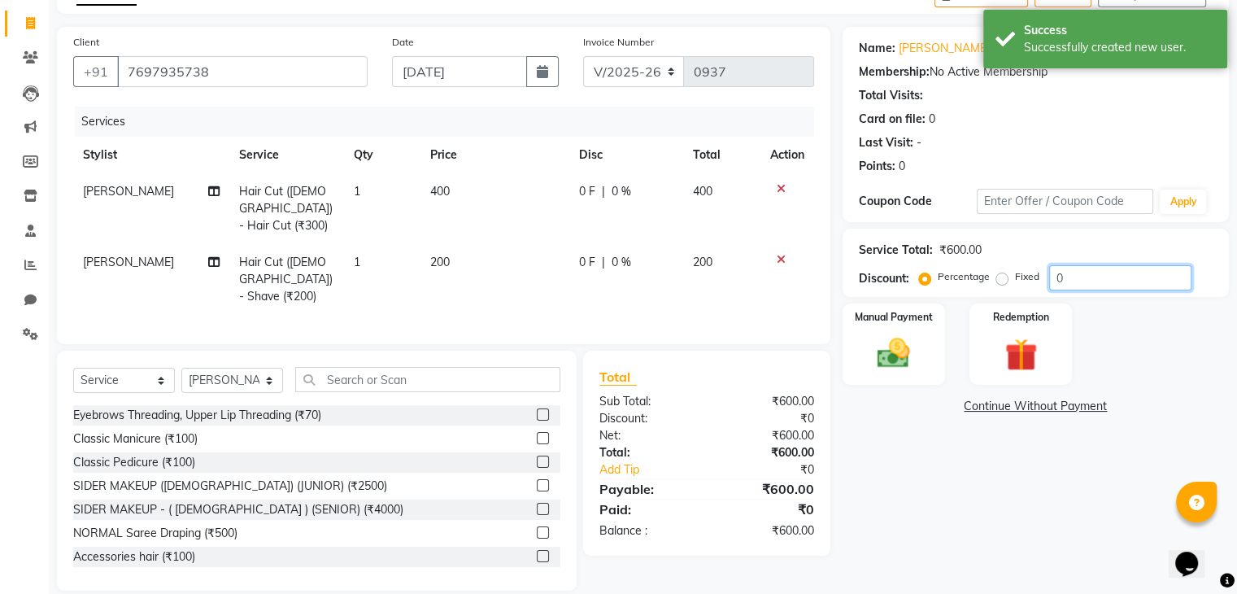
click at [1079, 278] on input "0" at bounding box center [1120, 277] width 142 height 25
type input "15"
click at [927, 436] on div "Name: [PERSON_NAME] Membership: No Active Membership Total Visits: Card on file…" at bounding box center [1042, 309] width 399 height 564
click at [895, 350] on img at bounding box center [893, 353] width 54 height 39
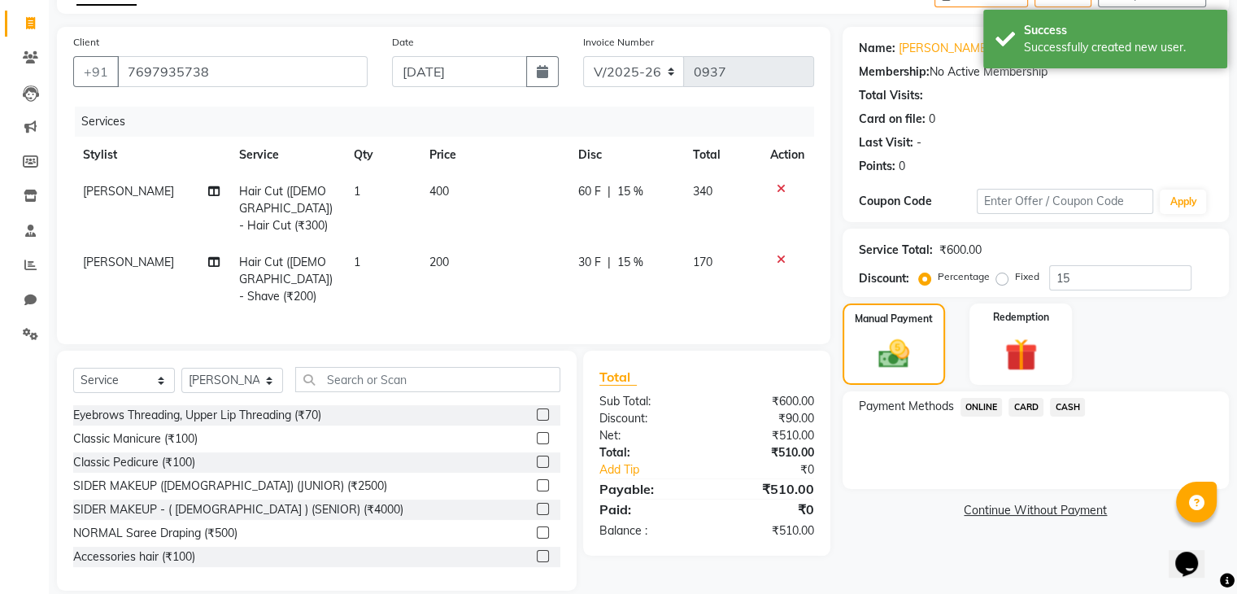
click at [992, 408] on span "ONLINE" at bounding box center [982, 407] width 42 height 19
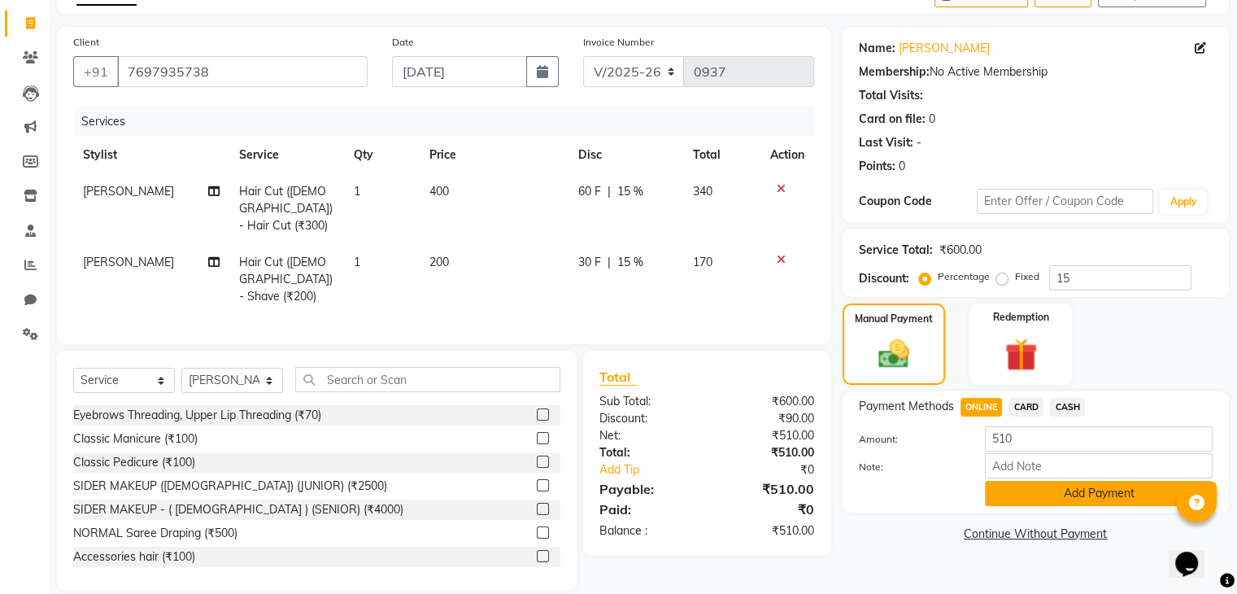
click at [1038, 490] on button "Add Payment" at bounding box center [1099, 493] width 228 height 25
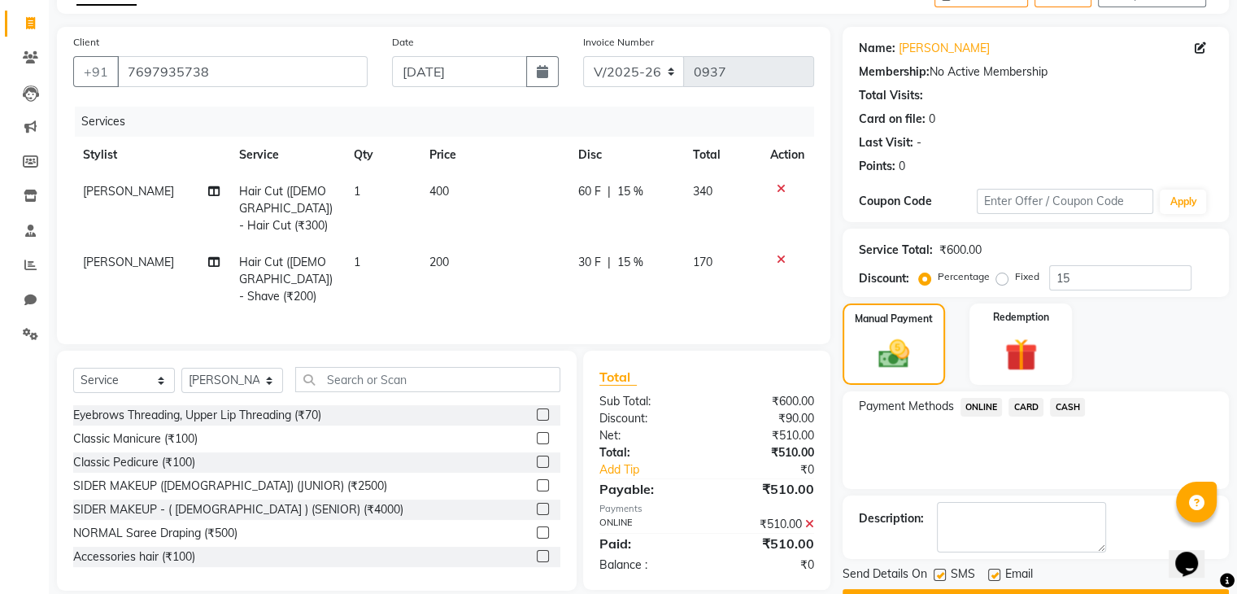
scroll to position [139, 0]
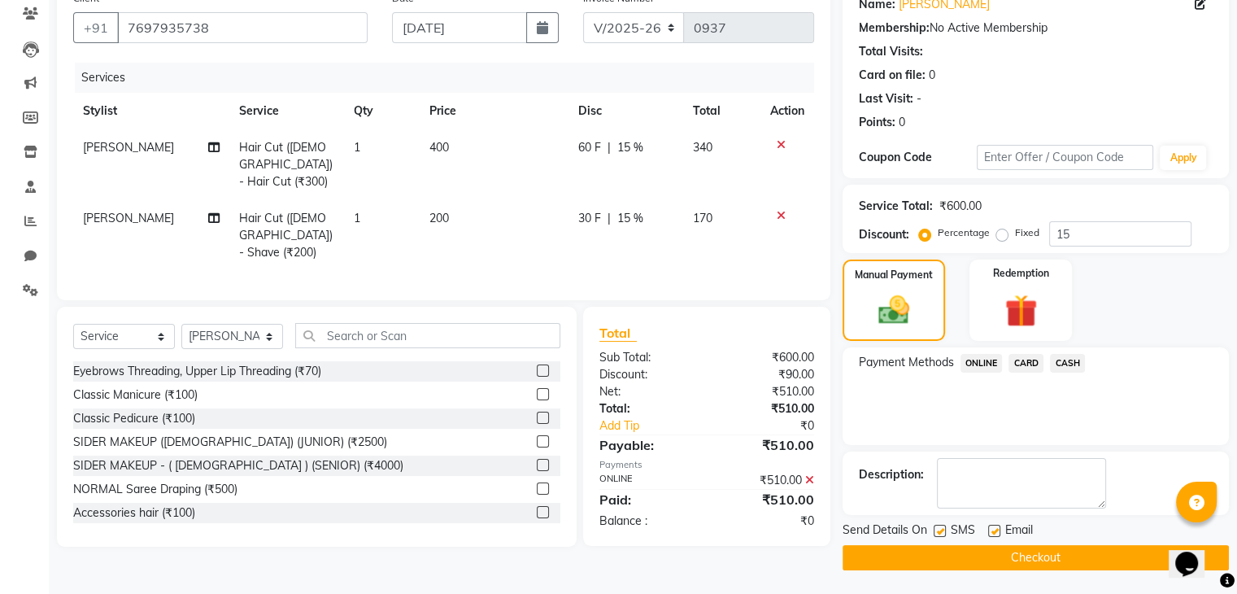
click at [1035, 554] on button "Checkout" at bounding box center [1036, 557] width 386 height 25
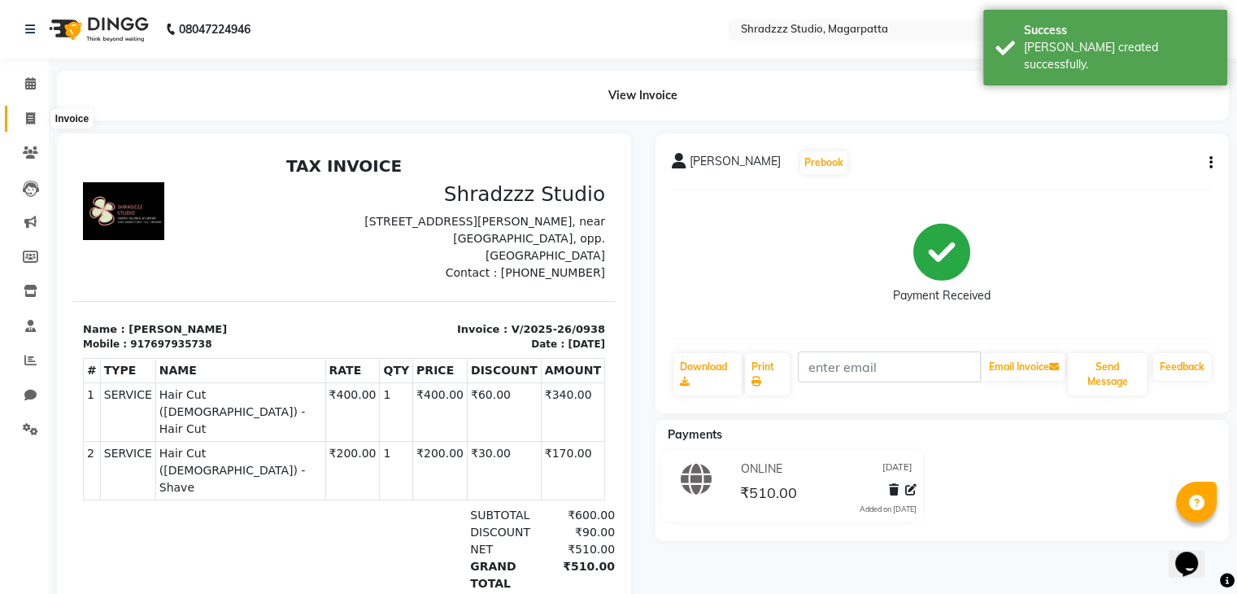
click at [28, 120] on icon at bounding box center [30, 118] width 9 height 12
select select "4544"
select select "service"
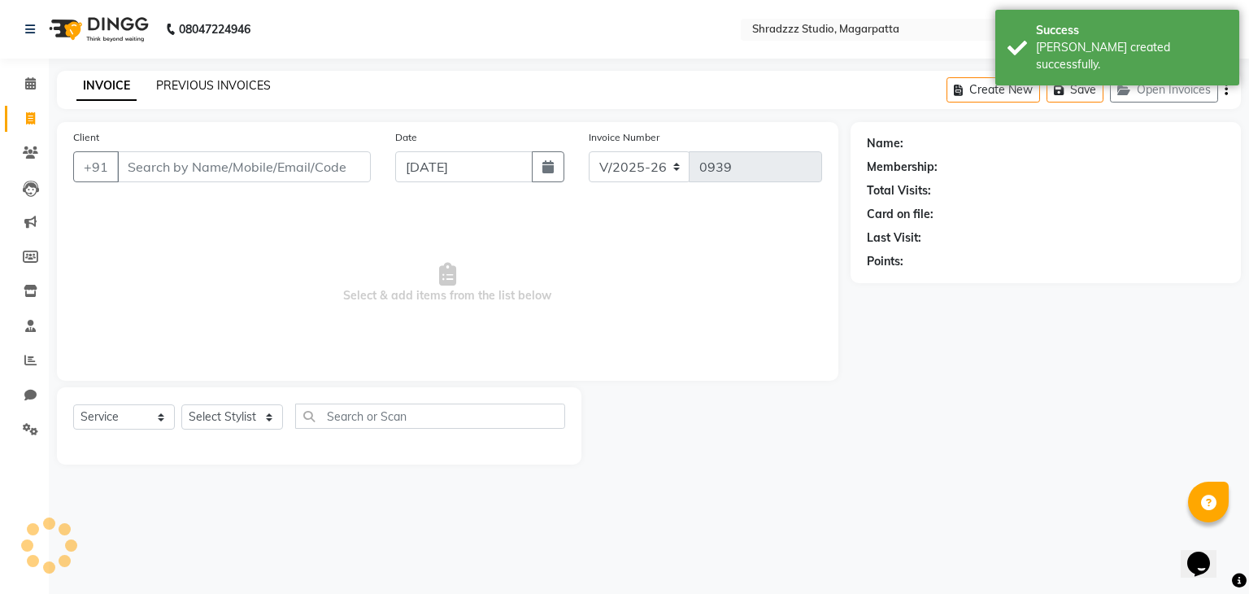
click at [168, 88] on link "PREVIOUS INVOICES" at bounding box center [213, 85] width 115 height 15
